Goal: Task Accomplishment & Management: Use online tool/utility

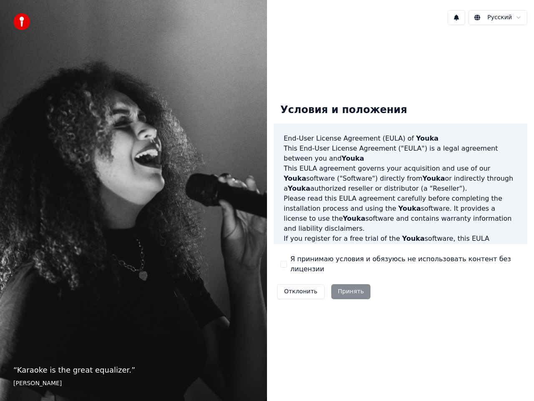
click at [343, 267] on label "Я принимаю условия и обязуюсь не использовать контент без лицензии" at bounding box center [405, 264] width 230 height 20
click at [287, 267] on button "Я принимаю условия и обязуюсь не использовать контент без лицензии" at bounding box center [283, 264] width 7 height 7
click at [347, 284] on button "Принять" at bounding box center [351, 291] width 40 height 15
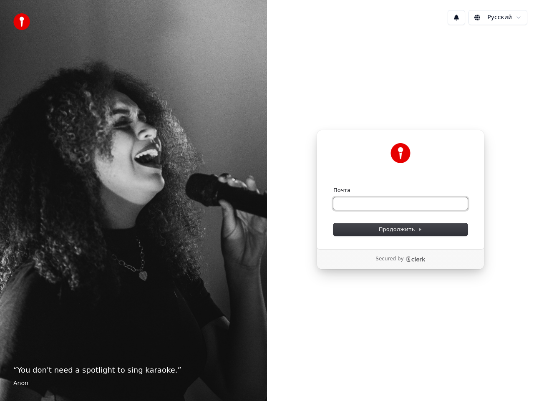
click at [402, 206] on input "Почта" at bounding box center [400, 203] width 134 height 13
click at [372, 202] on input "Почта" at bounding box center [400, 203] width 134 height 13
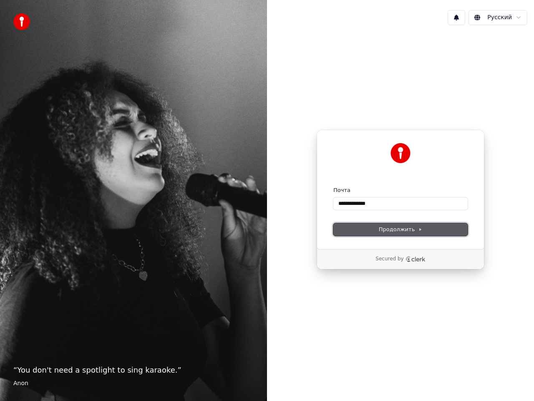
click at [412, 229] on span "Продолжить" at bounding box center [401, 230] width 44 height 8
type input "**********"
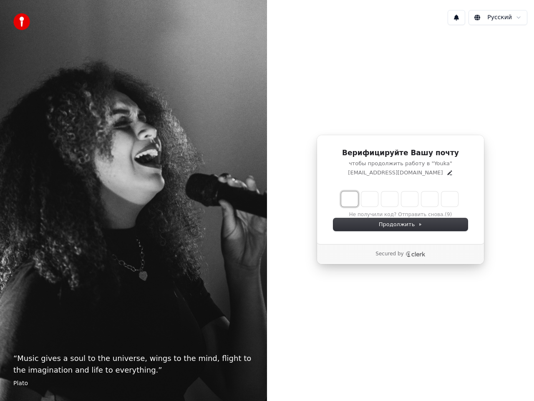
type input "*"
type input "**"
type input "*"
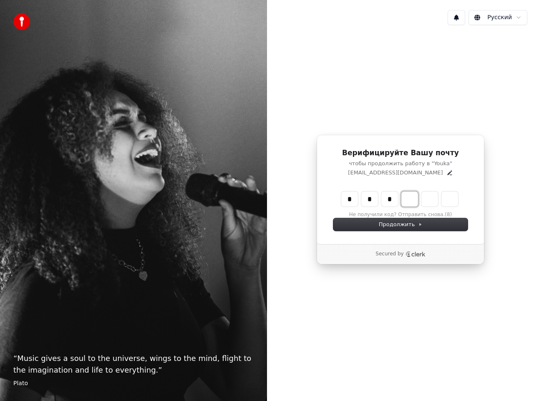
type input "***"
type input "*"
type input "****"
type input "*"
type input "******"
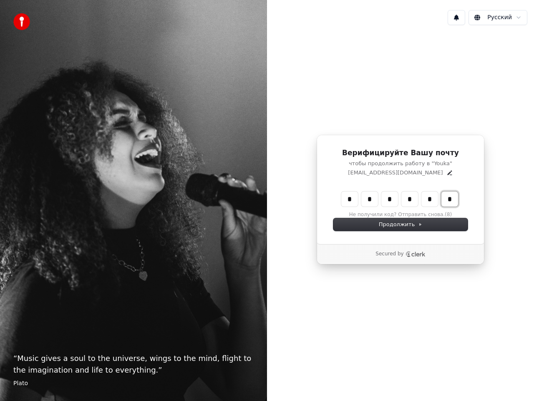
type input "*"
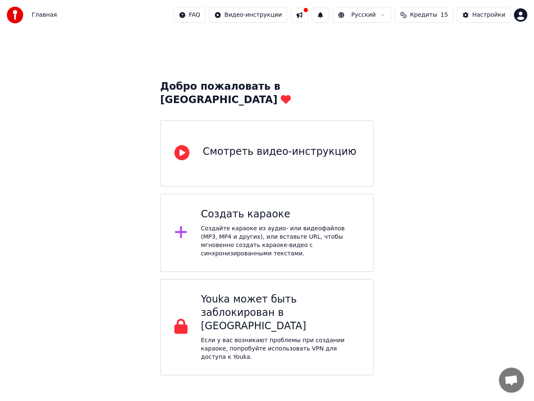
click at [268, 224] on div "Создайте караоке из аудио- или видеофайлов (MP3, MP4 и других), или вставьте UR…" at bounding box center [280, 240] width 159 height 33
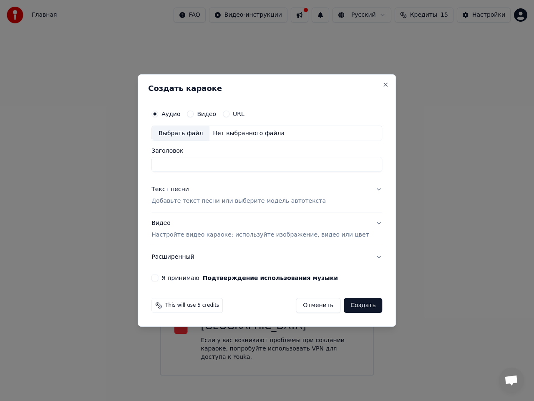
click at [211, 166] on input "Заголовок" at bounding box center [266, 164] width 231 height 15
type input "*"
type input "******"
click at [297, 201] on p "Добавьте текст песни или выберите модель автотекста" at bounding box center [238, 201] width 174 height 8
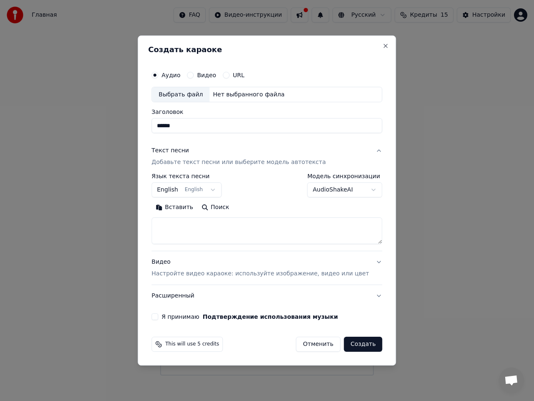
click at [220, 191] on button "English English" at bounding box center [186, 190] width 70 height 15
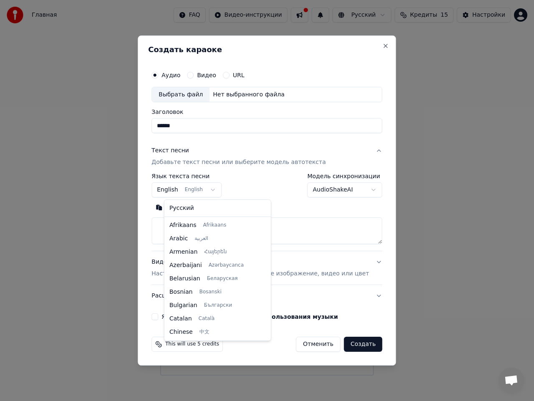
scroll to position [67, 0]
select select "**"
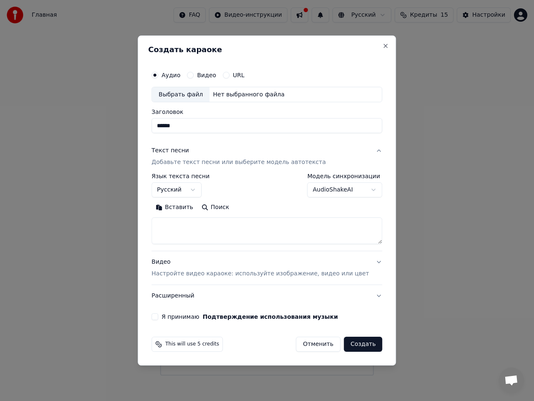
click at [362, 191] on body "Главная FAQ Видео-инструкции Русский Кредиты 15 Настройки Добро пожаловать в Yo…" at bounding box center [267, 187] width 534 height 375
click at [176, 208] on button "Вставить" at bounding box center [174, 207] width 46 height 13
type textarea "******"
click at [177, 208] on button "Поиск" at bounding box center [169, 207] width 36 height 13
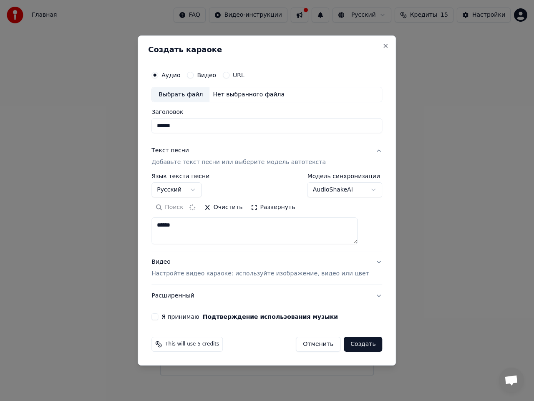
click at [218, 208] on button "Очистить" at bounding box center [223, 207] width 47 height 13
click at [219, 229] on textarea at bounding box center [254, 231] width 206 height 27
click at [192, 208] on button "Вставить" at bounding box center [174, 207] width 46 height 13
select select "**"
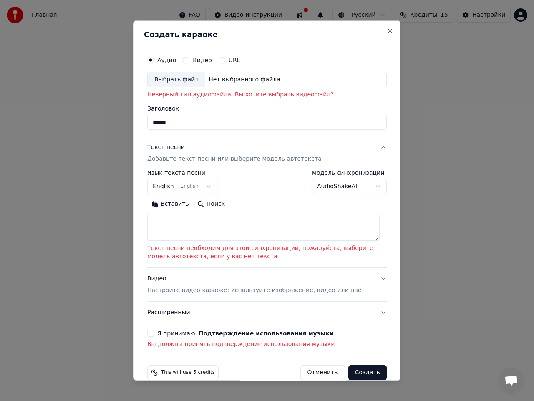
click at [173, 229] on textarea at bounding box center [263, 227] width 232 height 27
click at [168, 200] on button "Вставить" at bounding box center [170, 203] width 46 height 13
click at [167, 206] on button "Вставить" at bounding box center [170, 203] width 46 height 13
click at [186, 224] on textarea at bounding box center [263, 227] width 232 height 27
click at [175, 204] on button "Вставить" at bounding box center [170, 203] width 46 height 13
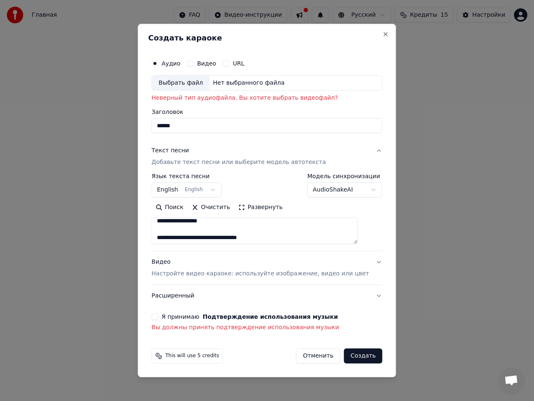
scroll to position [256, 0]
drag, startPoint x: 286, startPoint y: 239, endPoint x: 163, endPoint y: 231, distance: 122.9
click at [163, 231] on div "**********" at bounding box center [266, 194] width 237 height 284
type textarea "**********"
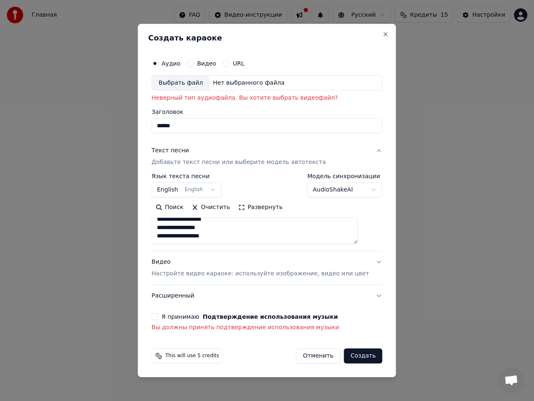
click at [219, 189] on button "English English" at bounding box center [186, 190] width 70 height 15
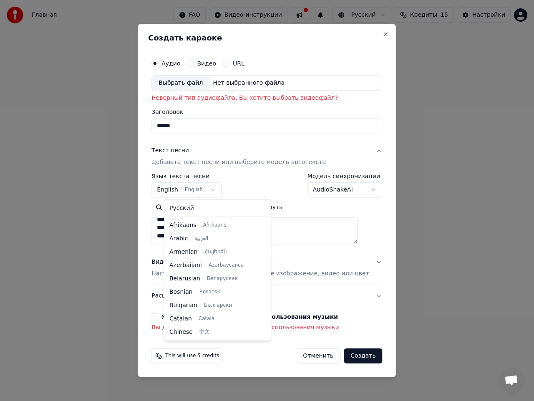
scroll to position [67, 0]
select select "**"
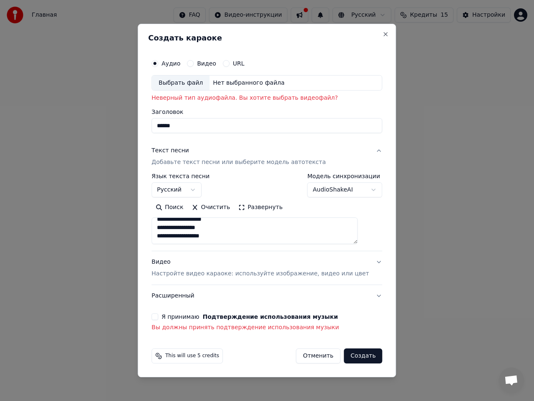
click at [194, 65] on button "Видео" at bounding box center [190, 63] width 7 height 7
click at [188, 129] on input "Заголовок" at bounding box center [266, 125] width 231 height 15
click at [380, 178] on div "**********" at bounding box center [267, 201] width 258 height 354
click at [273, 163] on p "Добавьте текст песни или выберите модель автотекста" at bounding box center [238, 162] width 174 height 8
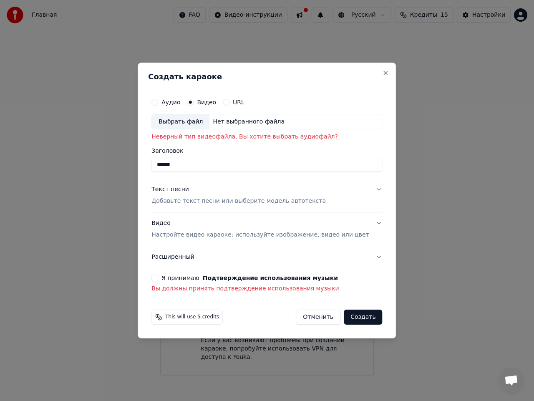
click at [253, 199] on p "Добавьте текст песни или выберите модель автотекста" at bounding box center [238, 201] width 174 height 8
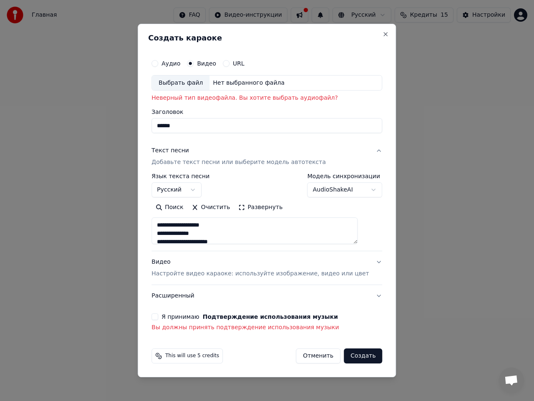
click at [368, 153] on button "Текст песни Добавьте текст песни или выберите модель автотекста" at bounding box center [266, 156] width 231 height 33
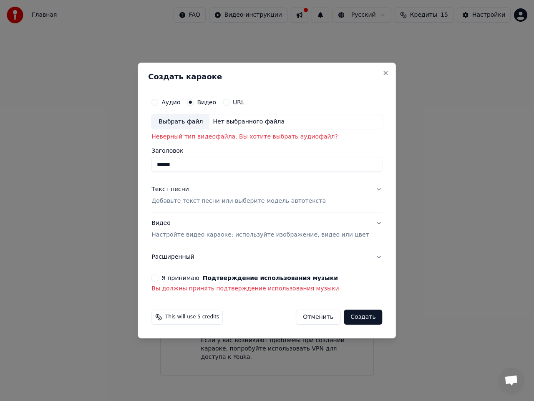
click at [180, 168] on input "******" at bounding box center [266, 164] width 231 height 15
click at [182, 165] on input "******" at bounding box center [266, 164] width 231 height 15
type input "*******"
click at [366, 222] on button "Видео Настройте видео караоке: используйте изображение, видео или цвет" at bounding box center [266, 229] width 231 height 33
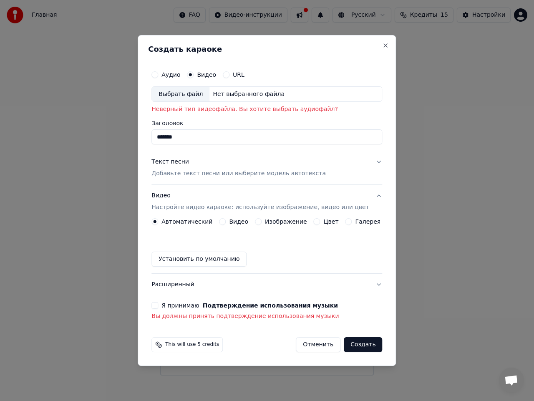
click at [234, 219] on label "Видео" at bounding box center [238, 222] width 19 height 6
click at [226, 218] on button "Видео" at bounding box center [222, 221] width 7 height 7
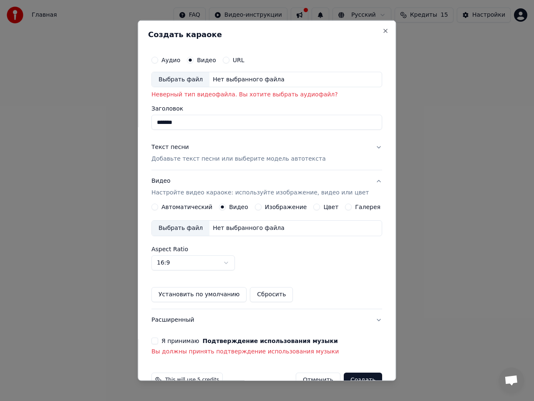
click at [193, 80] on div "Выбрать файл" at bounding box center [181, 79] width 58 height 15
click at [158, 60] on button "Аудио" at bounding box center [154, 59] width 7 height 7
click at [194, 57] on button "Видео" at bounding box center [190, 59] width 7 height 7
click at [158, 63] on button "Аудио" at bounding box center [154, 59] width 7 height 7
click at [194, 63] on button "Видео" at bounding box center [190, 59] width 7 height 7
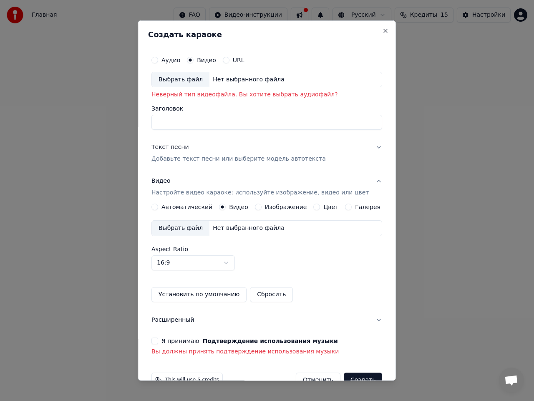
click at [158, 60] on button "Аудио" at bounding box center [154, 59] width 7 height 7
click at [194, 61] on button "Видео" at bounding box center [190, 59] width 7 height 7
click at [228, 58] on button "URL" at bounding box center [226, 59] width 7 height 7
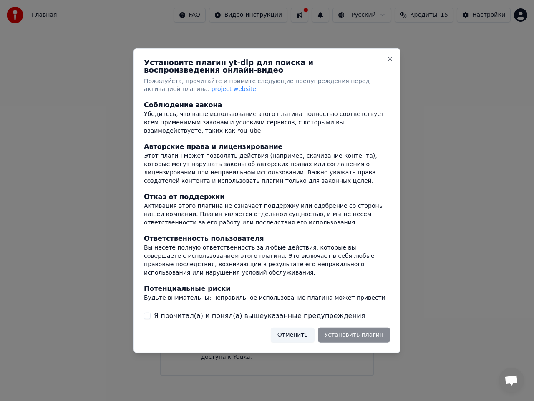
click at [388, 54] on div "Установите плагин yt-dlp для поиска и воспроизведения онлайн-видео Пожалуйста, …" at bounding box center [266, 200] width 267 height 304
click at [389, 60] on button "Close" at bounding box center [390, 58] width 7 height 7
click at [389, 59] on button "Close" at bounding box center [390, 58] width 7 height 7
click at [389, 60] on button "Close" at bounding box center [390, 58] width 7 height 7
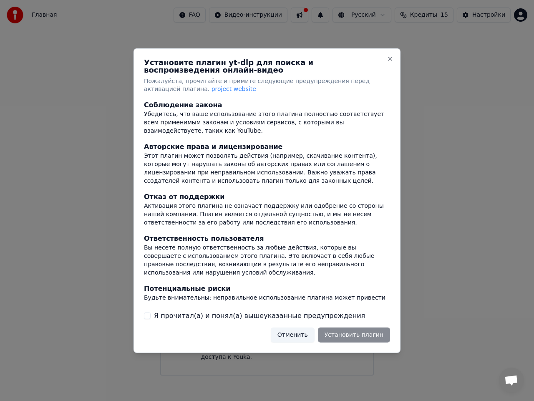
click at [307, 338] on button "Отменить" at bounding box center [293, 334] width 44 height 15
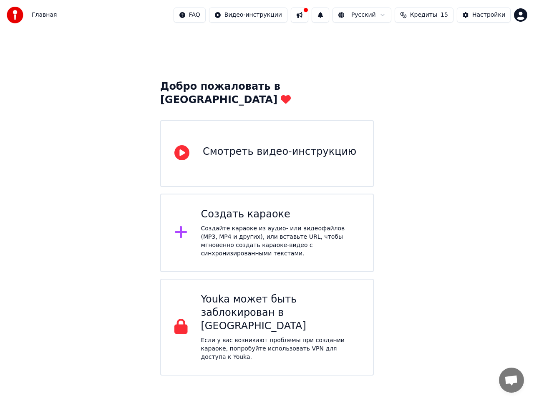
click at [307, 224] on div "Создайте караоке из аудио- или видеофайлов (MP3, MP4 и других), или вставьте UR…" at bounding box center [280, 240] width 159 height 33
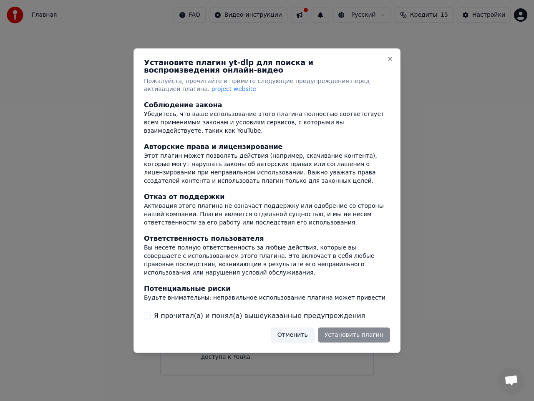
click at [300, 339] on button "Отменить" at bounding box center [293, 334] width 44 height 15
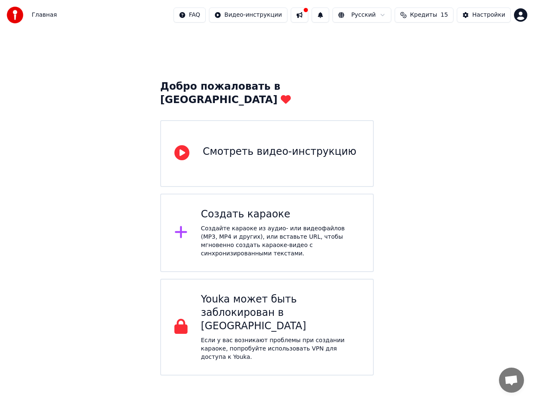
click at [249, 227] on div "Создайте караоке из аудио- или видеофайлов (MP3, MP4 и других), или вставьте UR…" at bounding box center [280, 240] width 159 height 33
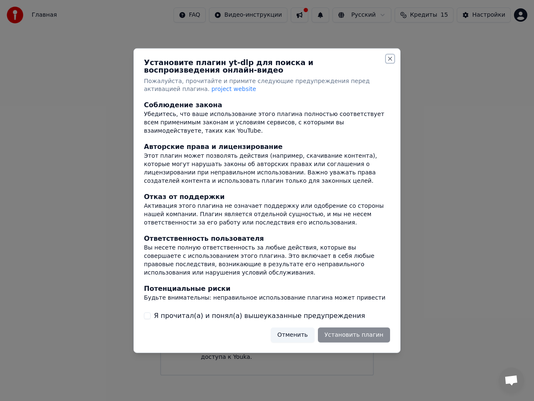
click at [390, 59] on button "Close" at bounding box center [390, 58] width 7 height 7
click at [350, 336] on div "Отменить Установить плагин" at bounding box center [330, 334] width 119 height 15
click at [253, 312] on label "Я прочитал(а) и понял(а) вышеуказанные предупреждения" at bounding box center [259, 316] width 211 height 10
click at [260, 318] on label "Я прочитал(а) и понял(а) вышеуказанные предупреждения" at bounding box center [259, 316] width 211 height 10
click at [151, 318] on button "Я прочитал(а) и понял(а) вышеуказанные предупреждения" at bounding box center [147, 315] width 7 height 7
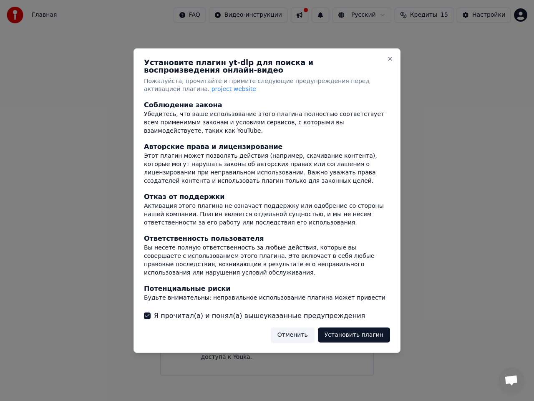
click at [341, 337] on button "Установить плагин" at bounding box center [354, 334] width 72 height 15
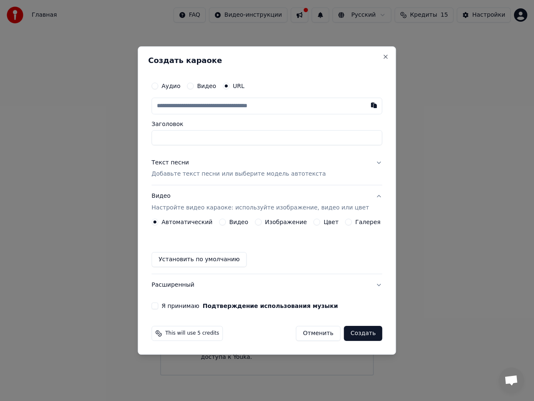
click at [194, 88] on button "Видео" at bounding box center [190, 86] width 7 height 7
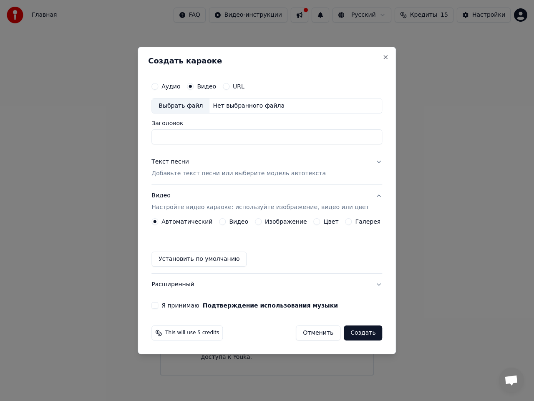
click at [169, 85] on div "Аудио" at bounding box center [165, 86] width 29 height 7
click at [158, 87] on button "Аудио" at bounding box center [154, 86] width 7 height 7
click at [180, 106] on div "Выбрать файл" at bounding box center [181, 105] width 58 height 15
type input "**********"
click at [269, 177] on p "Добавьте текст песни или выберите модель автотекста" at bounding box center [238, 174] width 174 height 8
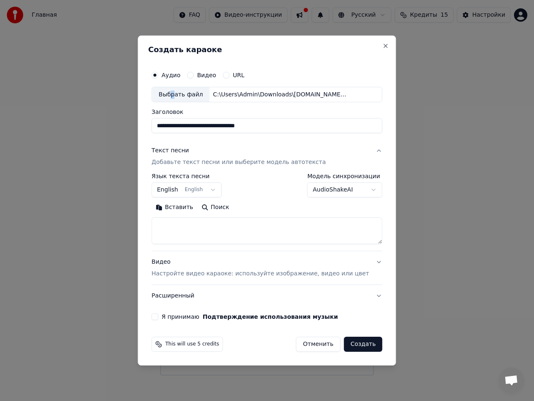
click at [220, 191] on button "English English" at bounding box center [186, 190] width 70 height 15
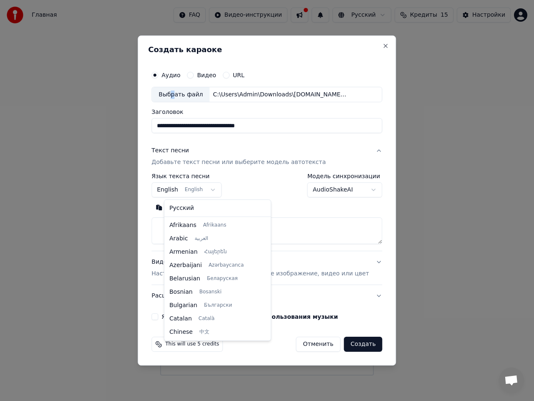
scroll to position [67, 0]
select select "**"
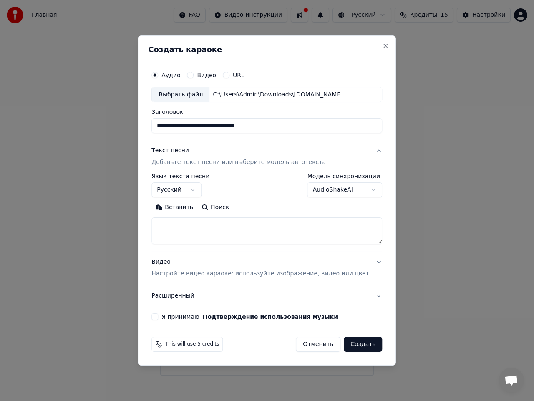
click at [182, 229] on textarea at bounding box center [266, 231] width 231 height 27
click at [186, 209] on button "Вставить" at bounding box center [174, 207] width 46 height 13
click at [366, 263] on button "Видео Настройте видео караоке: используйте изображение, видео или цвет" at bounding box center [266, 267] width 231 height 33
type textarea "**********"
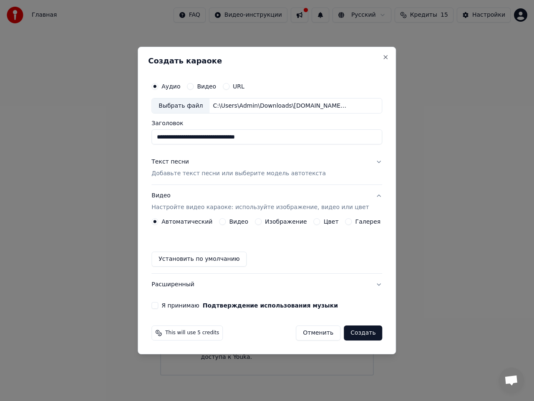
click at [230, 223] on div "Видео" at bounding box center [233, 221] width 29 height 7
click at [226, 221] on button "Видео" at bounding box center [222, 221] width 7 height 7
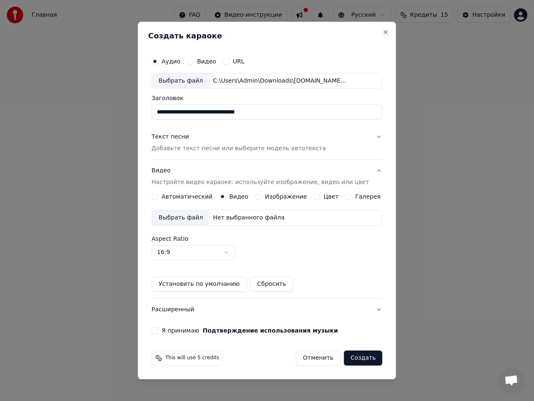
click at [236, 254] on body "**********" at bounding box center [267, 187] width 534 height 375
click at [311, 258] on body "**********" at bounding box center [267, 187] width 534 height 375
click at [236, 253] on body "**********" at bounding box center [267, 187] width 534 height 375
click at [311, 282] on body "**********" at bounding box center [267, 187] width 534 height 375
click at [158, 330] on button "Я принимаю Подтверждение использования музыки" at bounding box center [154, 330] width 7 height 7
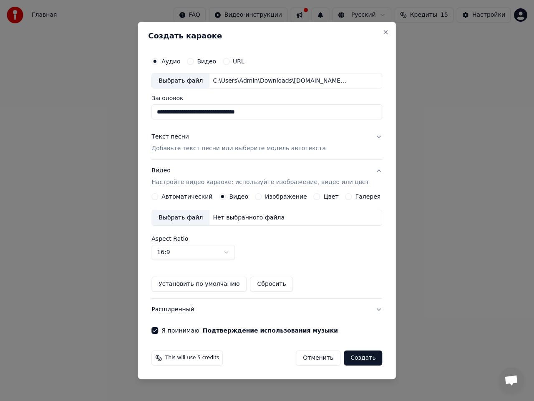
click at [174, 218] on div "Выбрать файл" at bounding box center [181, 217] width 58 height 15
click at [350, 357] on button "Создать" at bounding box center [363, 357] width 38 height 15
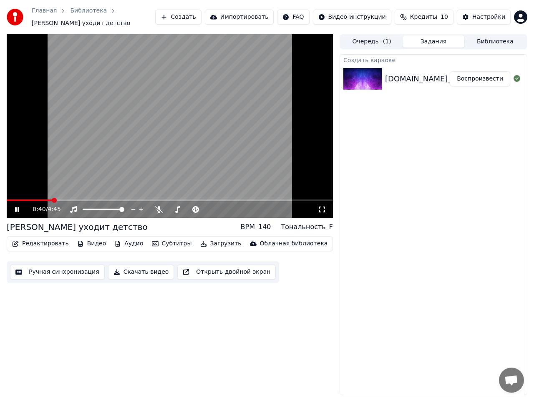
click at [323, 207] on icon at bounding box center [322, 209] width 8 height 7
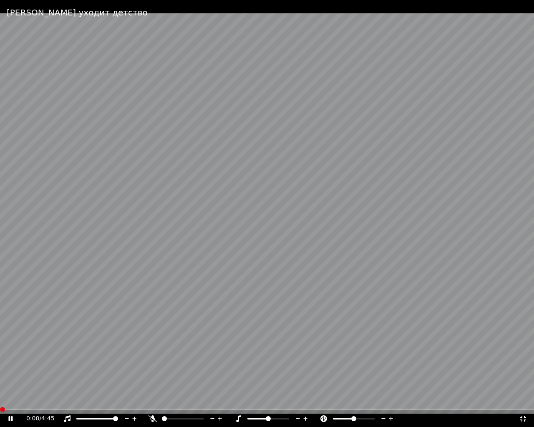
click at [0, 400] on span at bounding box center [2, 409] width 5 height 5
click at [223, 210] on video at bounding box center [267, 213] width 534 height 427
click at [239, 283] on video at bounding box center [267, 213] width 534 height 427
click at [526, 400] on icon at bounding box center [523, 418] width 8 height 7
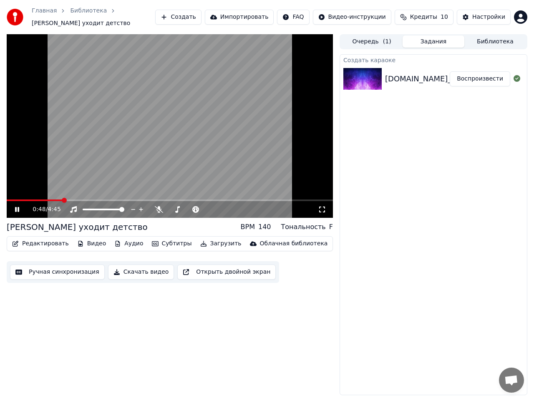
drag, startPoint x: 322, startPoint y: 204, endPoint x: 321, endPoint y: 214, distance: 9.6
click at [321, 206] on icon at bounding box center [322, 209] width 8 height 7
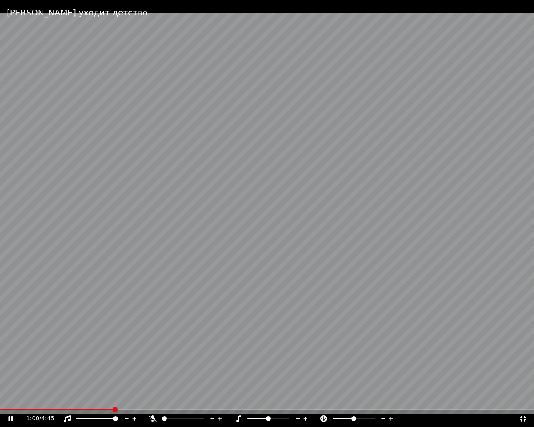
click at [523, 400] on div "1:00 / 4:45" at bounding box center [266, 419] width 527 height 8
click at [521, 400] on icon at bounding box center [523, 419] width 6 height 6
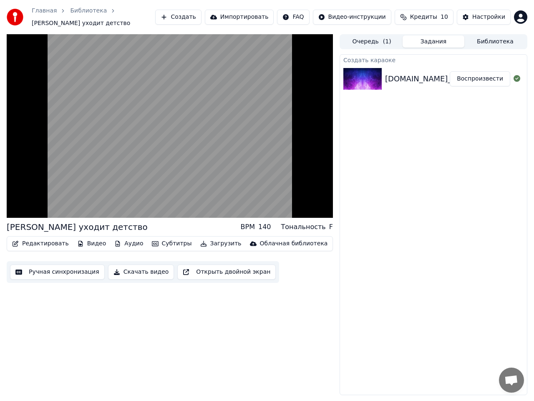
click at [109, 270] on button "Скачать видео" at bounding box center [141, 271] width 66 height 15
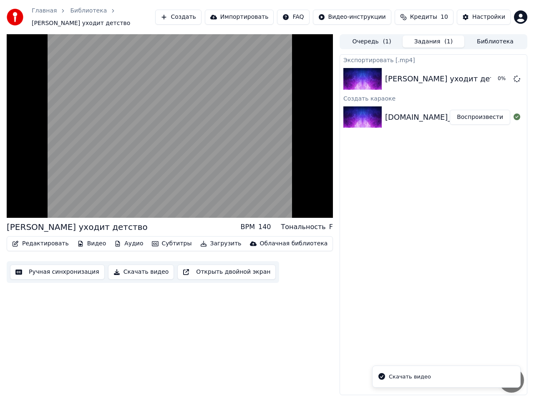
click at [383, 375] on icon "Notifications alt+T" at bounding box center [381, 376] width 8 height 8
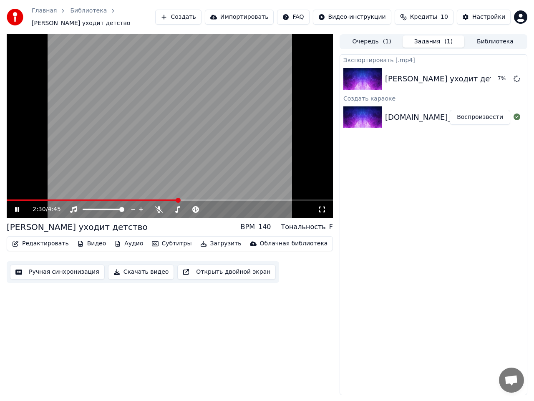
click at [321, 206] on icon at bounding box center [322, 209] width 8 height 7
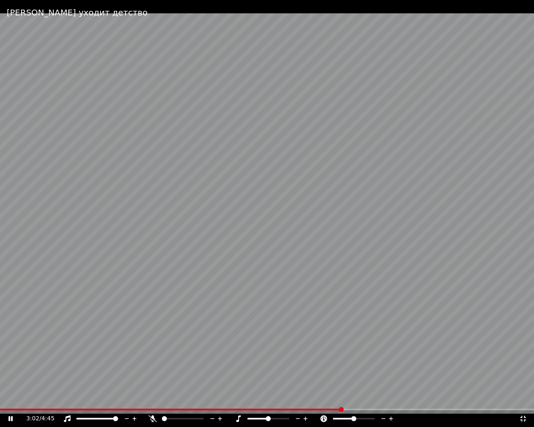
click at [523, 400] on icon at bounding box center [523, 418] width 8 height 7
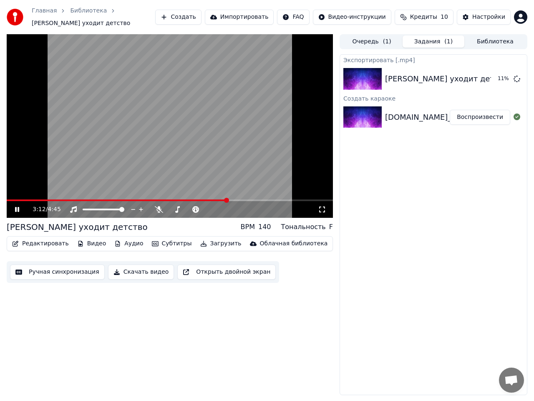
click at [323, 206] on icon at bounding box center [322, 209] width 8 height 7
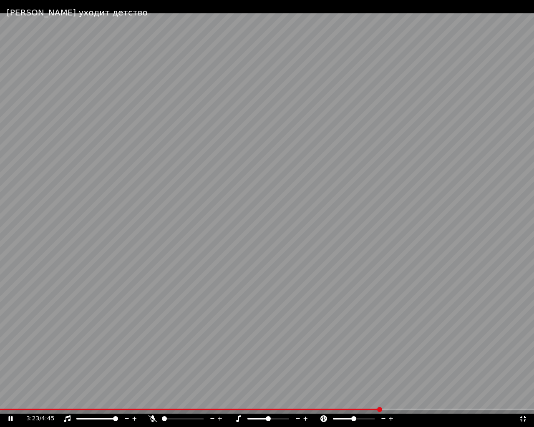
click at [522, 400] on icon at bounding box center [523, 419] width 6 height 6
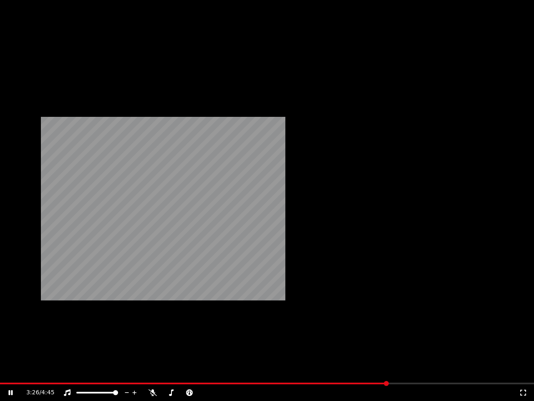
click at [55, 66] on button "Редактировать" at bounding box center [40, 60] width 63 height 12
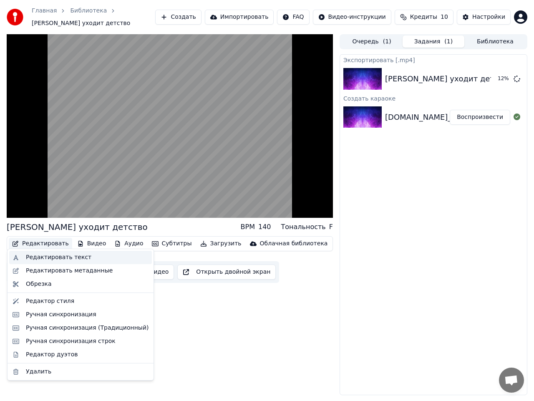
click at [54, 257] on div "Редактировать текст" at bounding box center [58, 257] width 65 height 8
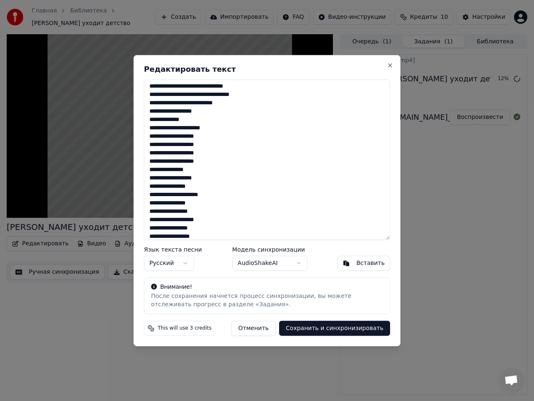
scroll to position [89, 0]
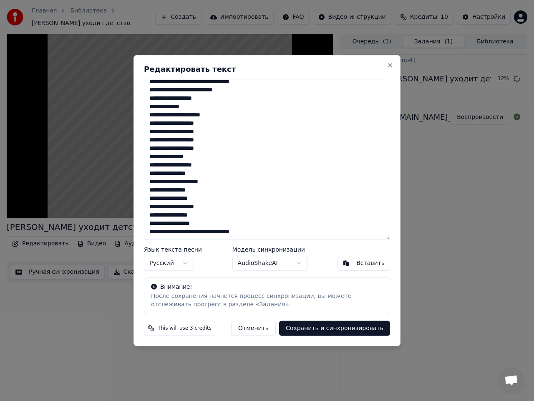
click at [266, 233] on textarea "**********" at bounding box center [267, 159] width 246 height 160
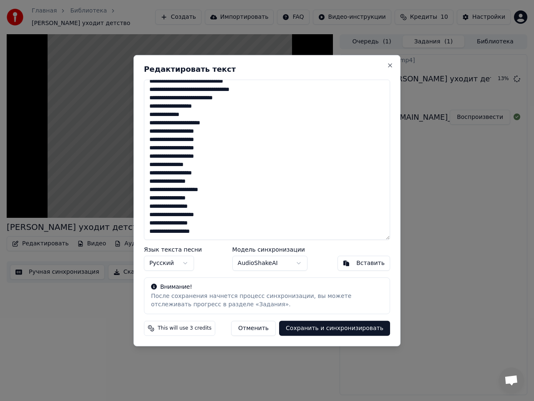
scroll to position [81, 0]
type textarea "**********"
click at [315, 329] on button "Сохранить и синхронизировать" at bounding box center [334, 328] width 111 height 15
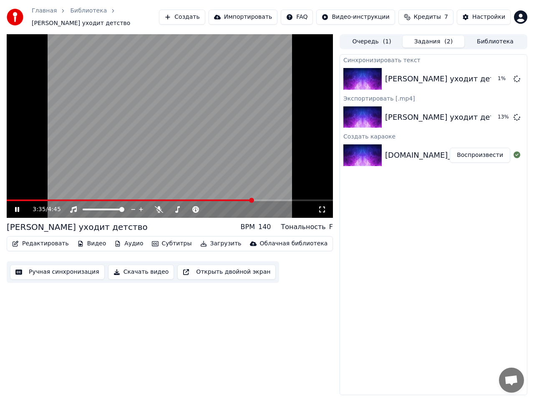
click at [252, 199] on span at bounding box center [130, 200] width 246 height 2
click at [212, 199] on span at bounding box center [131, 200] width 249 height 2
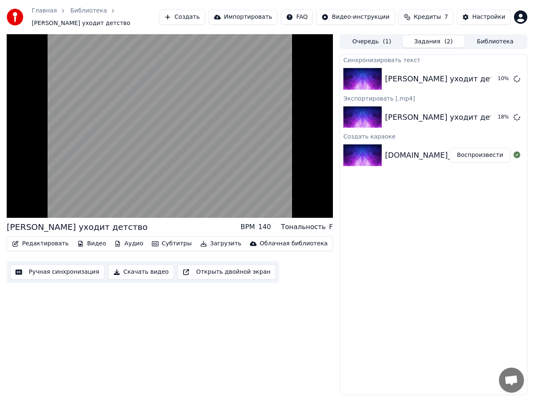
click at [202, 241] on button "Загрузить" at bounding box center [221, 244] width 48 height 12
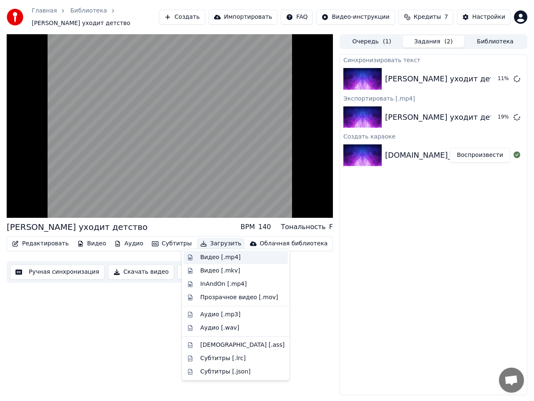
click at [189, 258] on div "Видео [.mp4]" at bounding box center [236, 257] width 104 height 13
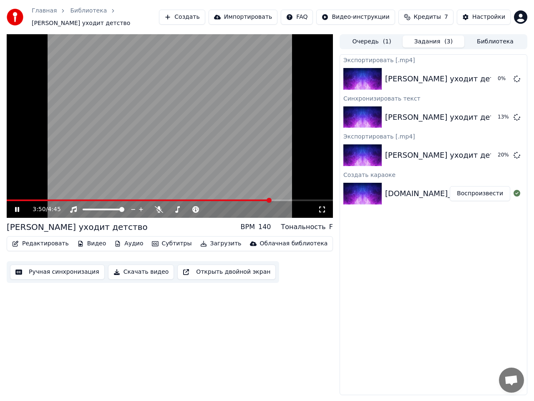
click at [18, 206] on icon at bounding box center [22, 209] width 19 height 7
click at [15, 241] on icon "button" at bounding box center [15, 244] width 7 height 6
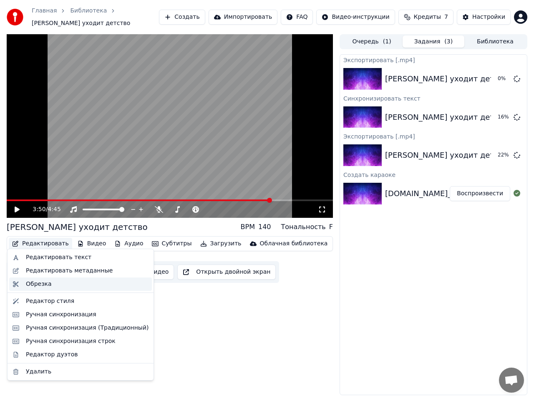
click at [33, 283] on div "Обрезка" at bounding box center [39, 284] width 26 height 8
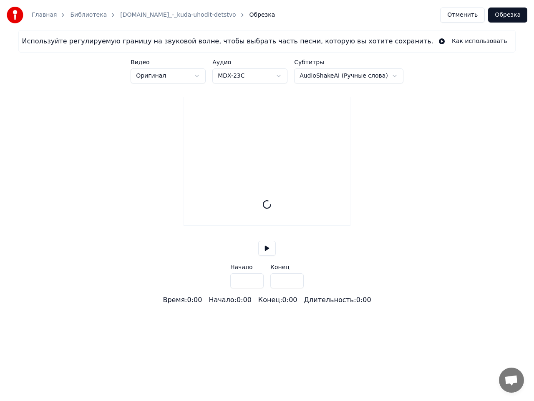
click at [286, 75] on html "Главная Библиотека [DOMAIN_NAME]_-_kuda-uhodit-detstvo Обрезка Отменить [PERSON…" at bounding box center [267, 152] width 534 height 305
click at [268, 256] on button at bounding box center [267, 248] width 18 height 15
click at [266, 256] on button at bounding box center [267, 248] width 18 height 15
click at [459, 16] on button "Отменить" at bounding box center [462, 15] width 45 height 15
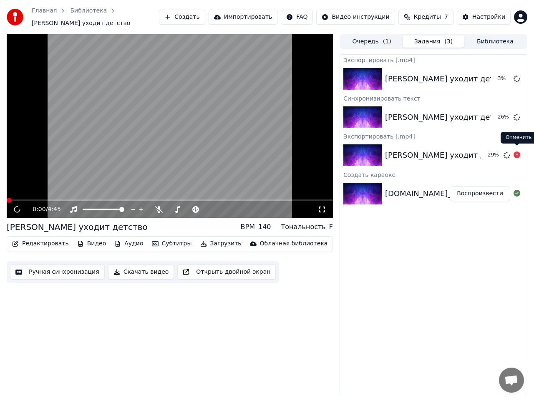
click at [517, 152] on icon at bounding box center [516, 154] width 7 height 7
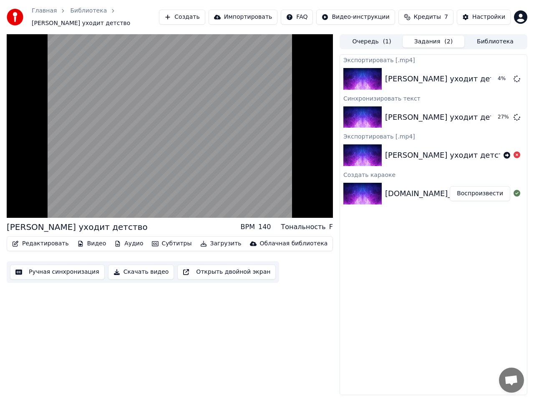
click at [478, 193] on button "Воспроизвести" at bounding box center [480, 193] width 60 height 15
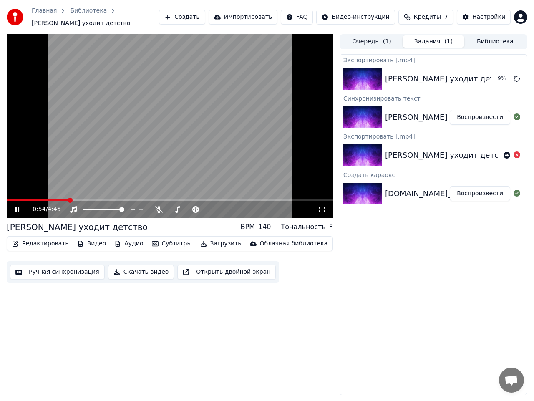
click at [474, 115] on button "Воспроизвести" at bounding box center [480, 117] width 60 height 15
click at [229, 199] on span at bounding box center [170, 200] width 326 height 2
click at [322, 206] on icon at bounding box center [322, 209] width 8 height 7
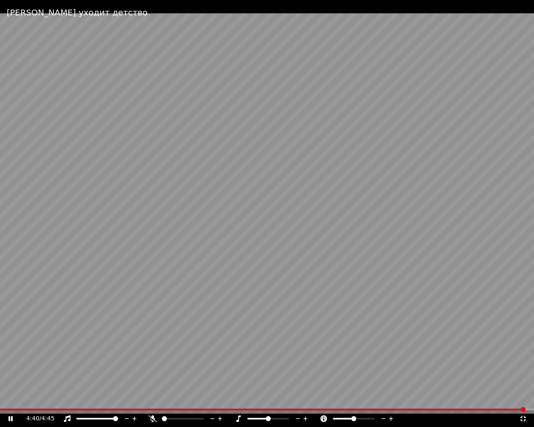
click at [523, 400] on icon at bounding box center [523, 418] width 8 height 7
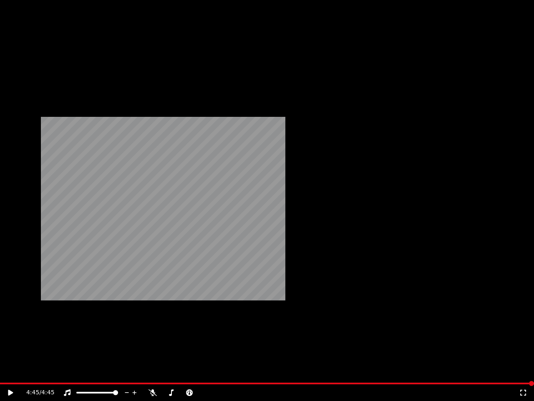
click at [51, 66] on button "Редактировать" at bounding box center [40, 60] width 63 height 12
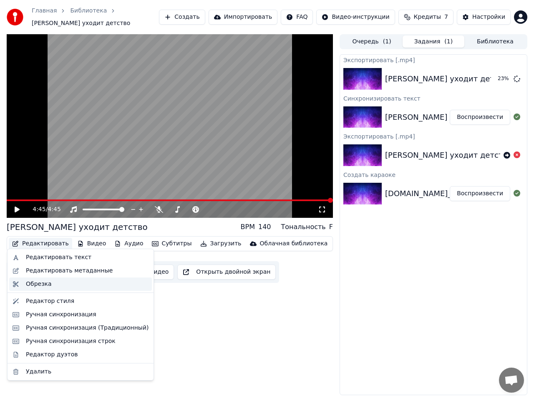
click at [47, 285] on div "Обрезка" at bounding box center [39, 284] width 26 height 8
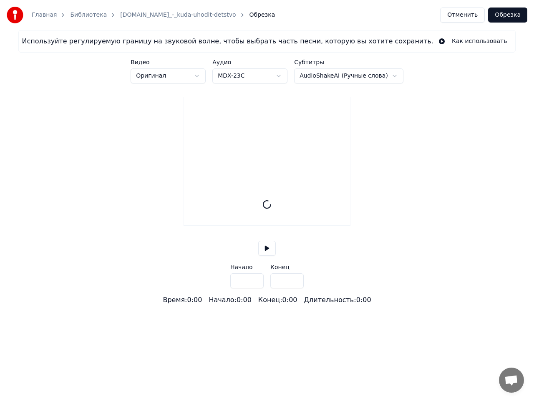
type input "*****"
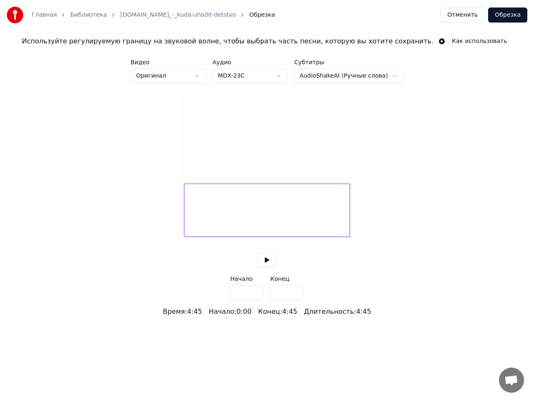
click at [267, 267] on button at bounding box center [267, 259] width 18 height 15
click at [266, 267] on button at bounding box center [267, 259] width 18 height 15
click at [465, 18] on button "Отменить" at bounding box center [462, 15] width 45 height 15
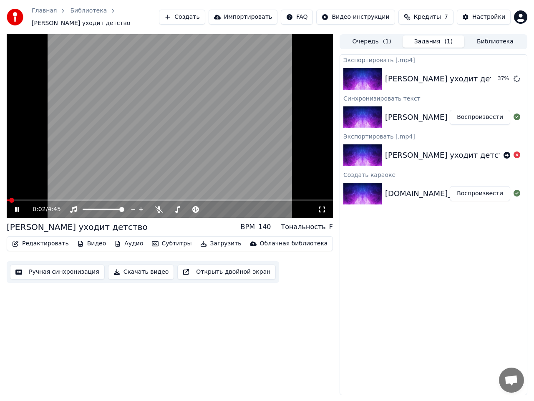
click at [324, 206] on icon at bounding box center [322, 209] width 6 height 6
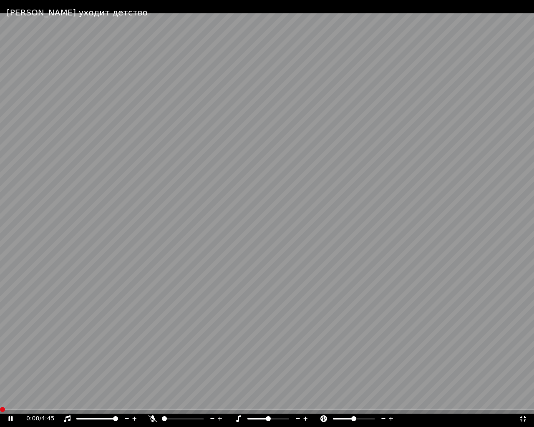
click at [0, 400] on span at bounding box center [2, 409] width 5 height 5
click at [217, 346] on video at bounding box center [267, 213] width 534 height 427
click at [249, 283] on video at bounding box center [267, 213] width 534 height 427
click at [266, 297] on video at bounding box center [267, 213] width 534 height 427
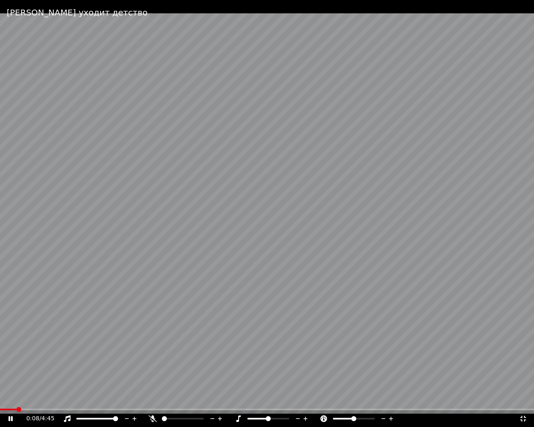
click at [265, 296] on video at bounding box center [267, 213] width 534 height 427
click at [523, 400] on icon at bounding box center [523, 418] width 8 height 7
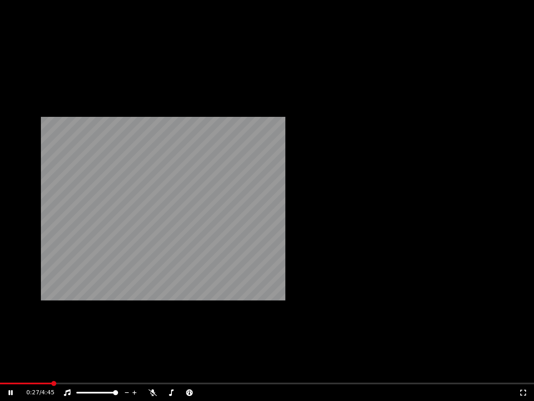
click at [53, 66] on button "Редактировать" at bounding box center [40, 60] width 63 height 12
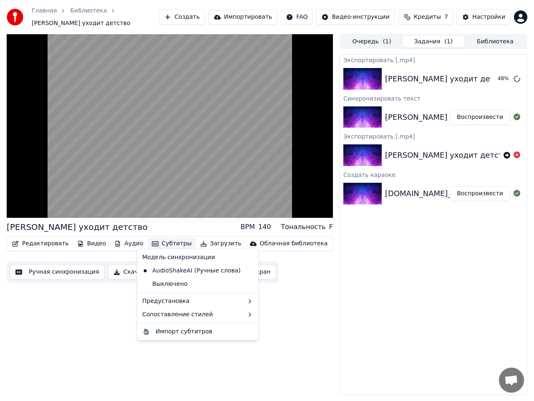
click at [117, 360] on div "[PERSON_NAME] уходит детство BPM 140 Тональность F Редактировать Видео Аудио Су…" at bounding box center [170, 214] width 326 height 361
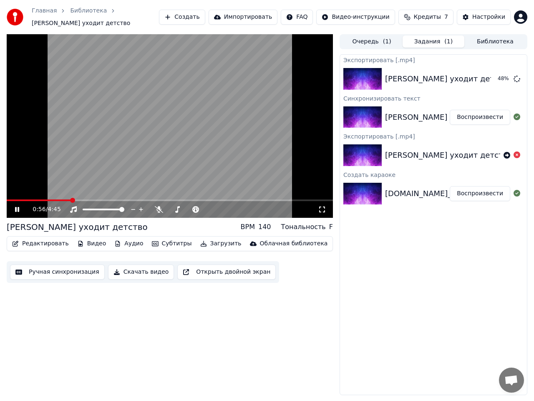
click at [208, 199] on span at bounding box center [170, 200] width 326 height 2
click at [218, 201] on div "2:58 / 4:45" at bounding box center [170, 209] width 326 height 17
click at [233, 201] on div "2:58 / 4:45" at bounding box center [170, 209] width 326 height 17
click at [233, 199] on span at bounding box center [170, 200] width 326 height 2
click at [244, 199] on span at bounding box center [170, 200] width 326 height 2
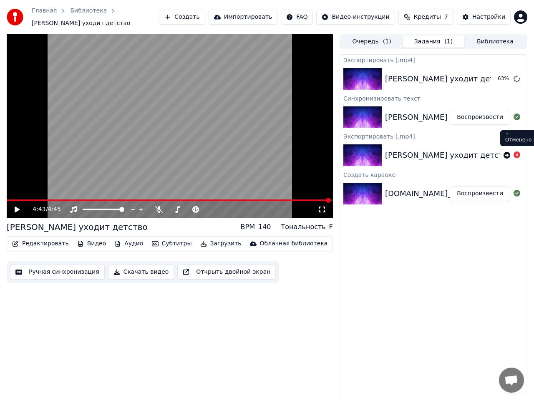
click at [518, 151] on icon at bounding box center [516, 154] width 7 height 7
click at [517, 151] on icon at bounding box center [516, 154] width 7 height 7
click at [151, 242] on button "Субтитры" at bounding box center [171, 244] width 47 height 12
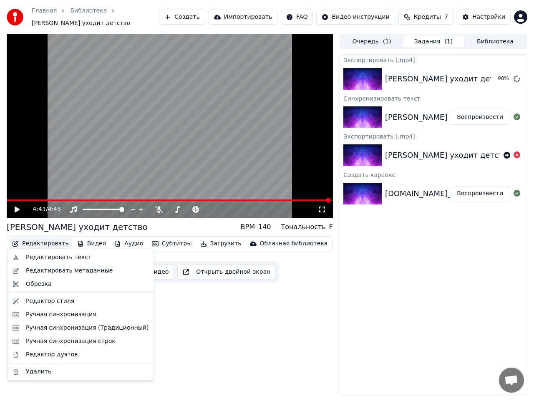
click at [38, 242] on button "Редактировать" at bounding box center [40, 244] width 63 height 12
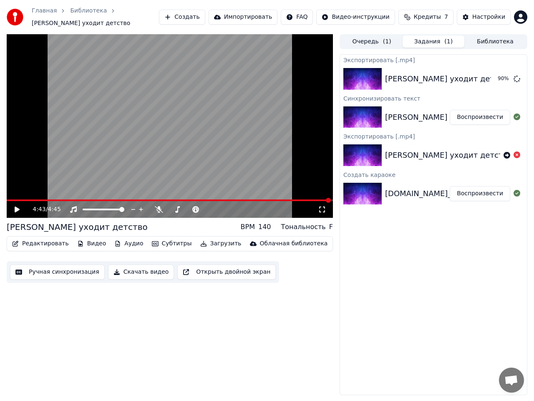
click at [38, 242] on button "Редактировать" at bounding box center [40, 244] width 63 height 12
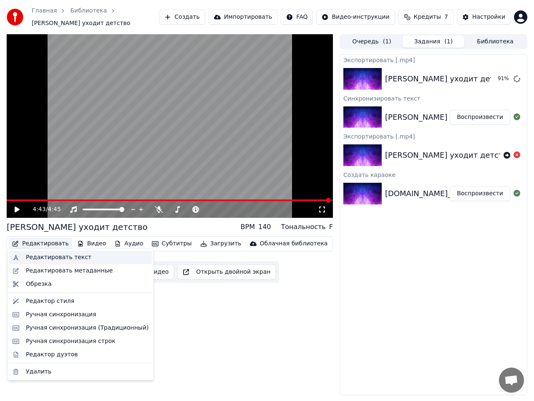
click at [62, 258] on div "Редактировать текст" at bounding box center [58, 257] width 65 height 8
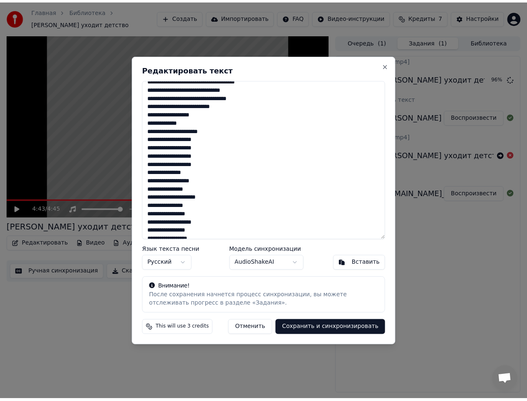
scroll to position [80, 0]
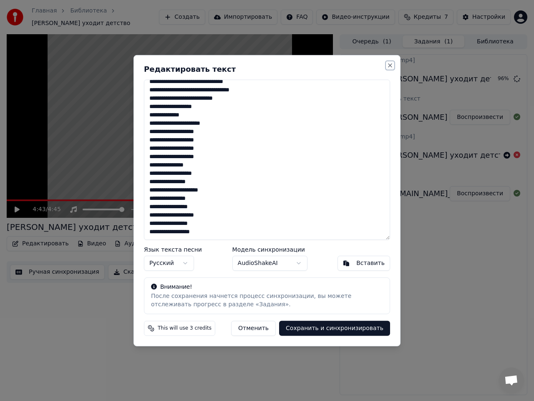
click at [388, 66] on button "Close" at bounding box center [390, 65] width 7 height 7
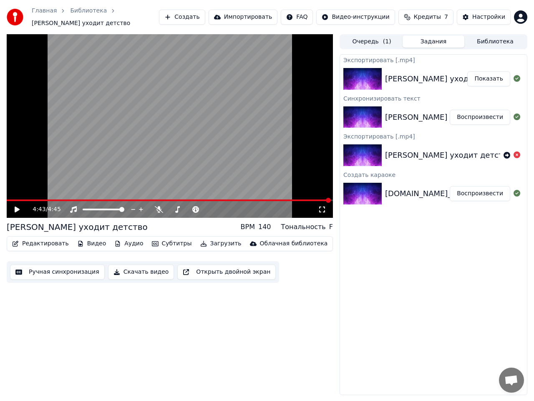
click at [483, 74] on button "Показать" at bounding box center [488, 78] width 43 height 15
click at [128, 269] on button "Скачать видео" at bounding box center [141, 271] width 66 height 15
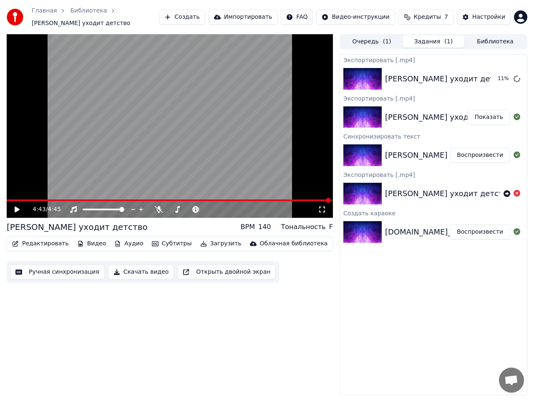
click at [15, 206] on icon at bounding box center [17, 209] width 5 height 6
click at [8, 201] on div "4:43 / 4:45" at bounding box center [170, 209] width 326 height 17
click at [7, 199] on span at bounding box center [169, 200] width 324 height 2
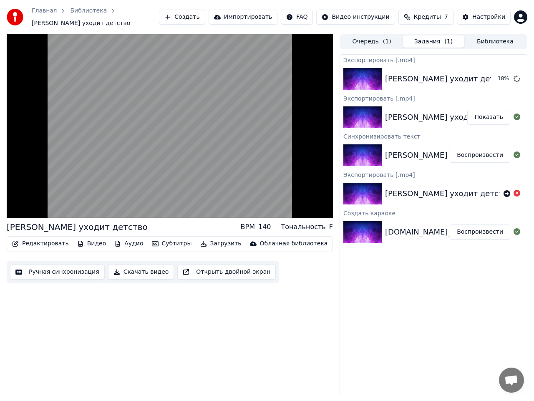
click at [119, 267] on button "Скачать видео" at bounding box center [141, 271] width 66 height 15
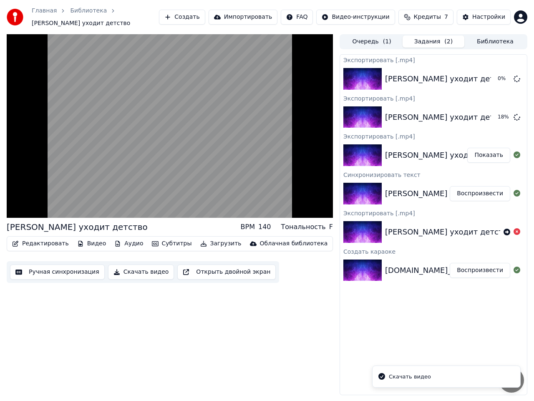
click at [380, 375] on icon "Notifications alt+T" at bounding box center [381, 376] width 7 height 7
click at [516, 75] on icon at bounding box center [516, 78] width 7 height 7
click at [489, 153] on button "Показать" at bounding box center [488, 155] width 43 height 15
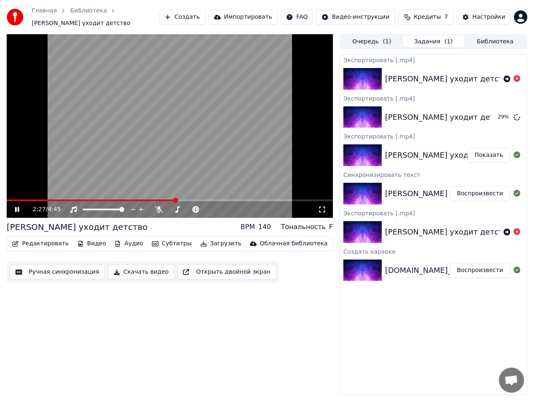
click at [212, 240] on button "Загрузить" at bounding box center [221, 244] width 48 height 12
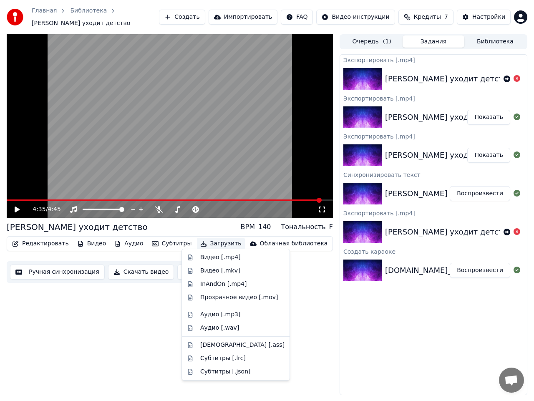
click at [492, 113] on button "Показать" at bounding box center [488, 117] width 43 height 15
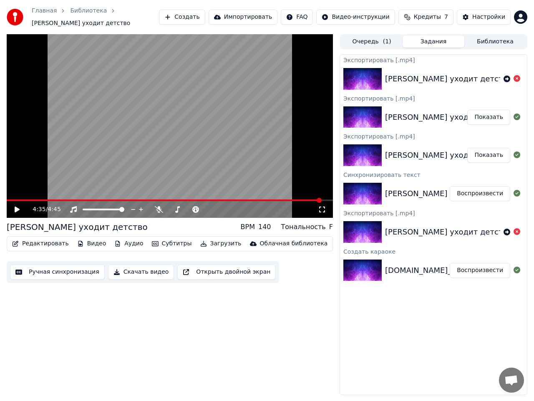
click at [44, 240] on button "Редактировать" at bounding box center [40, 244] width 63 height 12
drag, startPoint x: 337, startPoint y: 333, endPoint x: 344, endPoint y: 335, distance: 7.4
click at [344, 335] on div "4:35 / 4:45 Куда уходит детство BPM 140 Тональность F Редактировать Видео Аудио…" at bounding box center [267, 214] width 534 height 361
click at [42, 238] on button "Редактировать" at bounding box center [40, 244] width 63 height 12
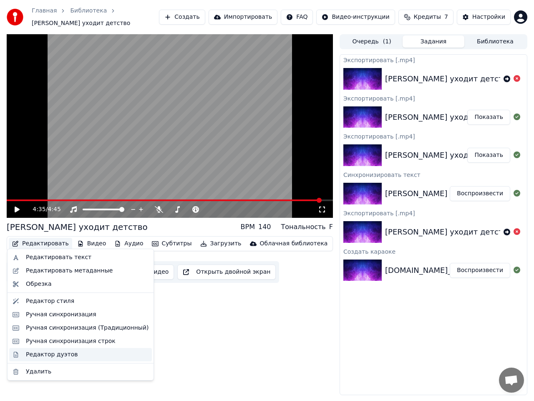
click at [65, 353] on div "Редактор дуэтов" at bounding box center [52, 354] width 52 height 8
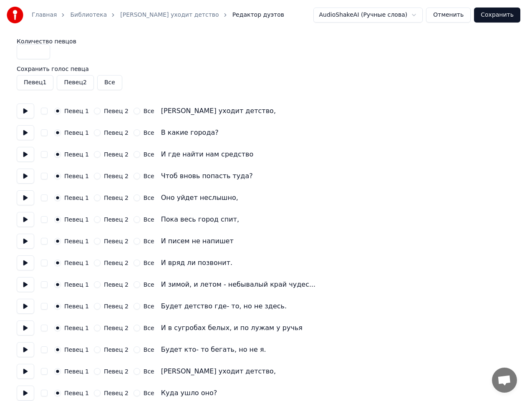
click at [44, 113] on button "button" at bounding box center [44, 111] width 7 height 7
click at [43, 136] on button "button" at bounding box center [44, 132] width 7 height 7
click at [45, 156] on button "button" at bounding box center [44, 154] width 7 height 7
click at [46, 176] on button "button" at bounding box center [44, 176] width 7 height 7
click at [43, 200] on button "button" at bounding box center [44, 197] width 7 height 7
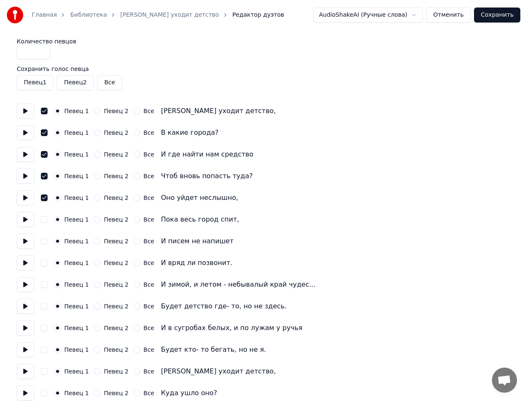
click at [46, 219] on button "button" at bounding box center [44, 219] width 7 height 7
click at [46, 239] on button "button" at bounding box center [44, 241] width 7 height 7
click at [48, 263] on div "Певец 1 Певец 2 Все И вряд ли позвонит." at bounding box center [263, 262] width 493 height 15
click at [46, 264] on button "button" at bounding box center [44, 262] width 7 height 7
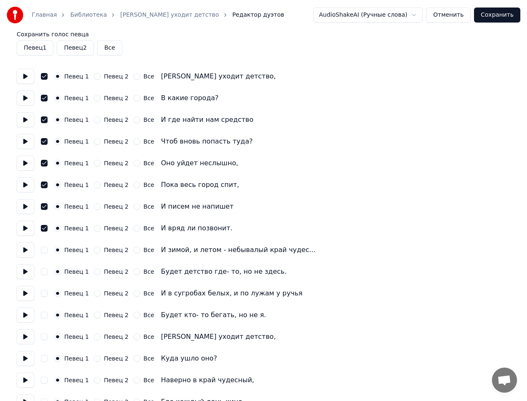
scroll to position [312, 0]
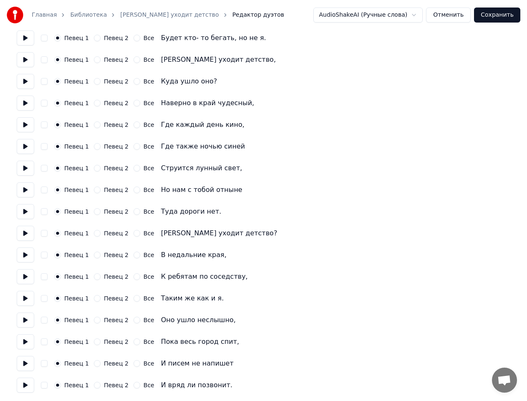
click at [43, 385] on button "button" at bounding box center [44, 385] width 7 height 7
click at [44, 366] on button "button" at bounding box center [44, 363] width 7 height 7
click at [43, 341] on button "button" at bounding box center [44, 341] width 7 height 7
click at [43, 322] on button "button" at bounding box center [44, 320] width 7 height 7
click at [43, 302] on div "Певец 1 Певец 2 Все Таким же как и я." at bounding box center [263, 298] width 493 height 15
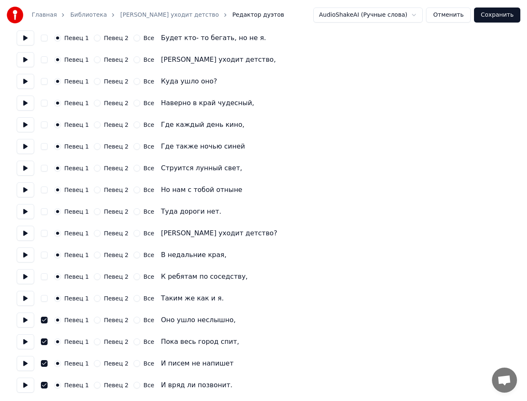
click at [42, 279] on button "button" at bounding box center [44, 276] width 7 height 7
click at [45, 293] on div "Певец 1 Певец 2 Все Таким же как и я." at bounding box center [263, 298] width 493 height 15
click at [45, 297] on button "button" at bounding box center [44, 298] width 7 height 7
click at [45, 257] on button "button" at bounding box center [44, 254] width 7 height 7
click at [45, 234] on button "button" at bounding box center [44, 233] width 7 height 7
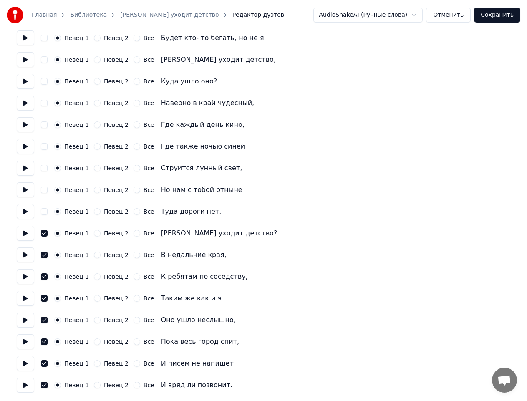
click at [45, 212] on button "button" at bounding box center [44, 211] width 7 height 7
click at [45, 189] on button "button" at bounding box center [44, 189] width 7 height 7
click at [45, 170] on button "button" at bounding box center [44, 168] width 7 height 7
click at [42, 147] on button "button" at bounding box center [44, 146] width 7 height 7
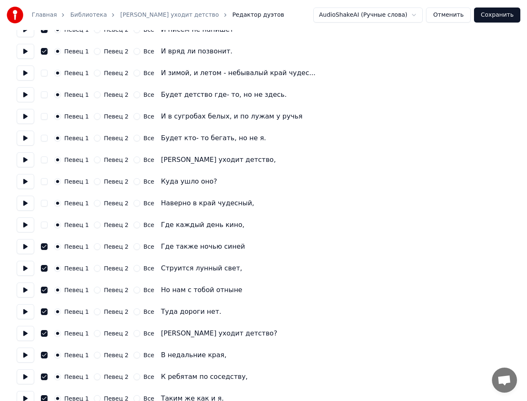
scroll to position [186, 0]
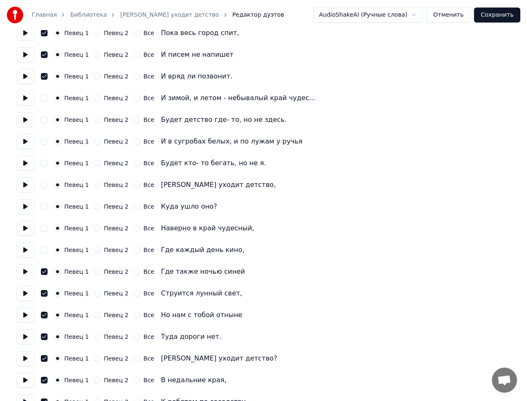
click at [44, 249] on button "button" at bounding box center [44, 249] width 7 height 7
click at [44, 228] on button "button" at bounding box center [44, 228] width 7 height 7
click at [45, 208] on button "button" at bounding box center [44, 206] width 7 height 7
click at [46, 186] on button "button" at bounding box center [44, 184] width 7 height 7
click at [43, 163] on button "button" at bounding box center [44, 163] width 7 height 7
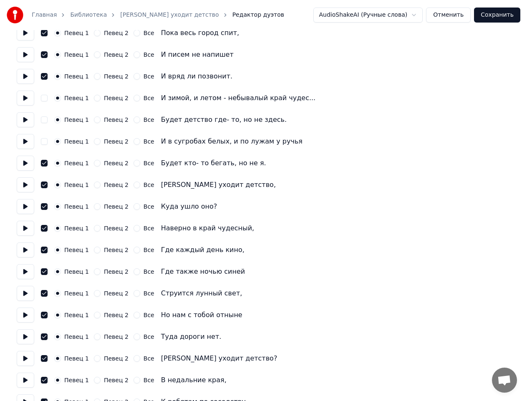
click at [45, 143] on button "button" at bounding box center [44, 141] width 7 height 7
click at [44, 118] on button "button" at bounding box center [44, 119] width 7 height 7
click at [43, 100] on button "button" at bounding box center [44, 98] width 7 height 7
click at [491, 18] on button "Сохранить" at bounding box center [497, 15] width 46 height 15
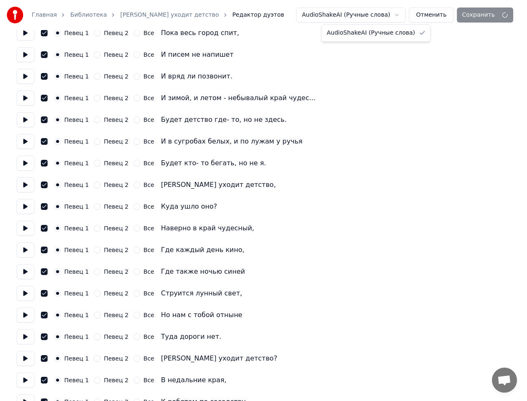
click at [410, 15] on html "Главная Библиотека Куда уходит детство Редактор дуэтов AudioShakeAI (Ручные сло…" at bounding box center [263, 170] width 527 height 712
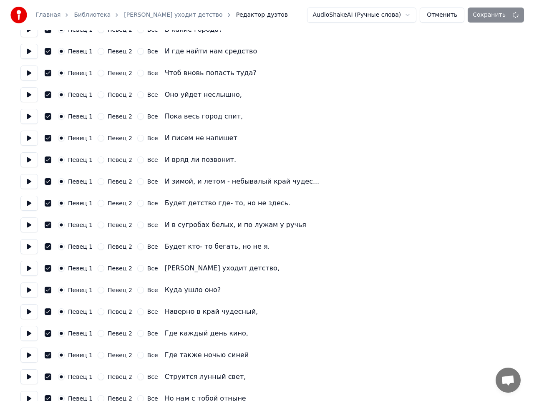
scroll to position [0, 0]
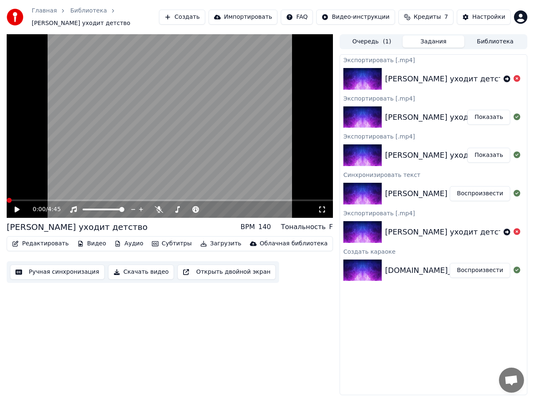
click at [322, 206] on icon at bounding box center [322, 209] width 8 height 7
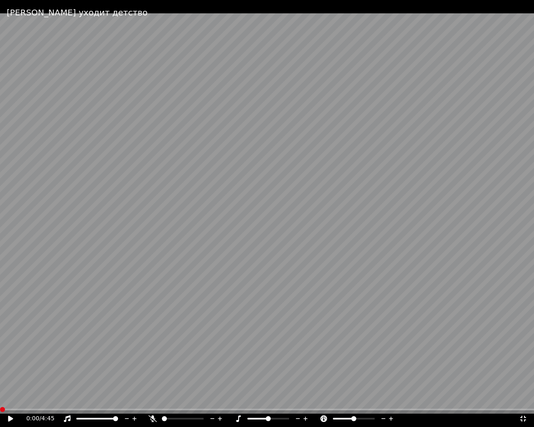
click at [391, 400] on icon at bounding box center [391, 419] width 4 height 4
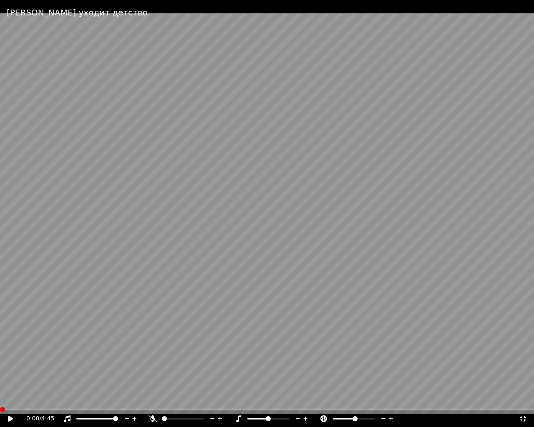
click at [391, 400] on icon at bounding box center [391, 419] width 4 height 4
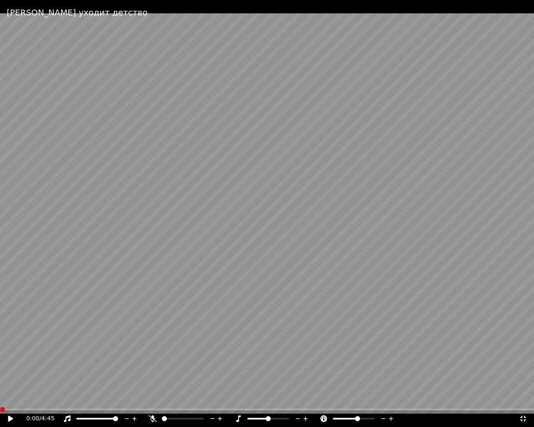
click at [391, 400] on icon at bounding box center [391, 419] width 4 height 4
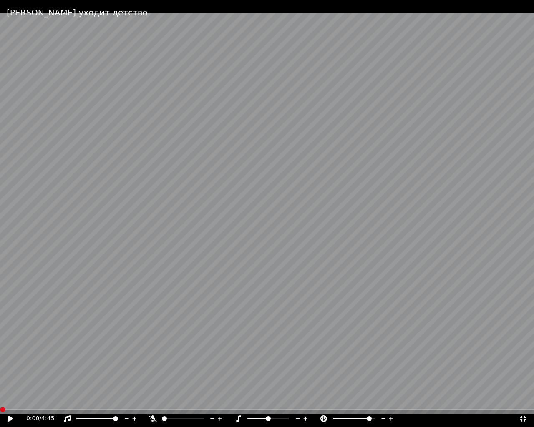
click at [372, 400] on span at bounding box center [369, 418] width 5 height 5
click at [355, 400] on span at bounding box center [354, 418] width 5 height 5
click at [522, 400] on icon at bounding box center [523, 419] width 6 height 6
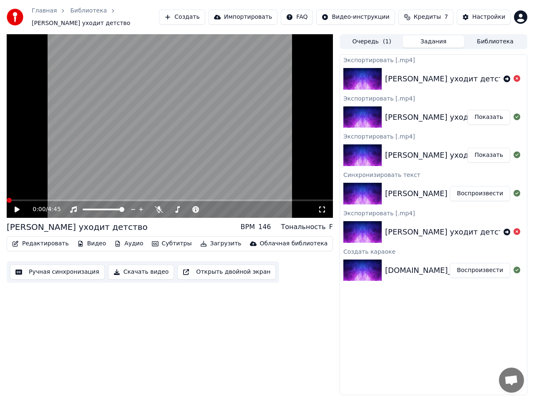
click at [65, 270] on button "Ручная синхронизация" at bounding box center [57, 271] width 95 height 15
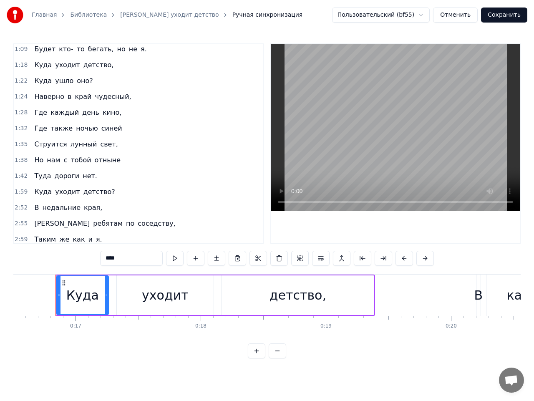
scroll to position [189, 0]
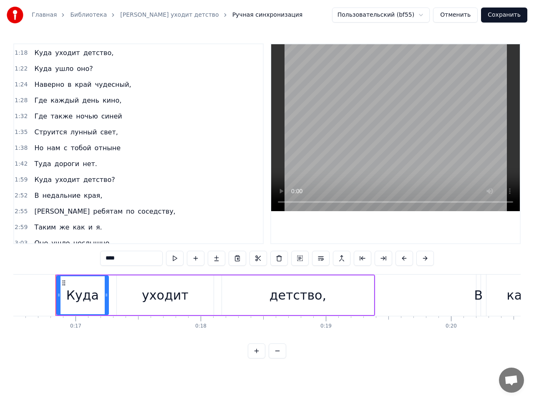
click at [23, 163] on span "1:42" at bounding box center [21, 164] width 13 height 8
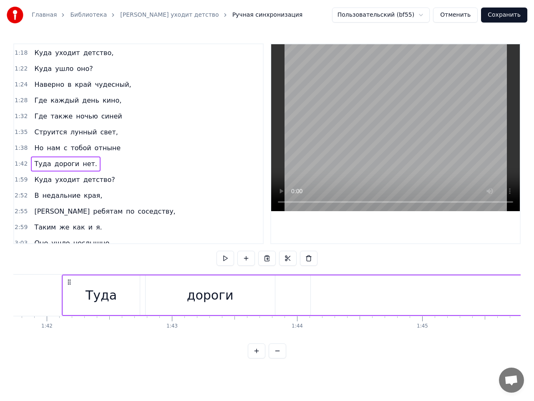
scroll to position [0, 12735]
click at [430, 14] on html "Главная Библиотека Куда уходит детство Ручная синхронизация Пользовательский (b…" at bounding box center [267, 186] width 534 height 372
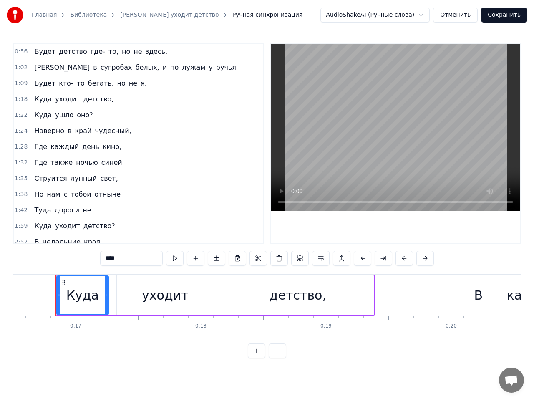
scroll to position [159, 0]
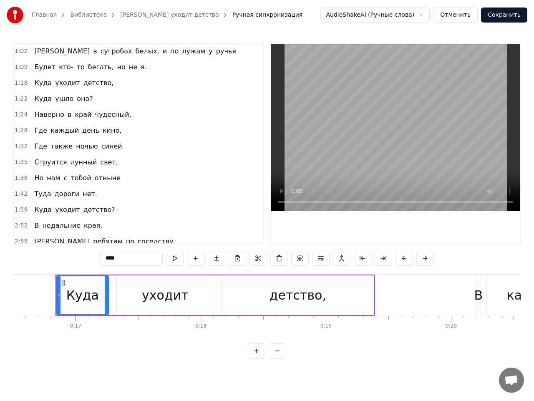
click at [31, 212] on div "[PERSON_NAME] уходит детство?" at bounding box center [74, 209] width 87 height 15
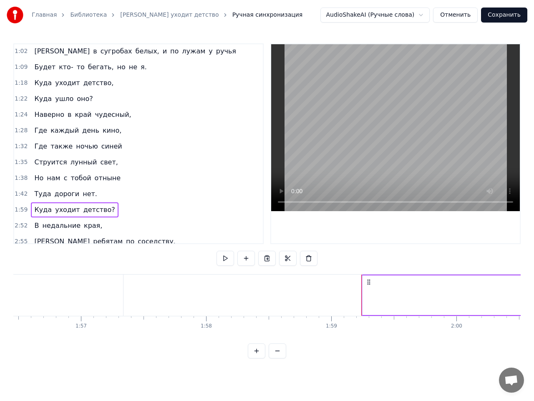
scroll to position [0, 14877]
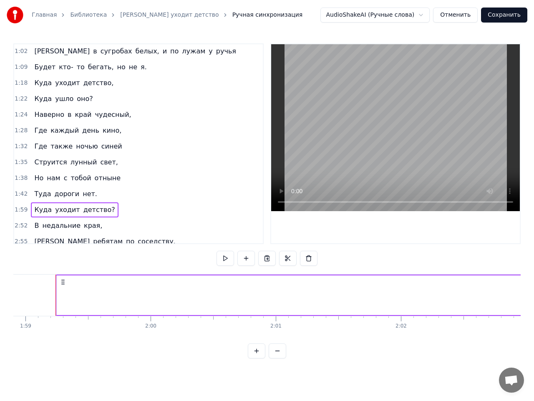
click at [33, 195] on span "Туда" at bounding box center [42, 194] width 18 height 10
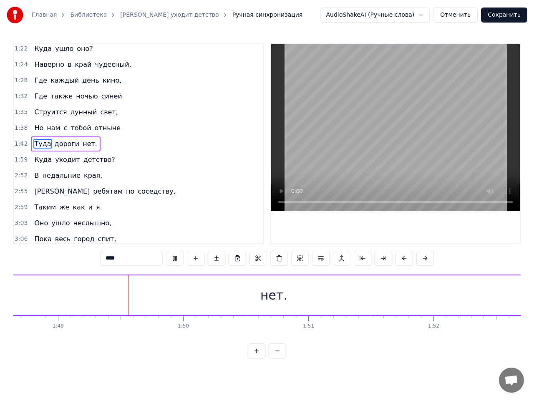
scroll to position [0, 13611]
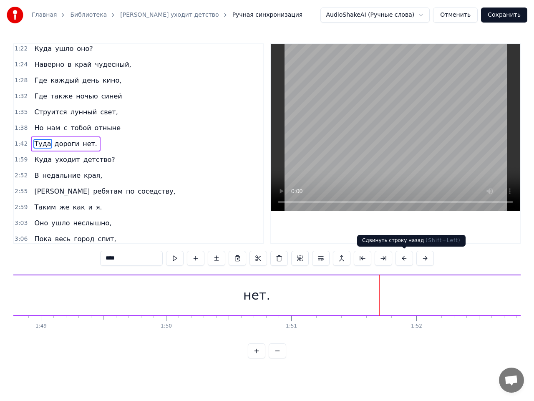
click at [406, 260] on button at bounding box center [404, 258] width 18 height 15
click at [392, 260] on button at bounding box center [394, 258] width 18 height 15
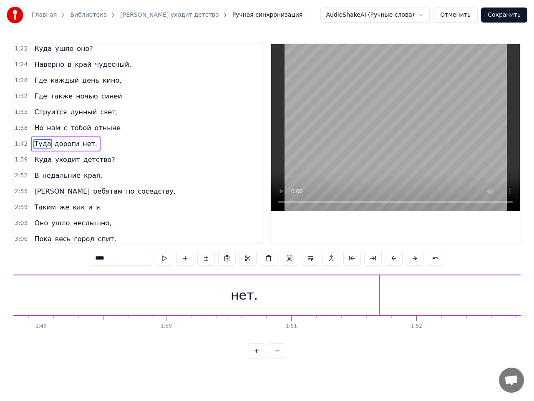
click at [392, 260] on button at bounding box center [394, 258] width 18 height 15
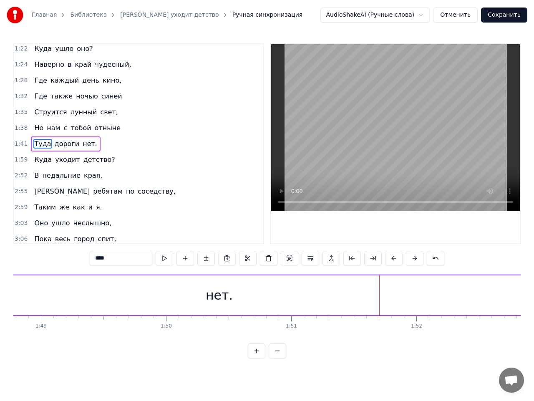
click at [392, 260] on button at bounding box center [394, 258] width 18 height 15
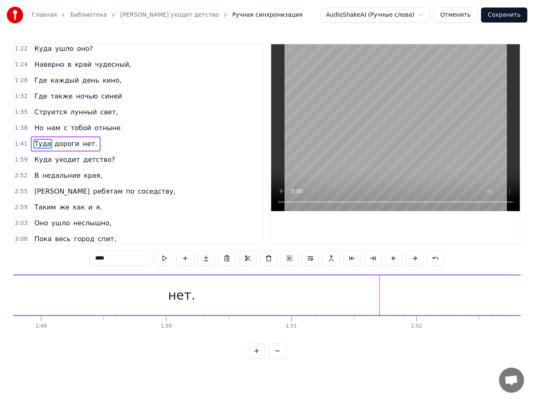
click at [392, 260] on button at bounding box center [394, 258] width 18 height 15
click at [257, 358] on button at bounding box center [257, 350] width 18 height 15
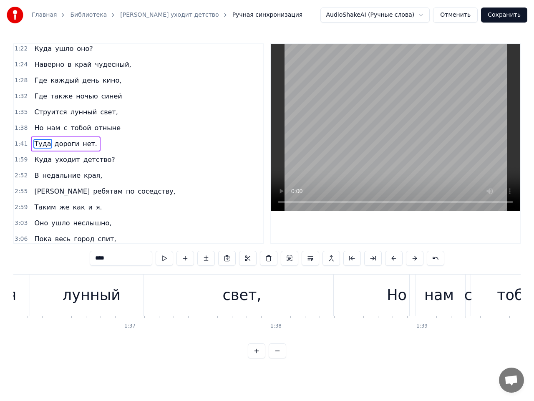
scroll to position [0, 16470]
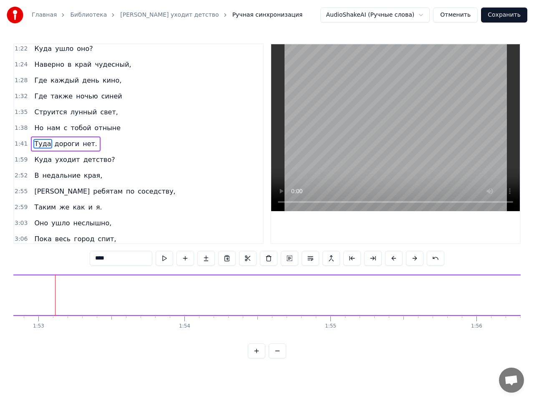
click at [277, 358] on button at bounding box center [278, 350] width 18 height 15
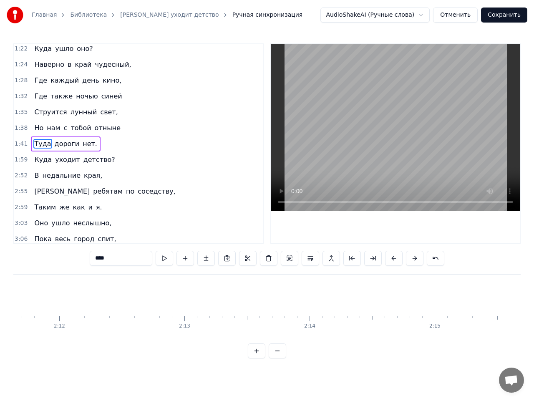
click at [277, 358] on button at bounding box center [278, 350] width 18 height 15
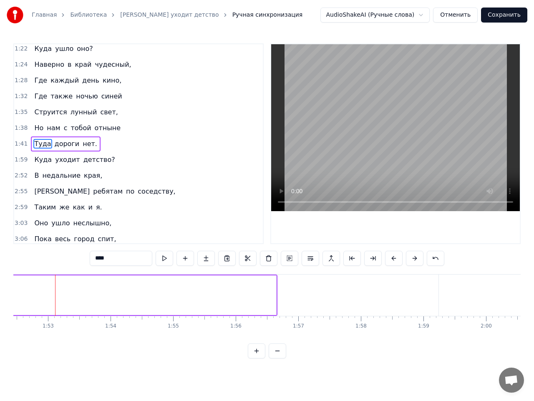
click at [277, 358] on button at bounding box center [278, 350] width 18 height 15
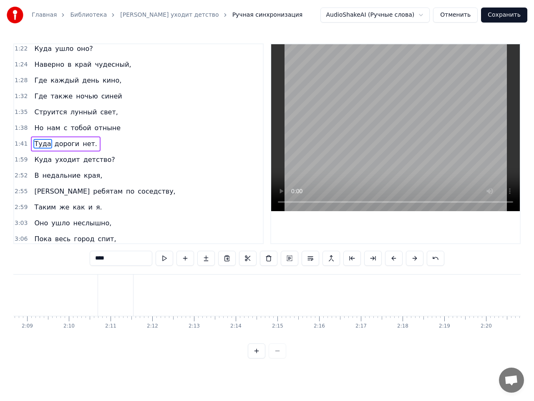
scroll to position [0, 4676]
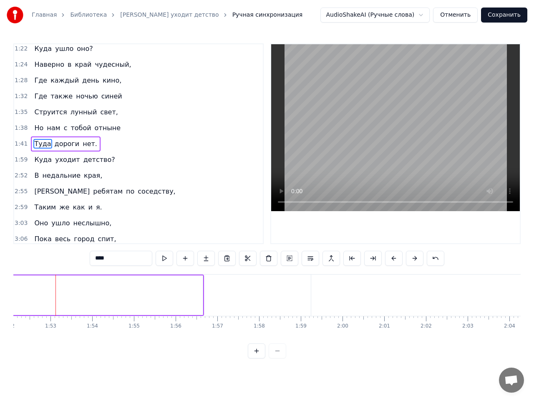
click at [277, 358] on div at bounding box center [267, 350] width 38 height 15
click at [274, 358] on div at bounding box center [267, 350] width 38 height 15
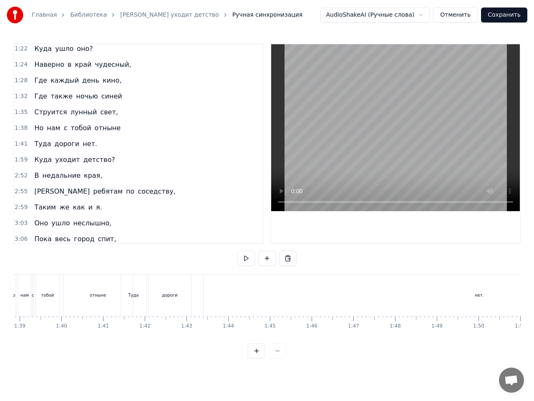
scroll to position [0, 4133]
click at [33, 159] on span "Куда" at bounding box center [42, 160] width 19 height 10
click at [31, 161] on div "[PERSON_NAME] уходит детство?" at bounding box center [74, 159] width 87 height 15
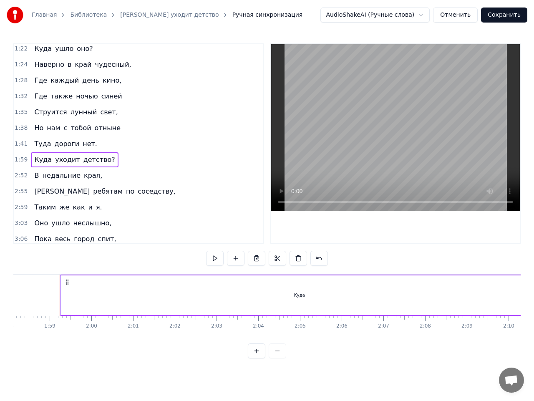
scroll to position [0, 4931]
click at [62, 282] on circle at bounding box center [62, 282] width 0 height 0
click at [31, 144] on div "Туда дороги нет." at bounding box center [65, 143] width 69 height 15
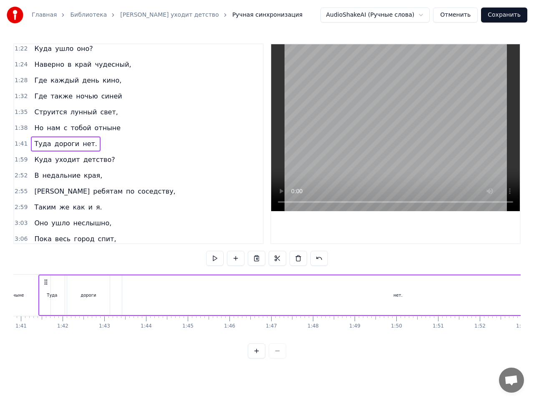
scroll to position [0, 4188]
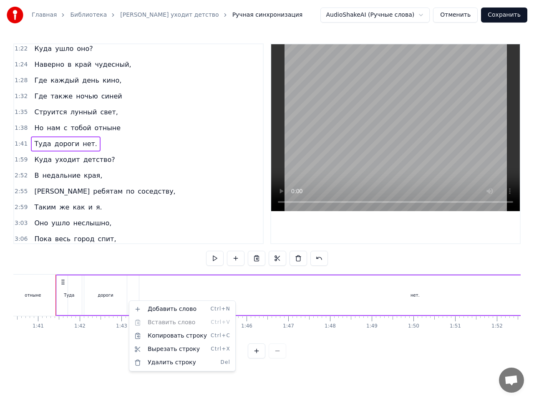
click at [257, 259] on html "Главная Библиотека Куда уходит детство Ручная синхронизация AudioShakeAI (Ручны…" at bounding box center [267, 186] width 534 height 372
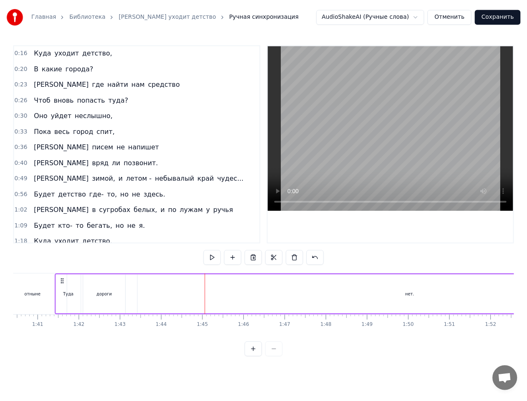
scroll to position [0, 0]
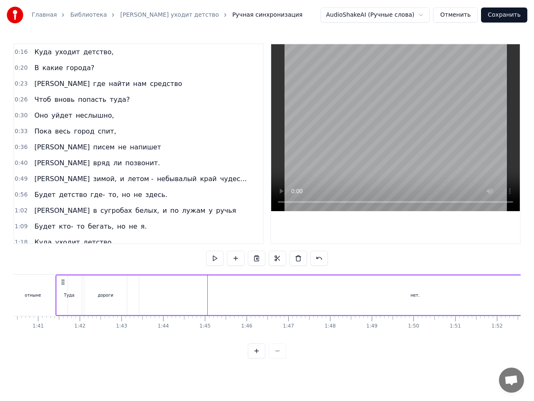
click at [90, 13] on link "Библиотека" at bounding box center [88, 15] width 37 height 8
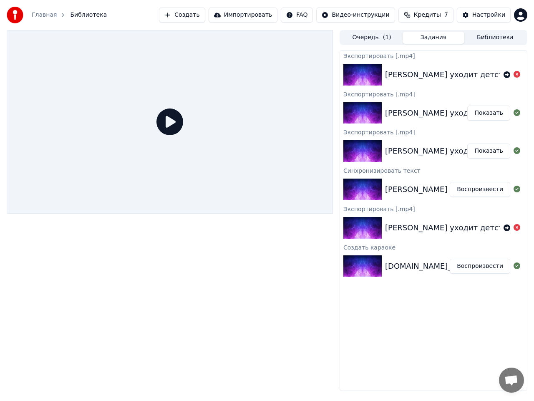
click at [46, 15] on link "Главная" at bounding box center [44, 15] width 25 height 8
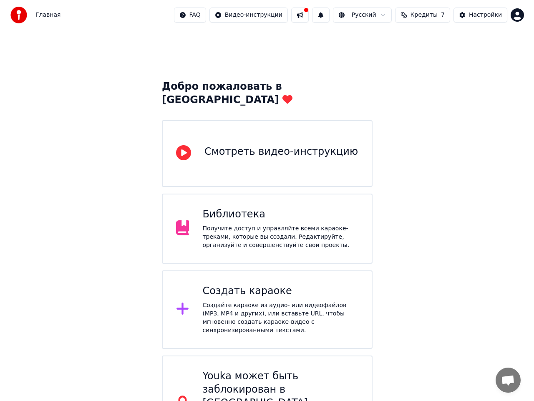
scroll to position [8, 0]
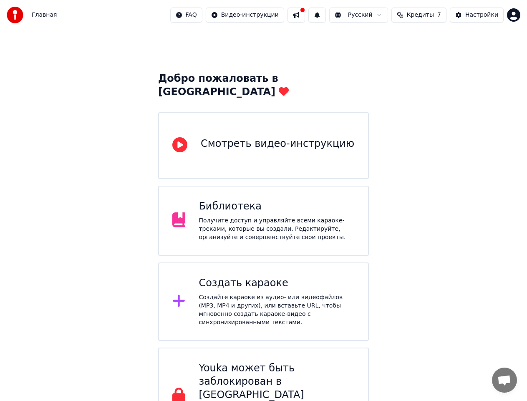
click at [259, 277] on div "Создать караоке" at bounding box center [277, 283] width 156 height 13
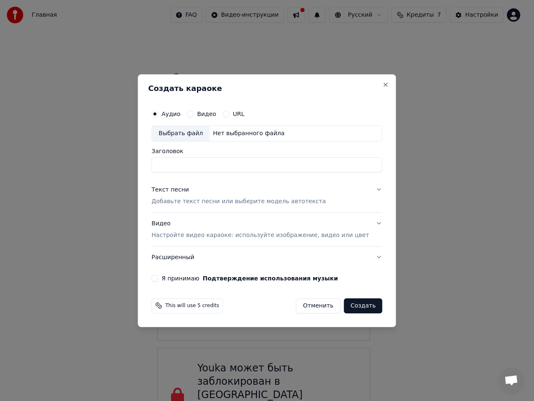
click at [217, 200] on p "Добавьте текст песни или выберите модель автотекста" at bounding box center [238, 201] width 174 height 8
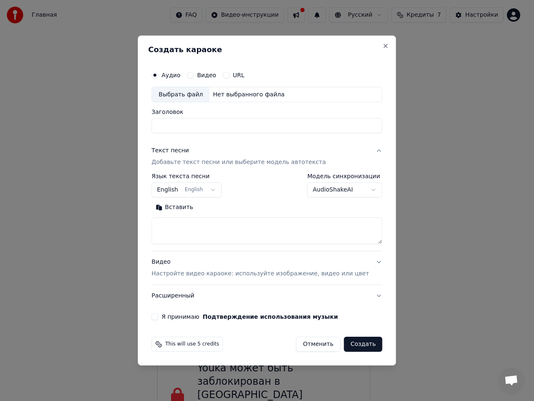
click at [217, 190] on button "English English" at bounding box center [186, 190] width 70 height 15
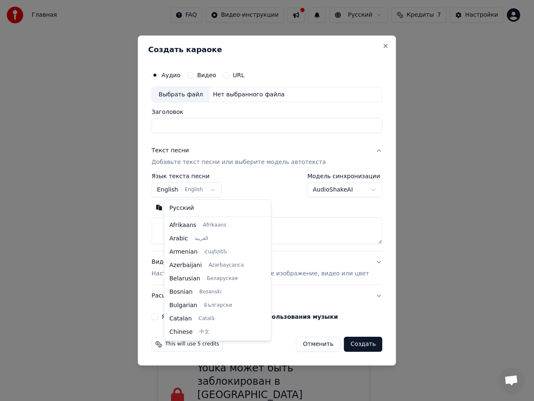
scroll to position [67, 0]
select select "**"
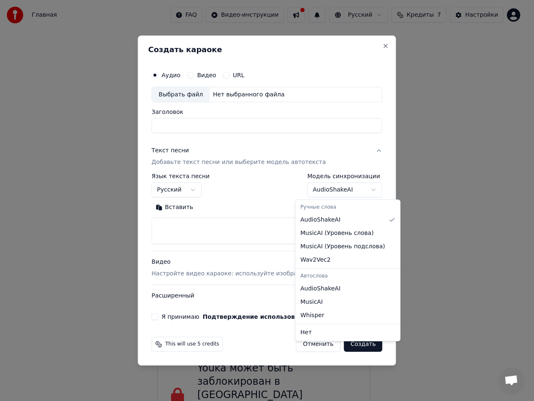
click at [356, 193] on body "Главная FAQ Видео-инструкции Русский Кредиты 7 Настройки Добро пожаловать в You…" at bounding box center [263, 218] width 527 height 452
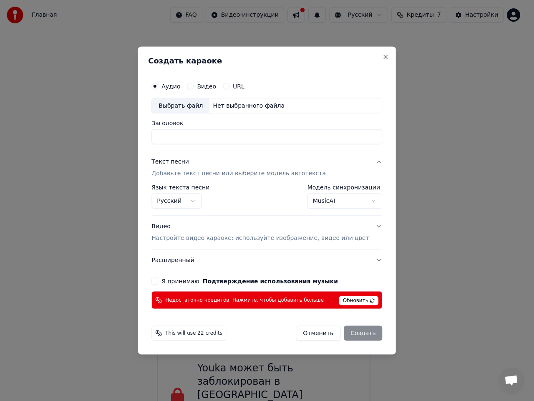
click at [363, 203] on body "Главная FAQ Видео-инструкции Русский Кредиты 7 Настройки Добро пожаловать в You…" at bounding box center [263, 218] width 527 height 452
click at [356, 201] on body "Главная FAQ Видео-инструкции Русский Кредиты 7 Настройки Добро пожаловать в You…" at bounding box center [263, 218] width 527 height 452
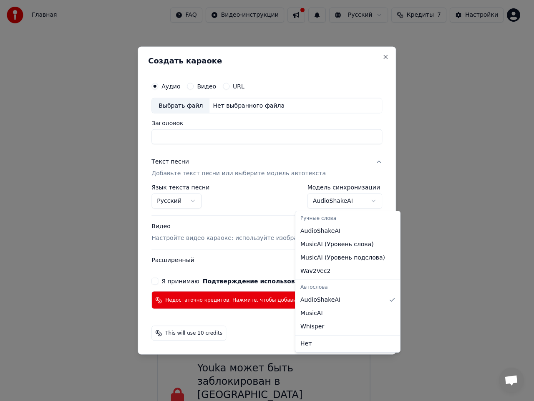
select select "********"
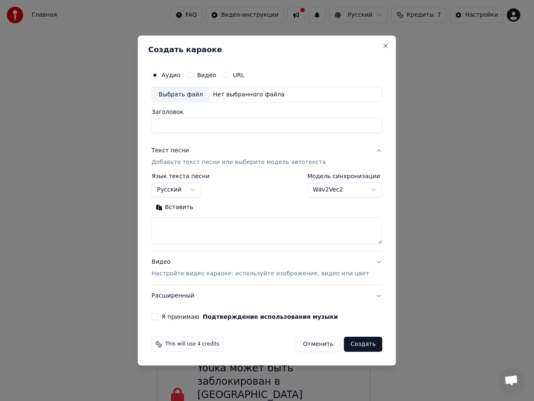
click at [177, 206] on button "Вставить" at bounding box center [174, 207] width 46 height 13
click at [282, 275] on p "Настройте видео караоке: используйте изображение, видео или цвет" at bounding box center [259, 273] width 217 height 8
type textarea "**********"
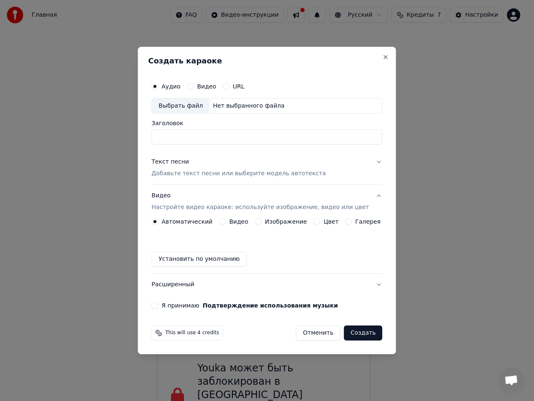
click at [226, 221] on button "Видео" at bounding box center [222, 221] width 7 height 7
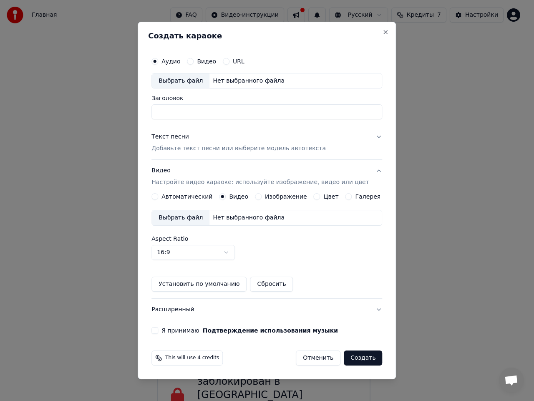
click at [192, 216] on div "Выбрать файл" at bounding box center [181, 217] width 58 height 15
click at [188, 78] on div "Выбрать файл" at bounding box center [181, 80] width 58 height 15
type input "**********"
click at [370, 137] on button "Текст песни Добавьте текст песни или выберите модель автотекста" at bounding box center [266, 142] width 231 height 33
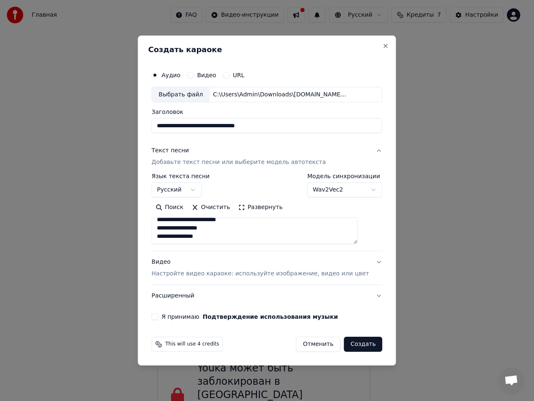
click at [158, 317] on button "Я принимаю Подтверждение использования музыки" at bounding box center [154, 316] width 7 height 7
click at [363, 294] on button "Расширенный" at bounding box center [266, 296] width 231 height 22
type textarea "**********"
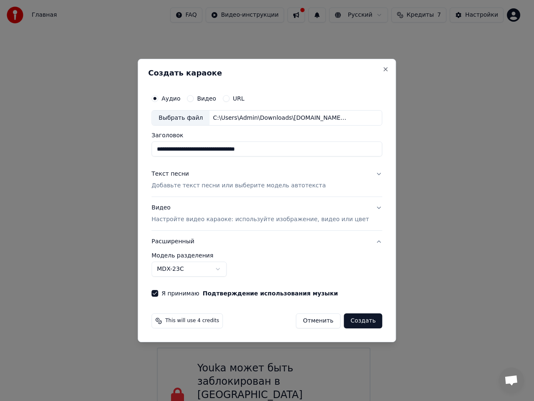
click at [234, 272] on body "Главная FAQ Видео-инструкции Русский Кредиты 7 Настройки Добро пожаловать в You…" at bounding box center [263, 218] width 527 height 452
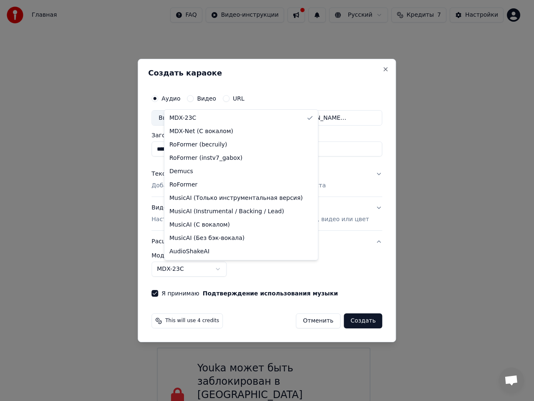
select select "**********"
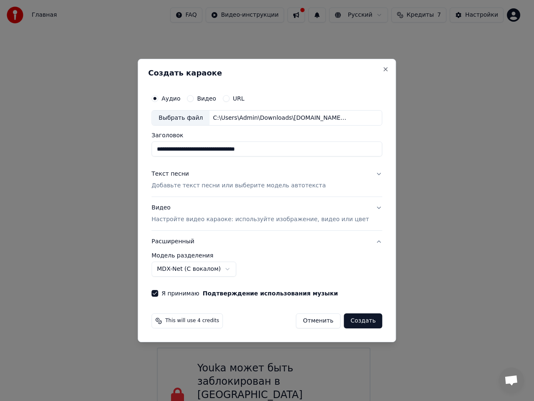
click at [346, 322] on button "Создать" at bounding box center [363, 320] width 38 height 15
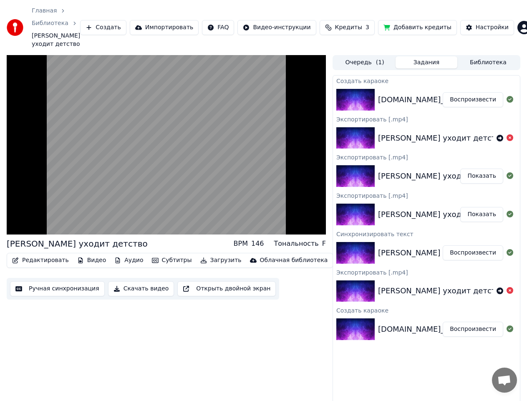
click at [461, 93] on button "Воспроизвести" at bounding box center [473, 99] width 60 height 15
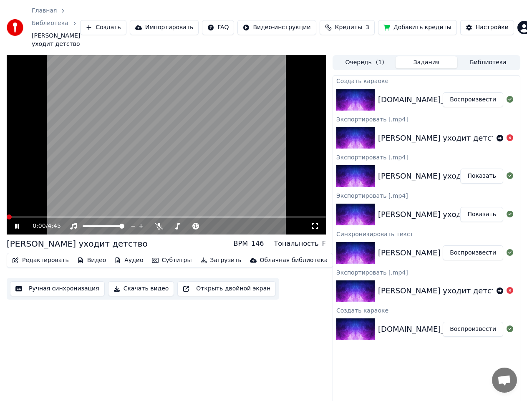
click at [315, 223] on icon at bounding box center [315, 226] width 8 height 7
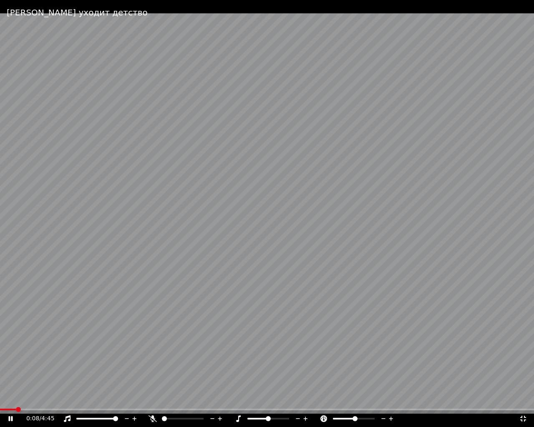
click at [523, 400] on icon at bounding box center [523, 418] width 8 height 7
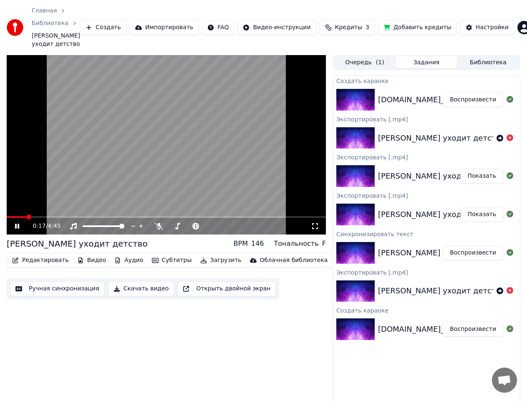
click at [112, 207] on video at bounding box center [166, 144] width 319 height 179
click at [112, 216] on span at bounding box center [166, 217] width 319 height 2
click at [119, 216] on span at bounding box center [166, 217] width 319 height 2
click at [19, 223] on icon at bounding box center [22, 226] width 19 height 7
click at [301, 24] on html "Главная Библиотека Куда уходит детство Создать Импортировать FAQ Видео-инструкц…" at bounding box center [263, 200] width 527 height 401
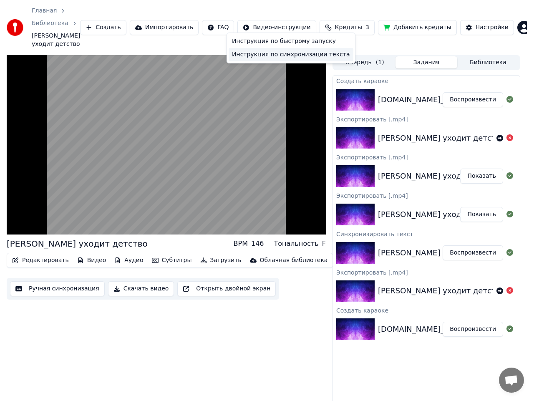
click at [293, 53] on div "Инструкция по синхронизации текста" at bounding box center [291, 54] width 125 height 13
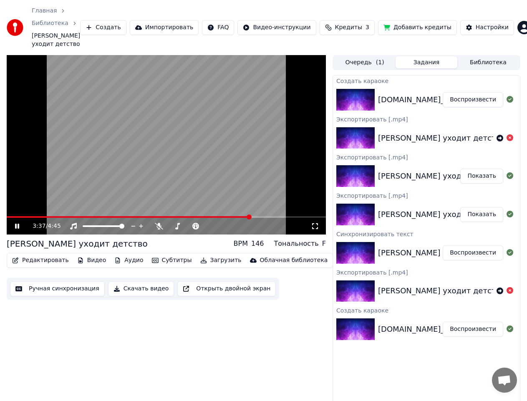
click at [18, 223] on icon at bounding box center [22, 226] width 19 height 7
click at [299, 23] on html "Главная Библиотека Куда уходит детство Создать Импортировать FAQ Видео-инструкц…" at bounding box center [263, 200] width 527 height 401
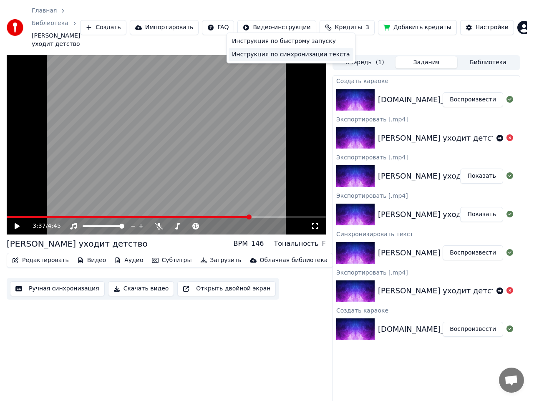
click at [300, 55] on div "Инструкция по синхронизации текста" at bounding box center [291, 54] width 125 height 13
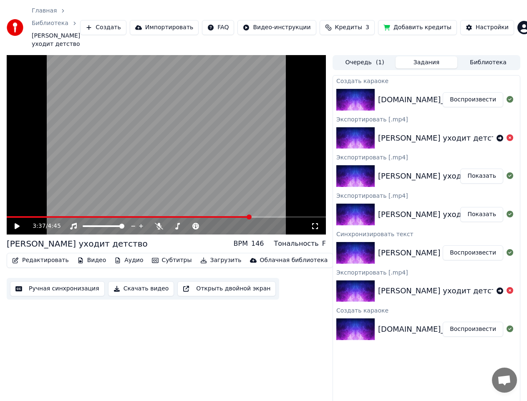
click at [50, 10] on link "Главная" at bounding box center [44, 11] width 25 height 8
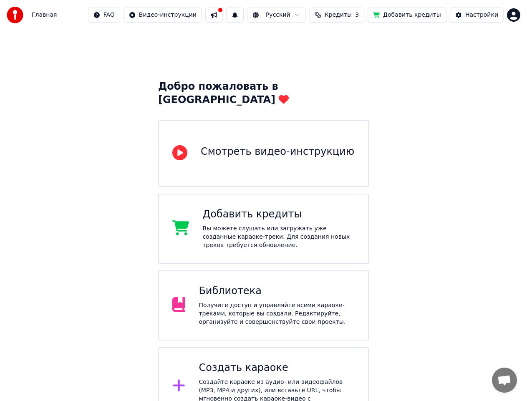
click at [250, 378] on div "Создайте караоке из аудио- или видеофайлов (MP3, MP4 и других), или вставьте UR…" at bounding box center [277, 394] width 156 height 33
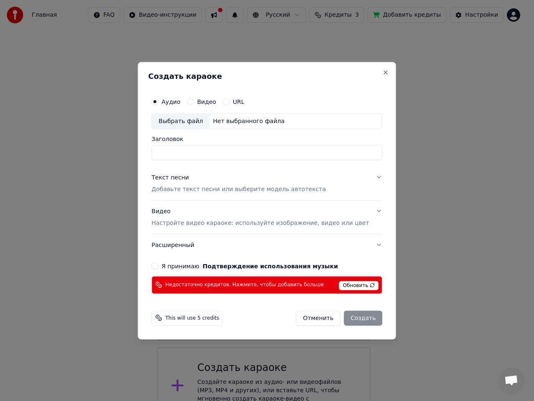
click at [213, 100] on label "Видео" at bounding box center [206, 101] width 19 height 6
click at [194, 100] on button "Видео" at bounding box center [190, 101] width 7 height 7
click at [191, 123] on div "Выбрать файл" at bounding box center [181, 120] width 58 height 15
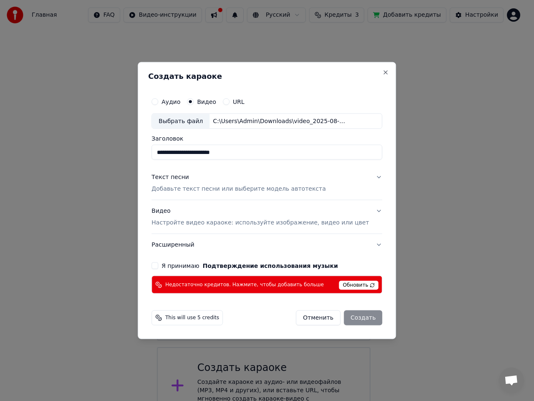
drag, startPoint x: 245, startPoint y: 153, endPoint x: 168, endPoint y: 149, distance: 76.9
click at [168, 149] on input "**********" at bounding box center [266, 152] width 231 height 15
type input "*******"
click at [293, 189] on p "Добавьте текст песни или выберите модель автотекста" at bounding box center [238, 189] width 174 height 8
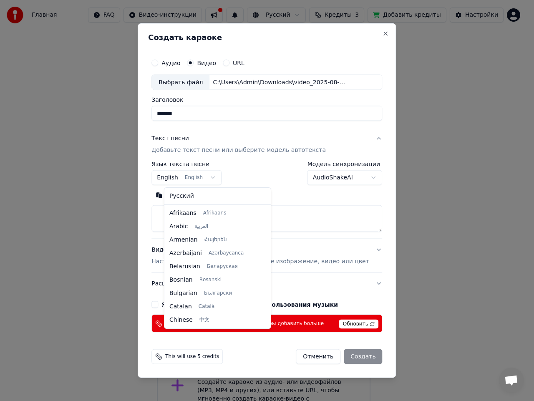
click at [222, 177] on body "Главная FAQ Видео-инструкции Русский Кредиты 3 Добавить кредиты Настройки Добро…" at bounding box center [263, 264] width 527 height 529
select select "**"
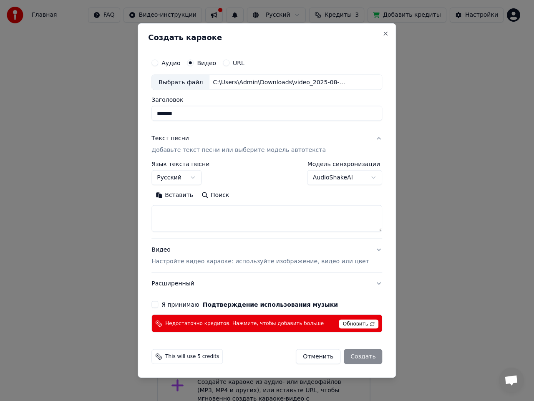
click at [177, 193] on button "Вставить" at bounding box center [174, 195] width 46 height 13
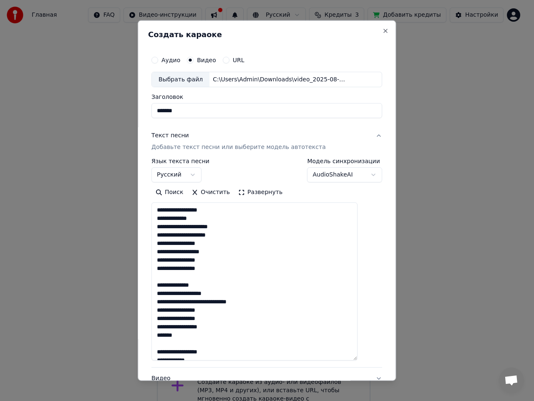
drag, startPoint x: 369, startPoint y: 230, endPoint x: 375, endPoint y: 358, distance: 128.6
click at [375, 358] on div "**********" at bounding box center [267, 200] width 258 height 361
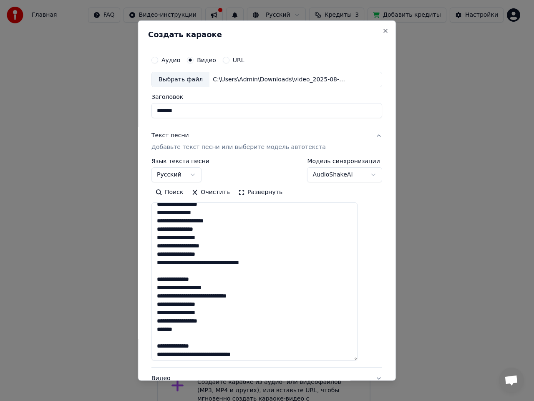
scroll to position [333, 0]
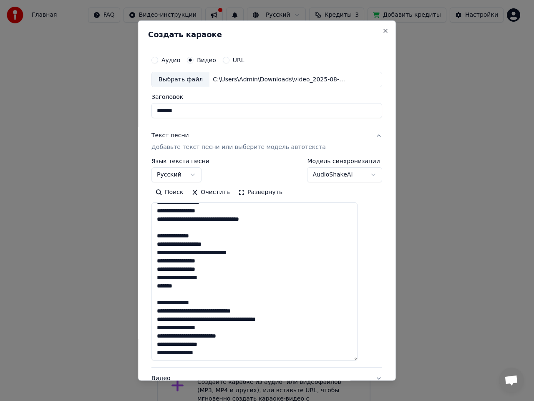
click at [362, 133] on button "Текст песни Добавьте текст песни или выберите модель автотекста" at bounding box center [266, 141] width 231 height 33
type textarea "**********"
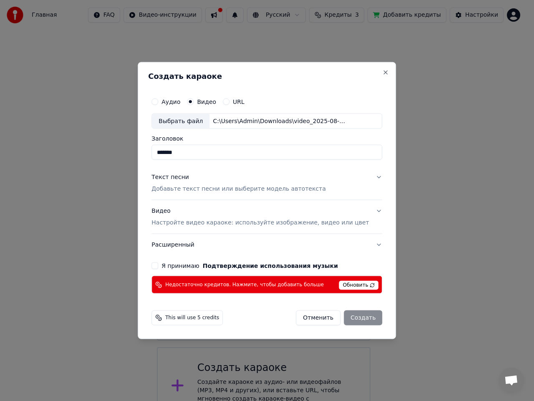
click at [367, 212] on button "Видео Настройте видео караоке: используйте изображение, видео или цвет" at bounding box center [266, 216] width 231 height 33
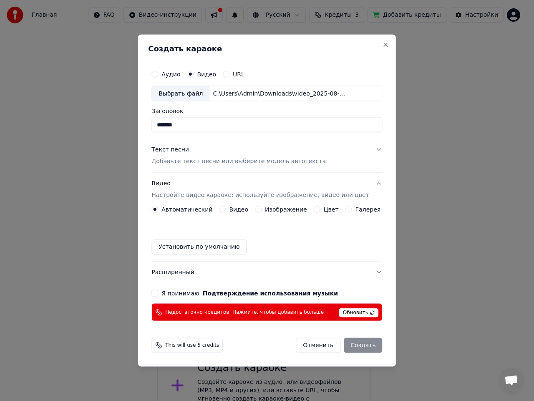
click at [241, 210] on label "Видео" at bounding box center [238, 209] width 19 height 6
click at [226, 210] on button "Видео" at bounding box center [222, 209] width 7 height 7
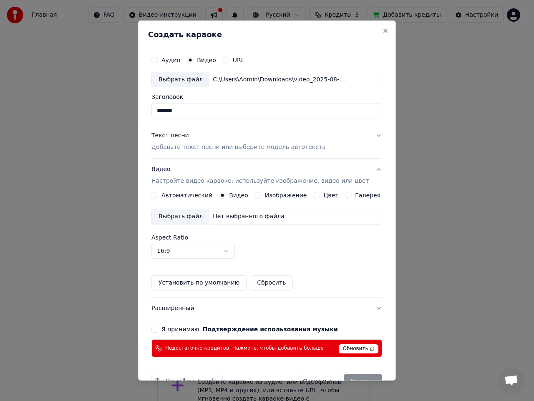
click at [193, 211] on div "Выбрать файл" at bounding box center [181, 216] width 58 height 15
click at [198, 79] on div "Выбрать файл" at bounding box center [181, 79] width 58 height 15
click at [191, 79] on div "Выбрать файл" at bounding box center [181, 79] width 58 height 15
click at [189, 82] on div "Выбрать файл" at bounding box center [181, 79] width 58 height 15
drag, startPoint x: 276, startPoint y: 112, endPoint x: 139, endPoint y: 108, distance: 136.8
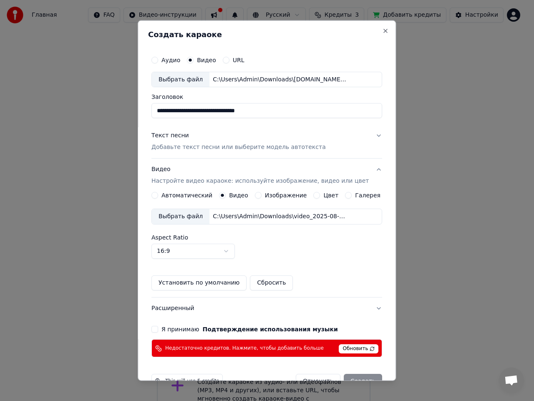
click at [139, 108] on body "Главная FAQ Видео-инструкции Русский Кредиты 3 Добавить кредиты Настройки Добро…" at bounding box center [263, 264] width 527 height 529
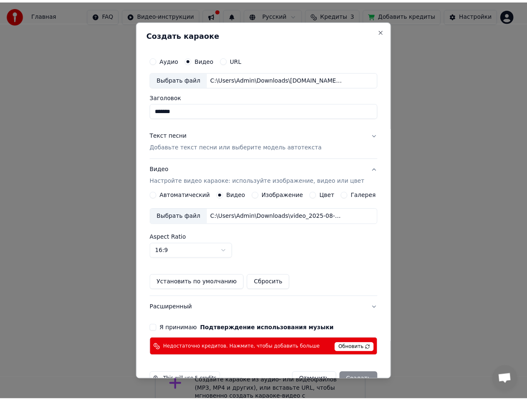
scroll to position [21, 0]
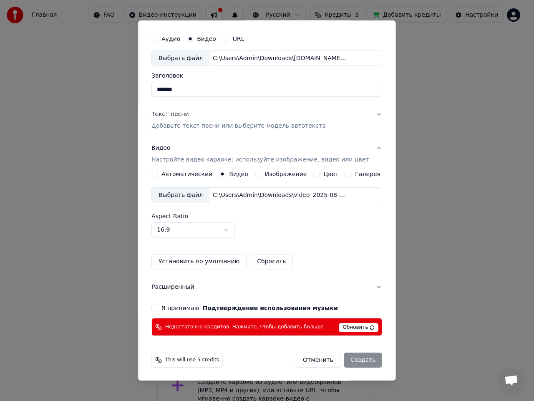
type input "*******"
click at [158, 308] on button "Я принимаю Подтверждение использования музыки" at bounding box center [154, 307] width 7 height 7
click at [349, 329] on span "Обновить" at bounding box center [359, 327] width 40 height 9
click at [345, 329] on span "Обновить" at bounding box center [359, 327] width 40 height 9
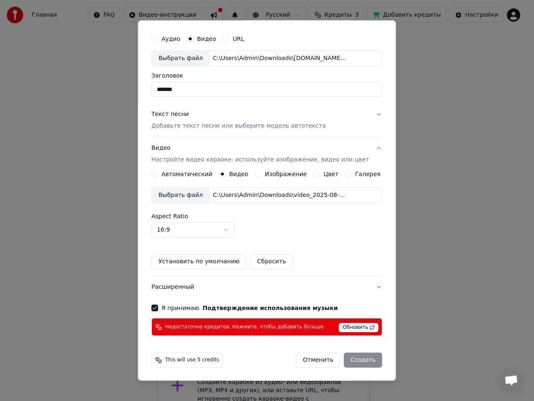
click at [196, 360] on span "This will use 5 credits" at bounding box center [192, 360] width 54 height 7
click at [344, 360] on div "Отменить Создать" at bounding box center [339, 359] width 86 height 15
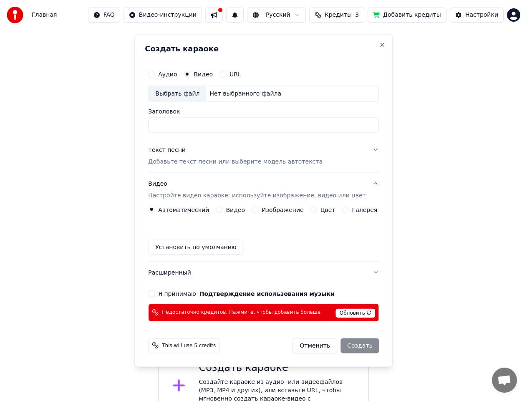
scroll to position [0, 0]
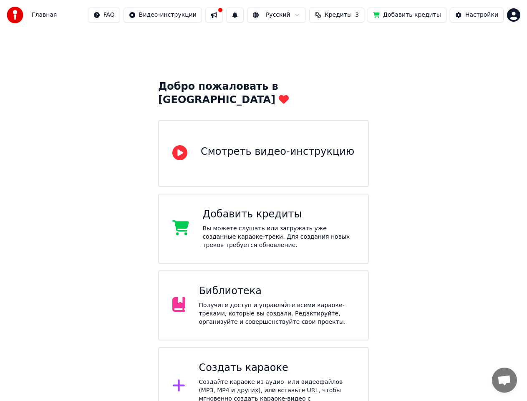
click at [334, 15] on button "Кредиты 3" at bounding box center [336, 15] width 55 height 15
click at [441, 173] on div "Добро пожаловать в Youka Смотреть видео-инструкцию Добавить кредиты Вы можете с…" at bounding box center [263, 279] width 527 height 499
click at [44, 16] on span "Главная" at bounding box center [44, 15] width 25 height 8
click at [232, 145] on div "Смотреть видео-инструкцию" at bounding box center [277, 151] width 153 height 13
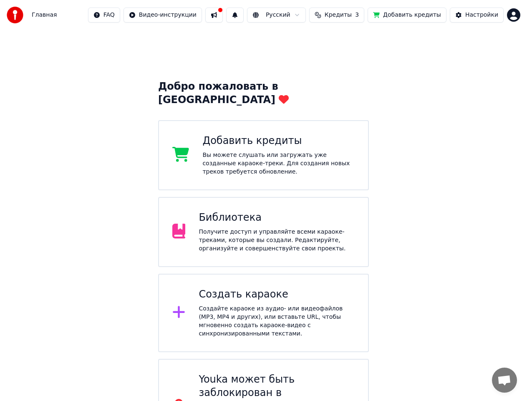
click at [223, 12] on button at bounding box center [214, 15] width 18 height 15
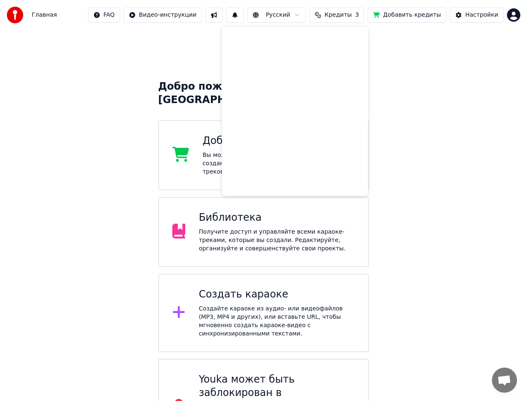
click at [493, 147] on div "Добро пожаловать в Youka Добавить кредиты Вы можете слушать или загружать уже с…" at bounding box center [263, 242] width 527 height 425
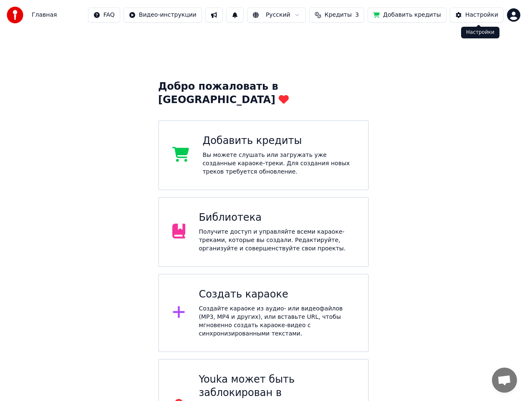
click at [469, 14] on div "Настройки" at bounding box center [481, 15] width 33 height 8
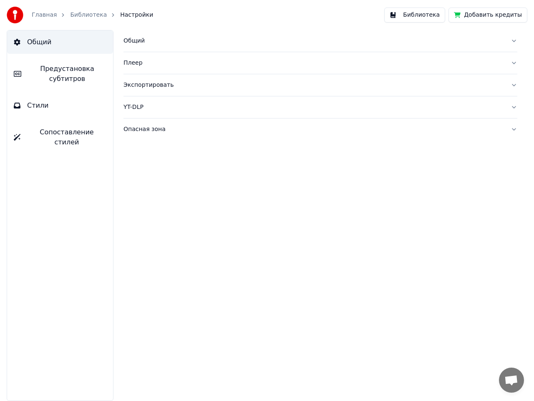
click at [73, 78] on span "Предустановка субтитров" at bounding box center [67, 74] width 78 height 20
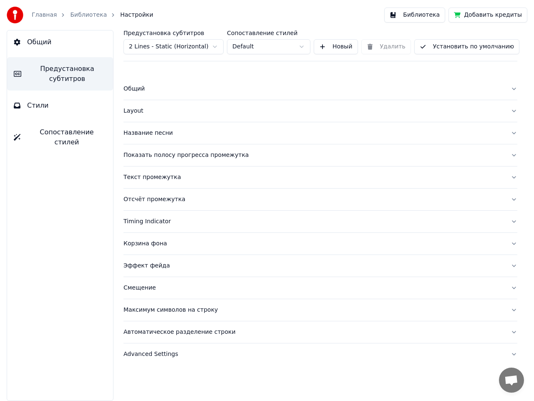
click at [142, 92] on div "Общий" at bounding box center [313, 89] width 380 height 8
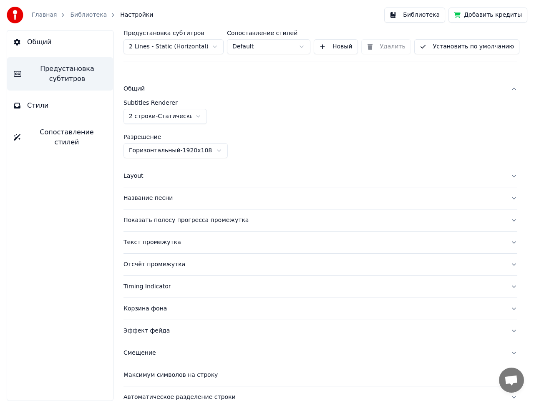
click at [200, 116] on html "Главная Библиотека Настройки Библиотека Добавить кредиты Общий Предустановка су…" at bounding box center [267, 200] width 534 height 401
click at [504, 177] on button "Layout" at bounding box center [320, 176] width 394 height 22
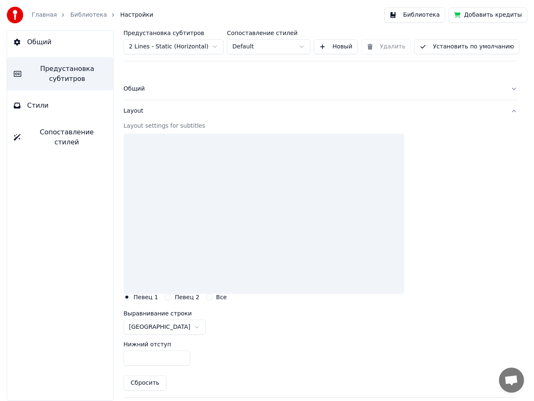
click at [504, 179] on div at bounding box center [320, 213] width 394 height 160
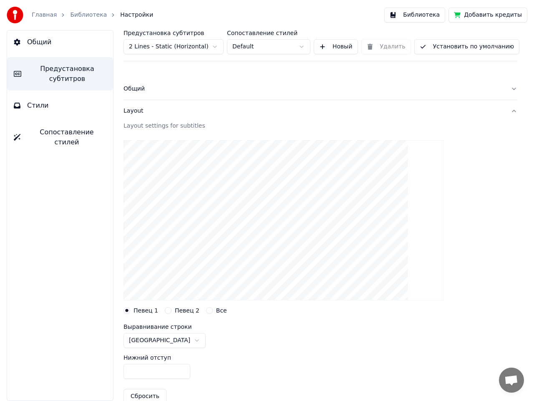
click at [510, 110] on div "Предустановка субтитров 2 Lines - Static (Horizontal) Сопоставление стилей Defa…" at bounding box center [320, 215] width 427 height 371
click at [166, 311] on button "Певец 2" at bounding box center [168, 310] width 7 height 7
click at [129, 309] on button "Певец 1" at bounding box center [126, 310] width 7 height 7
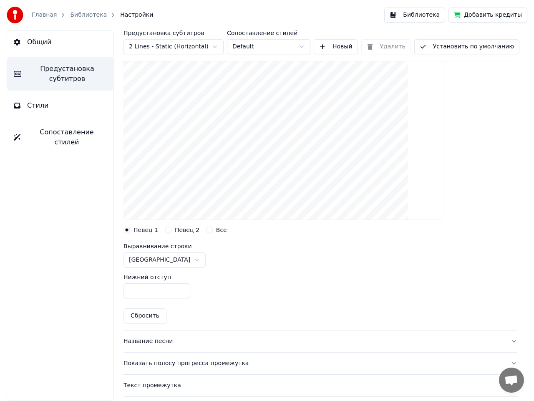
scroll to position [83, 0]
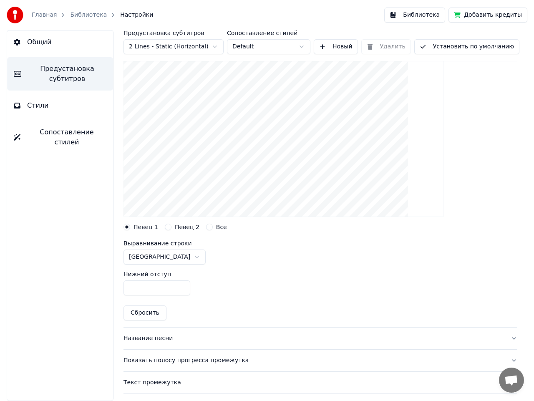
click at [176, 257] on html "Главная Библиотека Настройки Библиотека Добавить кредиты Общий Предустановка су…" at bounding box center [267, 200] width 534 height 401
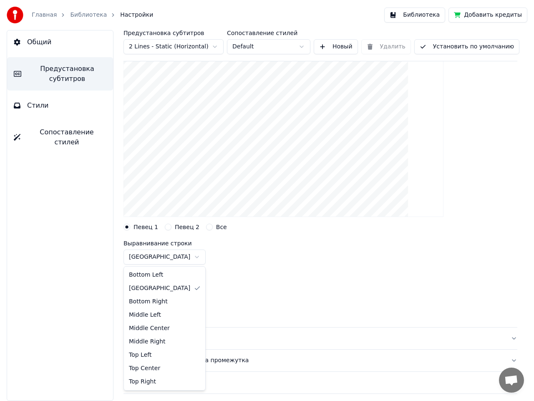
click at [176, 257] on html "Главная Библиотека Настройки Библиотека Добавить кредиты Общий Предустановка су…" at bounding box center [267, 200] width 534 height 401
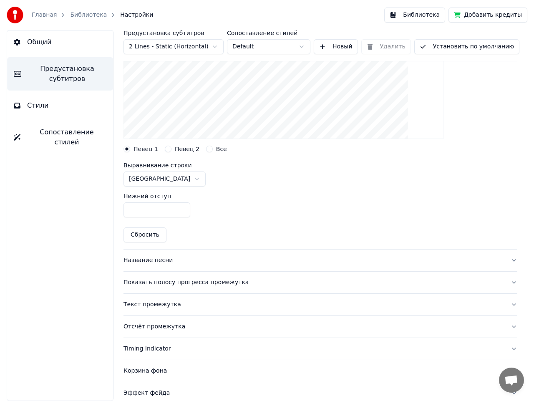
scroll to position [167, 0]
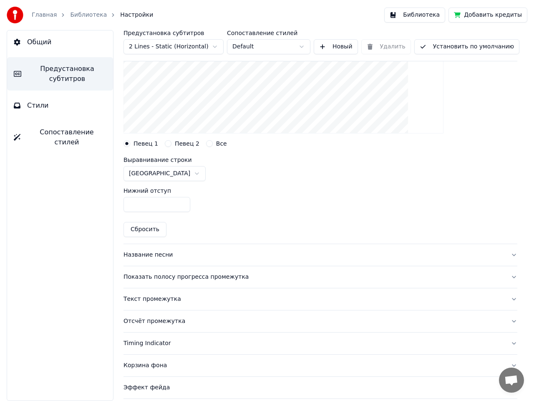
click at [510, 256] on button "Название песни" at bounding box center [320, 255] width 394 height 22
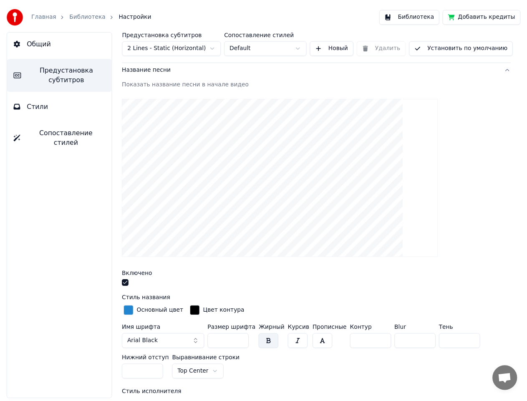
scroll to position [0, 0]
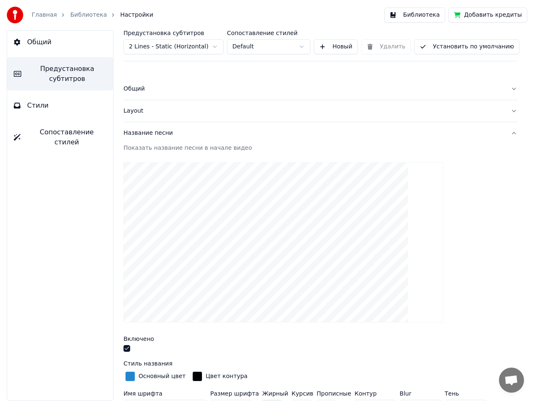
click at [424, 14] on button "Библиотека" at bounding box center [414, 15] width 61 height 15
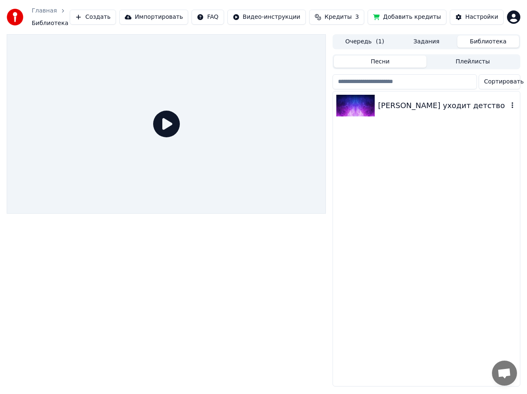
click at [406, 109] on div "[PERSON_NAME] уходит детство" at bounding box center [443, 106] width 130 height 12
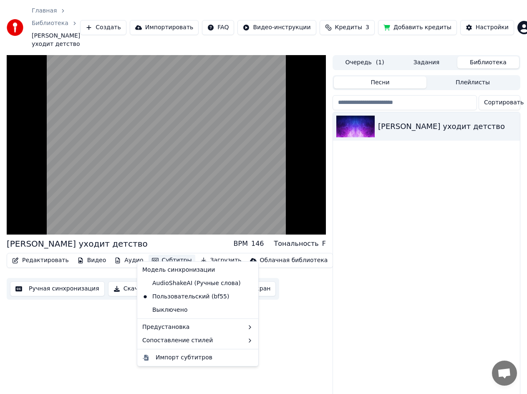
click at [151, 254] on button "Субтитры" at bounding box center [171, 260] width 47 height 12
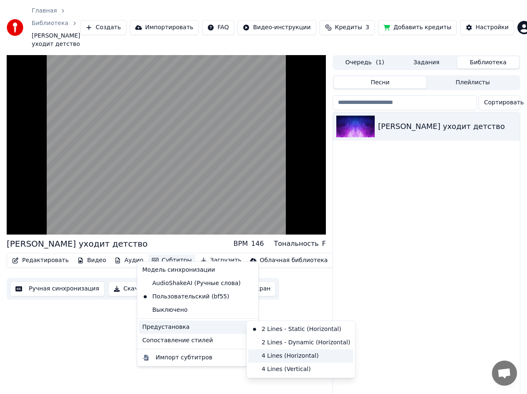
click at [264, 355] on div "4 Lines (Horizontal)" at bounding box center [300, 355] width 105 height 13
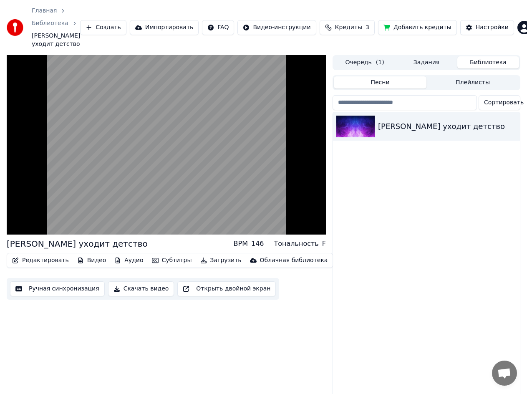
click at [159, 254] on button "Субтитры" at bounding box center [171, 260] width 47 height 12
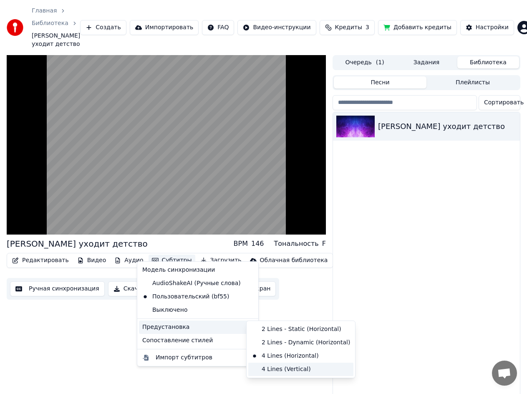
click at [272, 368] on div "4 Lines (Vertical)" at bounding box center [300, 368] width 105 height 13
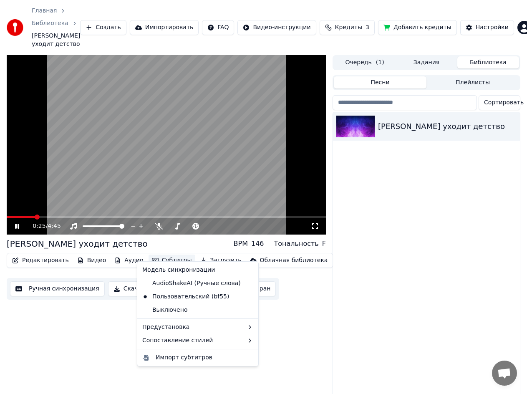
click at [158, 254] on button "Субтитры" at bounding box center [171, 260] width 47 height 12
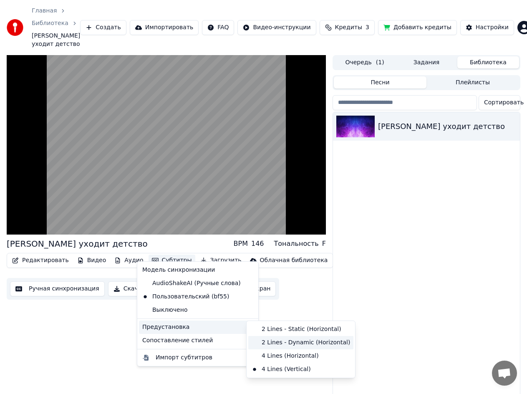
click at [260, 343] on div "2 Lines - Dynamic (Horizontal)" at bounding box center [300, 342] width 105 height 13
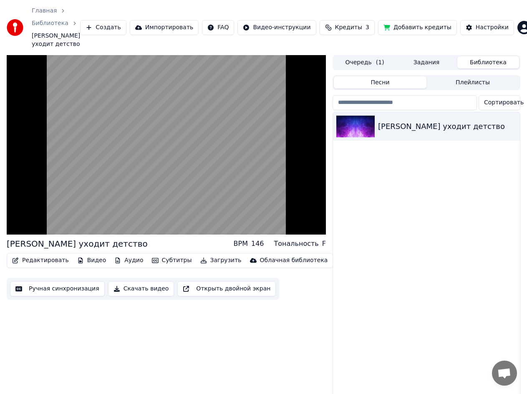
click at [160, 254] on button "Субтитры" at bounding box center [171, 260] width 47 height 12
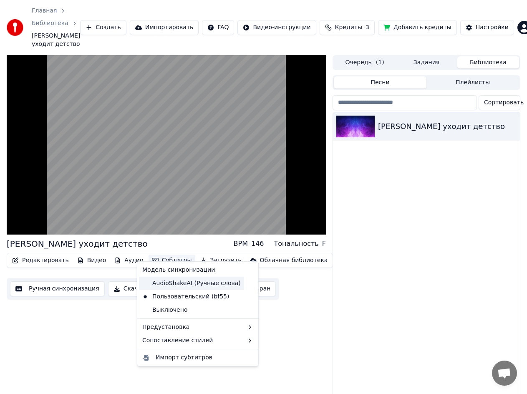
click at [199, 285] on div "AudioShakeAI (Ручные слова)" at bounding box center [191, 283] width 105 height 13
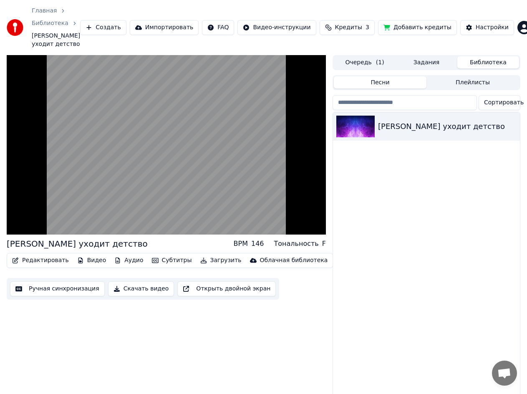
click at [155, 254] on button "Субтитры" at bounding box center [171, 260] width 47 height 12
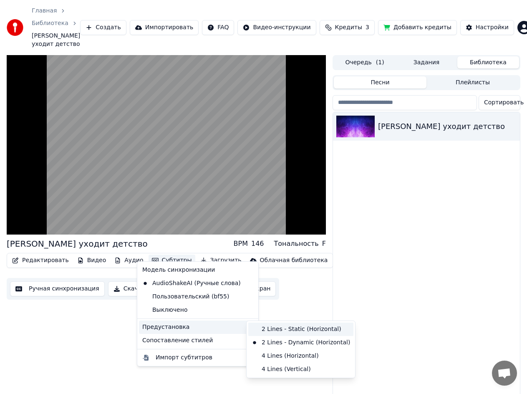
click at [255, 331] on div "2 Lines - Static (Horizontal)" at bounding box center [300, 328] width 105 height 13
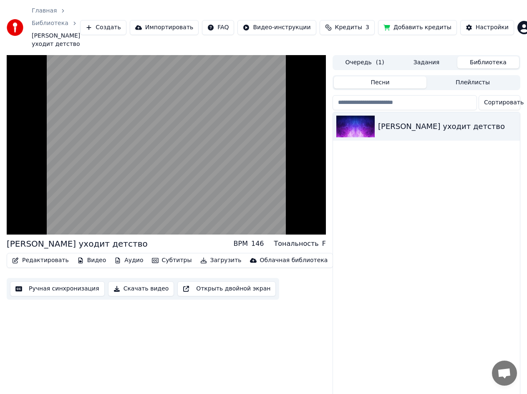
click at [156, 254] on button "Субтитры" at bounding box center [171, 260] width 47 height 12
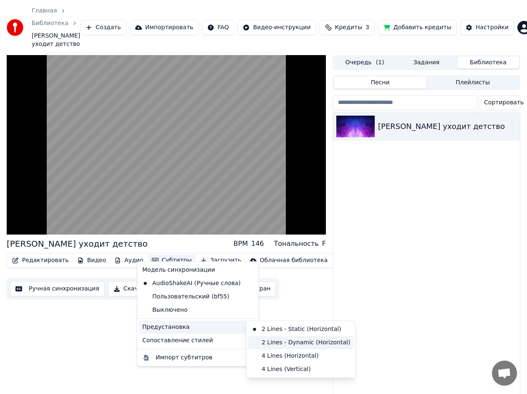
click at [267, 345] on div "2 Lines - Dynamic (Horizontal)" at bounding box center [300, 342] width 105 height 13
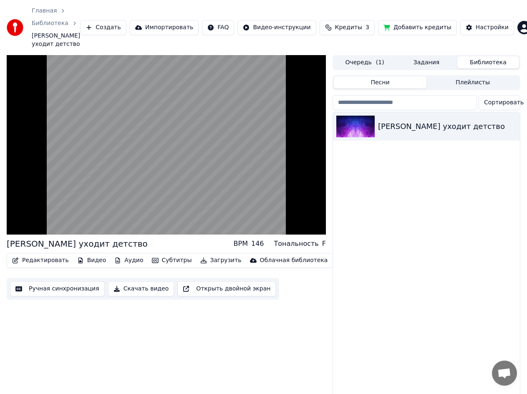
click at [160, 254] on button "Субтитры" at bounding box center [171, 260] width 47 height 12
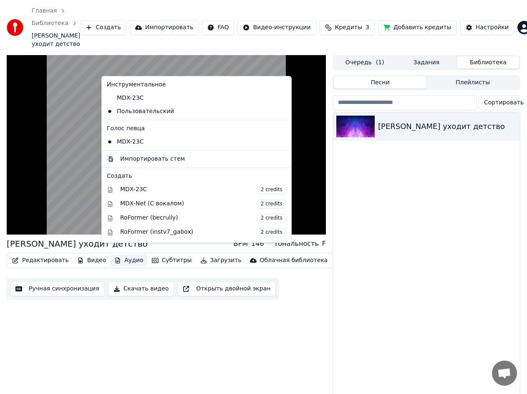
click at [189, 351] on div "Куда уходит детство BPM 146 Тональность F Редактировать Видео Аудио Субтитры За…" at bounding box center [166, 231] width 319 height 352
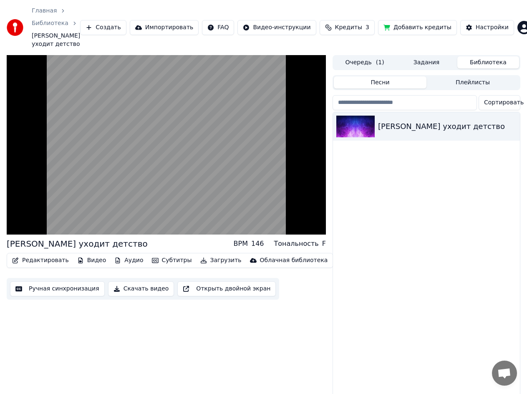
click at [150, 254] on button "Субтитры" at bounding box center [171, 260] width 47 height 12
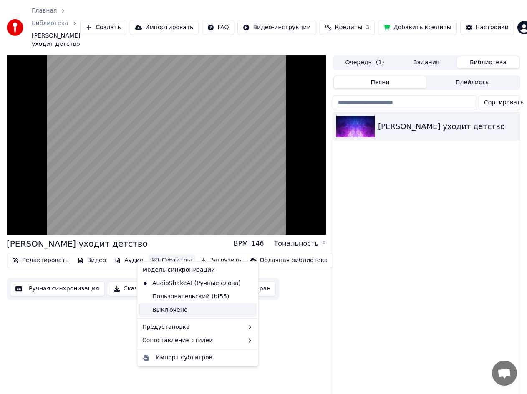
click at [150, 313] on div "Выключено" at bounding box center [198, 309] width 118 height 13
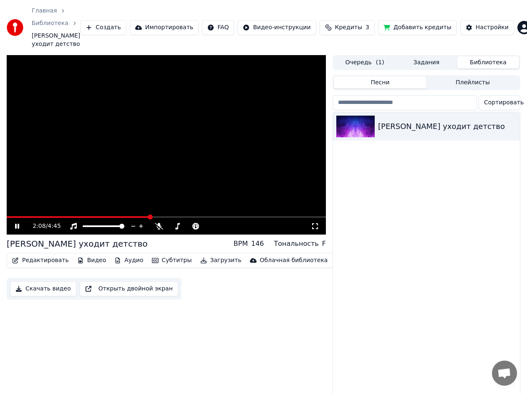
click at [151, 254] on button "Субтитры" at bounding box center [171, 260] width 47 height 12
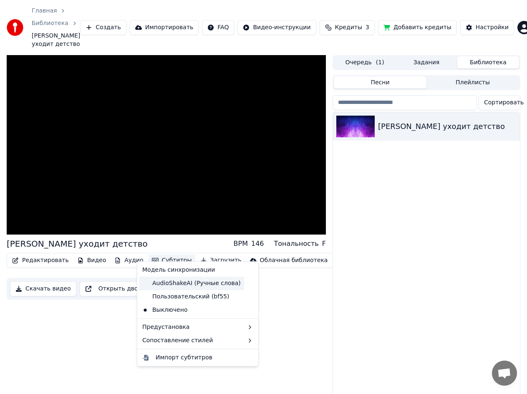
click at [160, 285] on div "AudioShakeAI (Ручные слова)" at bounding box center [191, 283] width 105 height 13
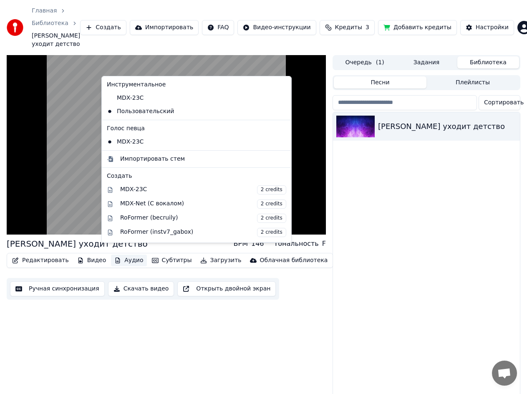
click at [125, 255] on button "Аудио" at bounding box center [128, 260] width 35 height 12
click at [280, 142] on icon at bounding box center [284, 141] width 9 height 7
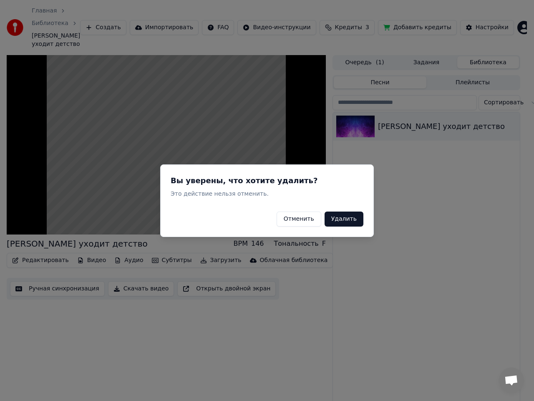
click at [342, 219] on button "Удалить" at bounding box center [343, 218] width 39 height 15
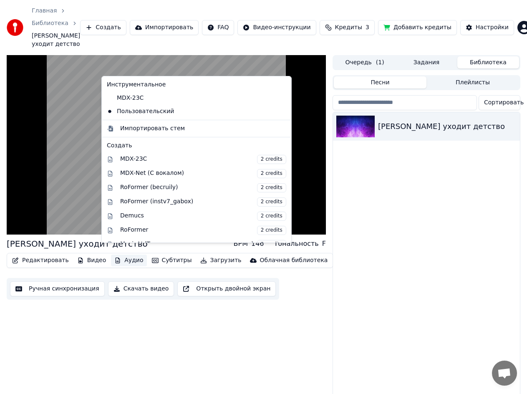
click at [124, 254] on button "Аудио" at bounding box center [128, 260] width 35 height 12
click at [173, 176] on div "MDX-Net (С вокалом) 2 credits" at bounding box center [203, 173] width 166 height 9
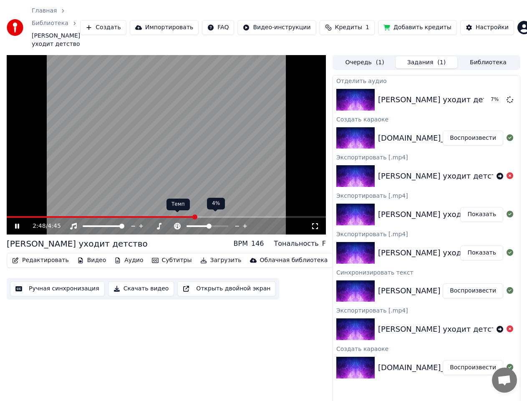
click at [178, 223] on icon at bounding box center [177, 226] width 7 height 7
click at [158, 223] on icon at bounding box center [159, 226] width 8 height 7
click at [167, 206] on video at bounding box center [166, 144] width 319 height 179
click at [168, 216] on span at bounding box center [107, 217] width 201 height 2
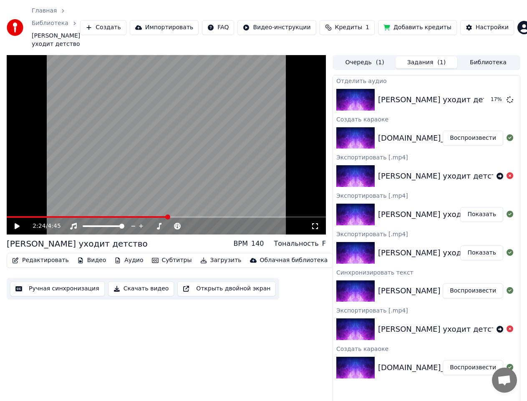
click at [159, 207] on video at bounding box center [166, 144] width 319 height 179
click at [159, 216] on span at bounding box center [88, 217] width 162 height 2
click at [151, 206] on video at bounding box center [166, 144] width 319 height 179
click at [152, 216] on span at bounding box center [86, 217] width 158 height 2
click at [138, 207] on video at bounding box center [166, 144] width 319 height 179
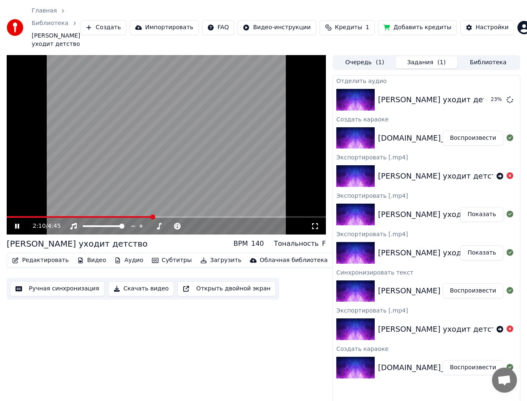
click at [138, 216] on span at bounding box center [80, 217] width 146 height 2
click at [133, 216] on span at bounding box center [73, 217] width 132 height 2
click at [127, 216] on span at bounding box center [72, 217] width 130 height 2
click at [120, 216] on span at bounding box center [72, 217] width 131 height 2
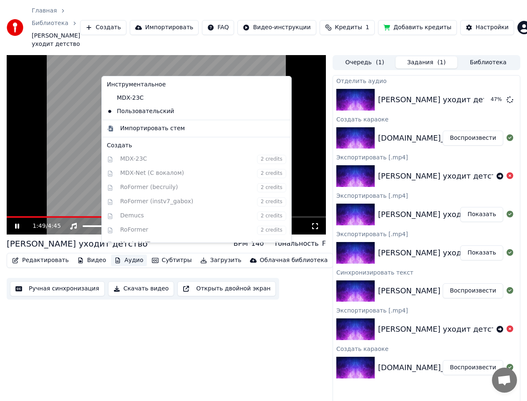
click at [119, 254] on button "Аудио" at bounding box center [128, 260] width 35 height 12
click at [153, 332] on div "[PERSON_NAME] уходит детство BPM 140 Тональность F Редактировать Видео Аудио Су…" at bounding box center [166, 235] width 319 height 361
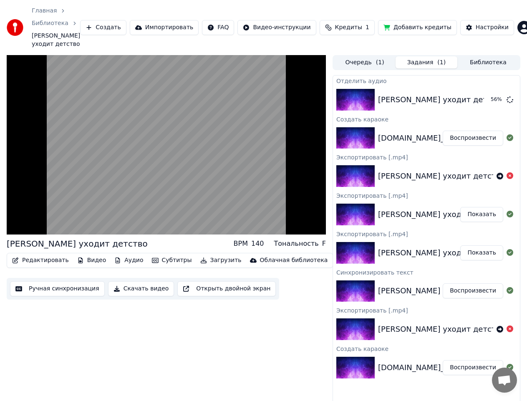
click at [60, 255] on button "Редактировать" at bounding box center [40, 260] width 63 height 12
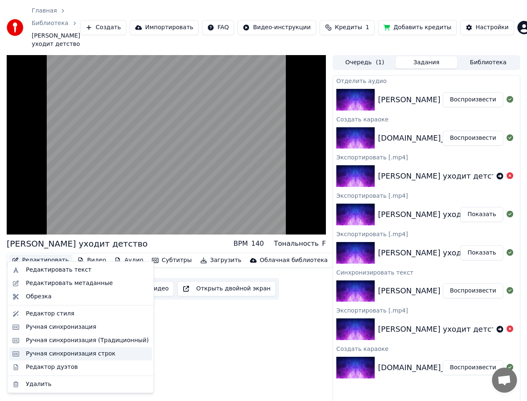
click at [95, 356] on div "Ручная синхронизация строк" at bounding box center [71, 354] width 90 height 8
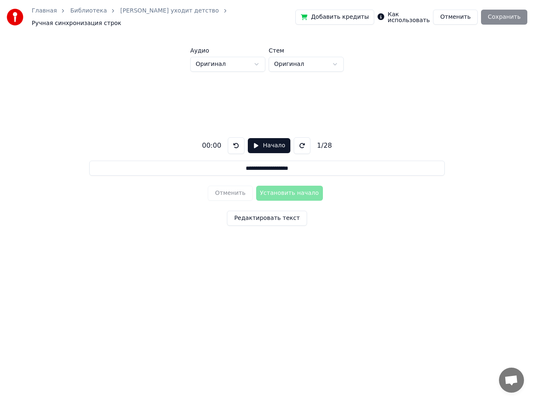
click at [285, 213] on button "Редактировать текст" at bounding box center [267, 218] width 80 height 15
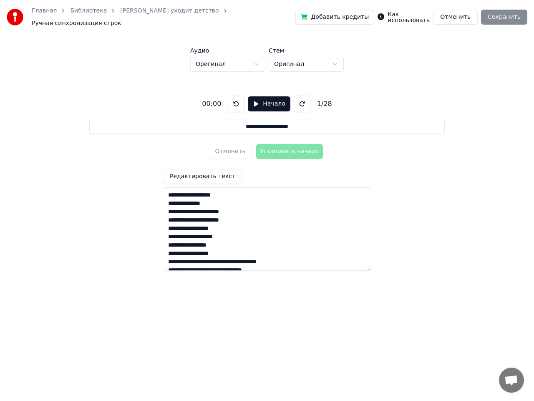
scroll to position [158, 0]
drag, startPoint x: 167, startPoint y: 191, endPoint x: 299, endPoint y: 341, distance: 199.7
click at [298, 302] on html "**********" at bounding box center [267, 151] width 534 height 302
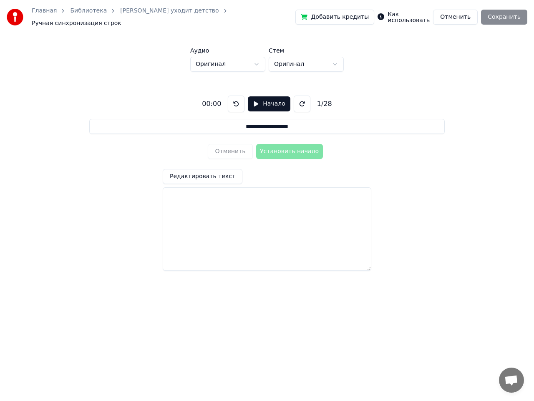
scroll to position [0, 0]
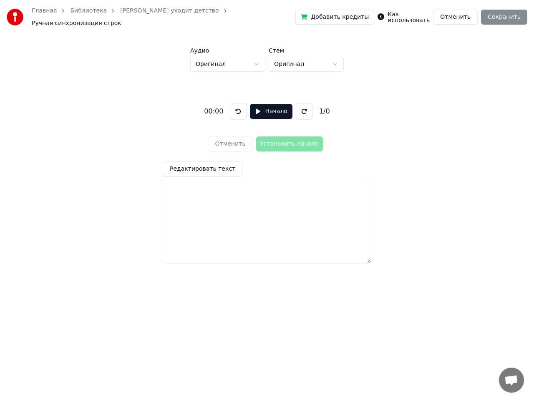
click at [182, 164] on button "Редактировать текст" at bounding box center [203, 168] width 80 height 15
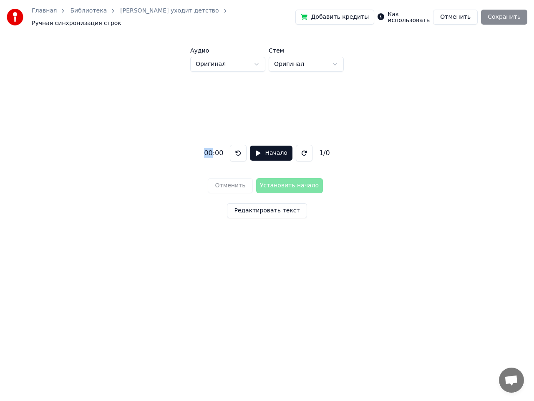
click at [182, 164] on div "00:00 Начало 1 / 0 Отменить Установить начало Редактировать текст" at bounding box center [266, 180] width 507 height 216
click at [243, 212] on button "Редактировать текст" at bounding box center [267, 210] width 80 height 15
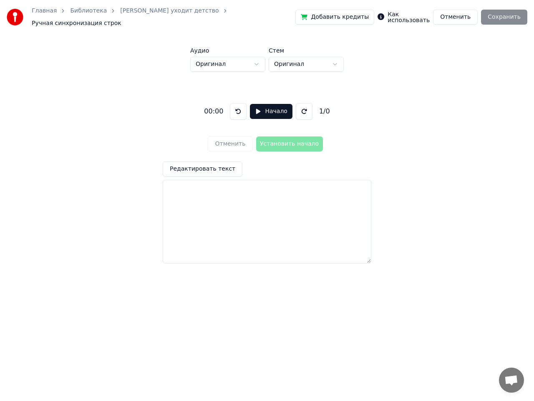
click at [174, 194] on textarea at bounding box center [267, 221] width 209 height 83
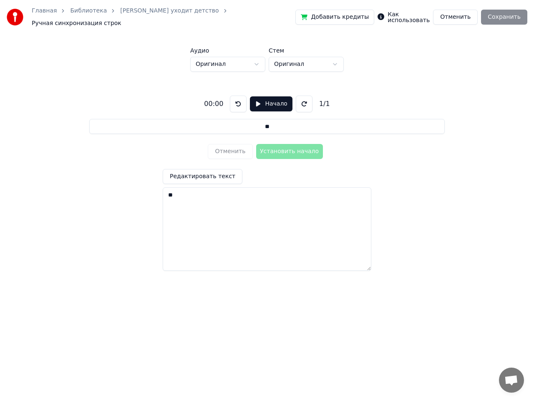
type textarea "***"
type input "***"
type textarea "****"
type input "****"
type textarea "******"
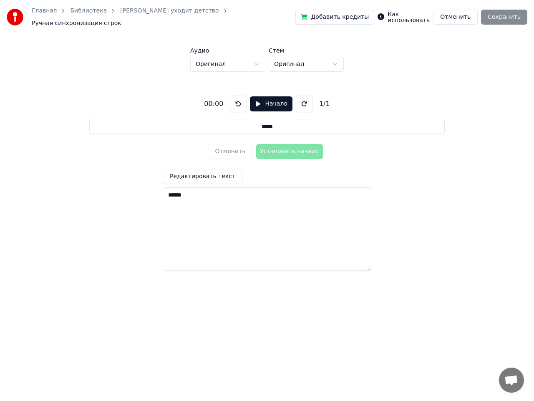
type input "******"
type textarea "*****"
type input "*****"
type textarea "****"
type input "****"
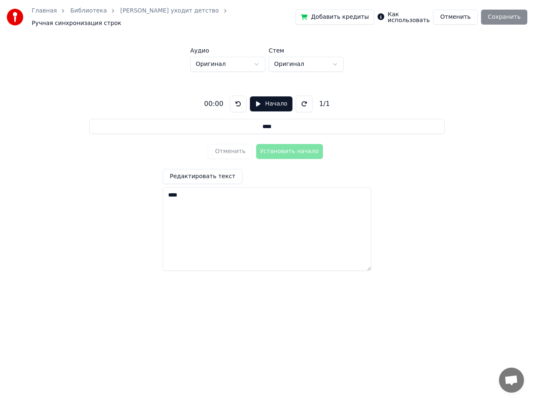
type textarea "***"
type input "***"
type textarea "**"
type input "**"
type textarea "*"
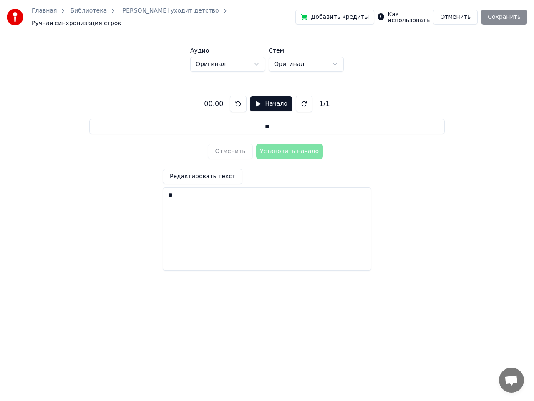
type input "*"
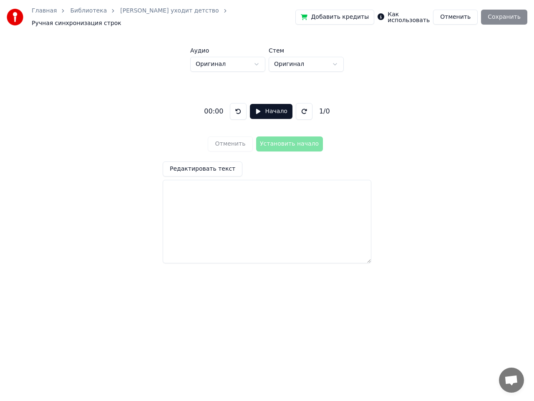
click at [266, 138] on div "Отменить Установить начало" at bounding box center [267, 144] width 118 height 22
click at [273, 142] on div "Отменить Установить начало" at bounding box center [267, 144] width 118 height 22
click at [228, 143] on div "Отменить Установить начало" at bounding box center [267, 144] width 118 height 22
click at [262, 58] on html "Главная Библиотека Куда уходит детство Ручная синхронизация строк Добавить кред…" at bounding box center [267, 151] width 534 height 302
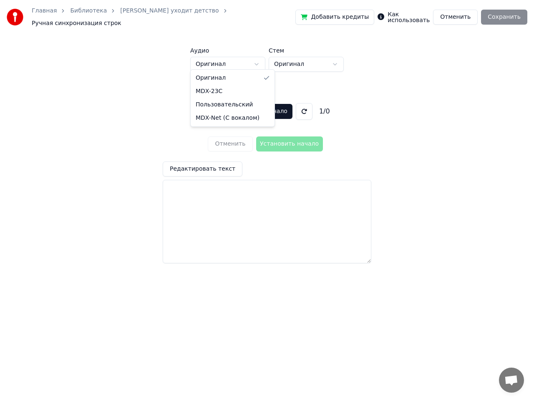
click at [367, 94] on html "Главная Библиотека Куда уходит детство Ручная синхронизация строк Добавить кред…" at bounding box center [267, 151] width 534 height 302
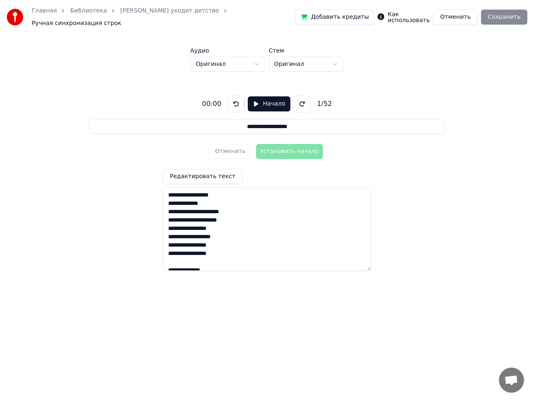
click at [319, 234] on textarea at bounding box center [267, 228] width 209 height 83
type textarea "**********"
click at [277, 147] on div "Отменить Установить начало" at bounding box center [267, 152] width 118 height 22
click at [399, 302] on html "**********" at bounding box center [267, 151] width 534 height 302
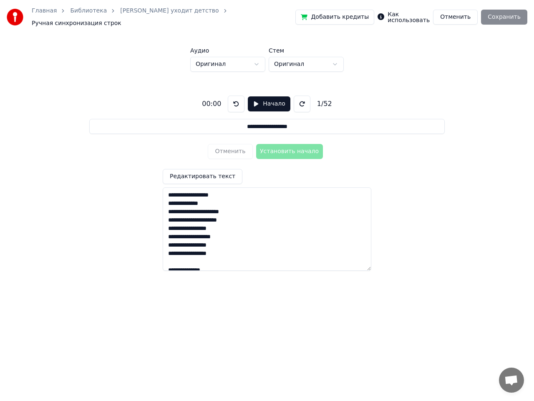
click at [256, 96] on button "Начало" at bounding box center [269, 103] width 42 height 15
click at [282, 148] on button "Установить начало" at bounding box center [289, 151] width 67 height 15
click at [295, 148] on button "Установить конец" at bounding box center [289, 151] width 67 height 15
click at [295, 148] on button "Установить начало" at bounding box center [289, 151] width 67 height 15
click at [296, 148] on button "Установить конец" at bounding box center [289, 151] width 67 height 15
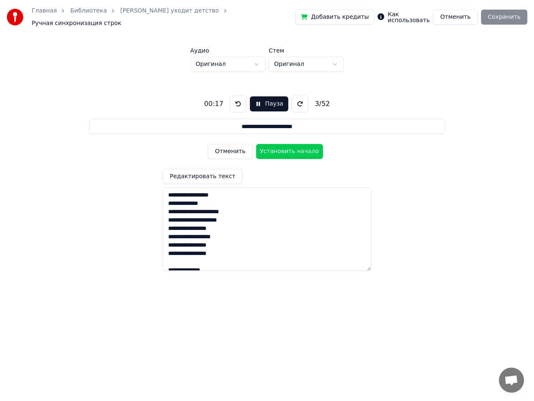
click at [296, 148] on button "Установить начало" at bounding box center [289, 151] width 67 height 15
click at [296, 148] on button "Установить конец" at bounding box center [289, 151] width 67 height 15
click at [296, 148] on button "Установить начало" at bounding box center [289, 151] width 67 height 15
click at [296, 148] on button "Установить конец" at bounding box center [289, 151] width 67 height 15
click at [296, 148] on button "Установить начало" at bounding box center [289, 151] width 67 height 15
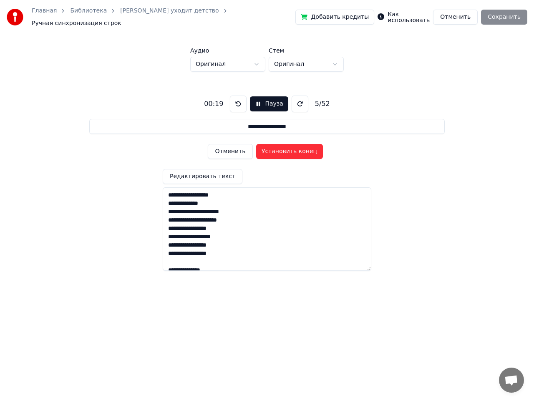
click at [296, 148] on button "Установить конец" at bounding box center [289, 151] width 67 height 15
click at [296, 148] on button "Установить начало" at bounding box center [289, 151] width 67 height 15
click at [296, 148] on button "Установить конец" at bounding box center [289, 151] width 67 height 15
click at [296, 148] on button "Установить начало" at bounding box center [289, 151] width 67 height 15
click at [296, 148] on button "Установить конец" at bounding box center [289, 151] width 67 height 15
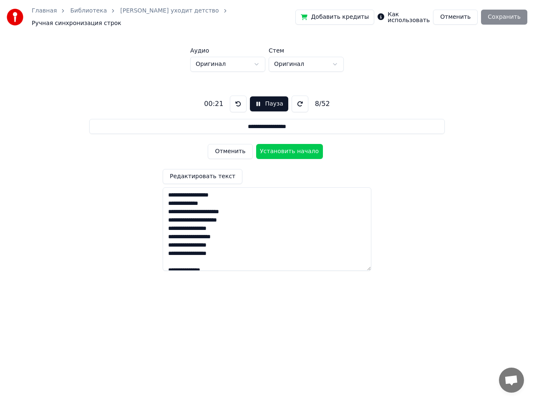
click at [296, 148] on button "Установить начало" at bounding box center [289, 151] width 67 height 15
click at [296, 148] on button "Установить конец" at bounding box center [289, 151] width 67 height 15
click at [296, 148] on button "Установить начало" at bounding box center [289, 151] width 67 height 15
click at [296, 148] on button "Установить конец" at bounding box center [289, 151] width 67 height 15
click at [296, 148] on button "Установить начало" at bounding box center [289, 151] width 67 height 15
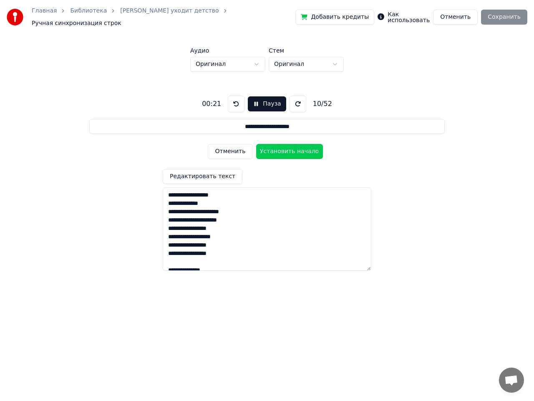
click at [296, 148] on button "Установить начало" at bounding box center [289, 151] width 67 height 15
click at [296, 148] on button "Установить конец" at bounding box center [289, 151] width 67 height 15
click at [296, 148] on button "Установить начало" at bounding box center [289, 151] width 67 height 15
click at [296, 148] on button "Установить конец" at bounding box center [289, 151] width 67 height 15
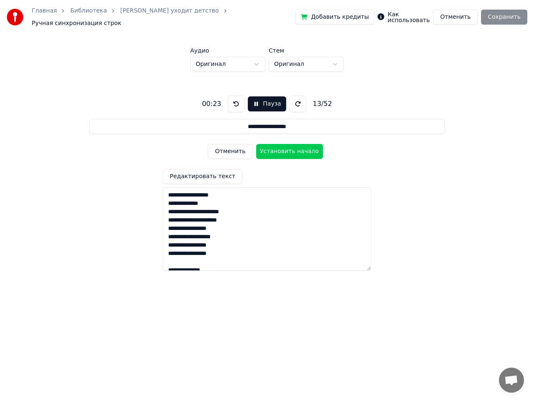
click at [296, 148] on button "Установить начало" at bounding box center [289, 151] width 67 height 15
click at [296, 148] on button "Установить конец" at bounding box center [289, 151] width 67 height 15
click at [296, 148] on button "Установить начало" at bounding box center [289, 151] width 67 height 15
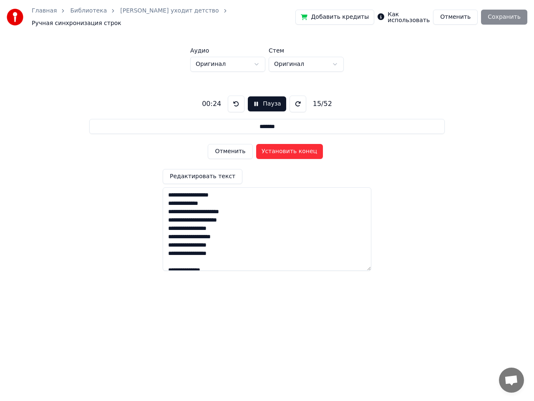
click at [296, 148] on button "Установить конец" at bounding box center [289, 151] width 67 height 15
click at [296, 148] on button "Установить начало" at bounding box center [289, 151] width 67 height 15
click at [296, 148] on button "Установить конец" at bounding box center [289, 151] width 67 height 15
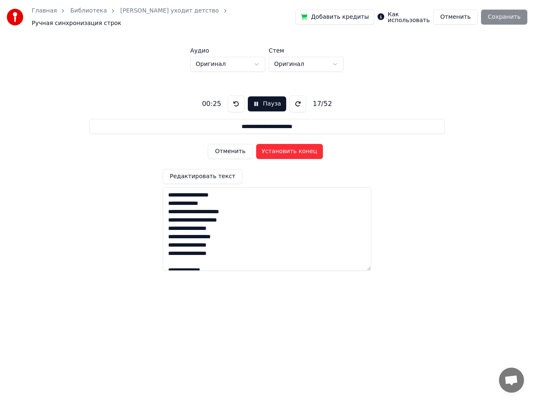
click at [296, 148] on button "Установить конец" at bounding box center [289, 151] width 67 height 15
click at [296, 148] on button "Установить начало" at bounding box center [289, 151] width 67 height 15
click at [296, 148] on button "Установить конец" at bounding box center [289, 151] width 67 height 15
click at [296, 148] on button "Установить начало" at bounding box center [289, 151] width 67 height 15
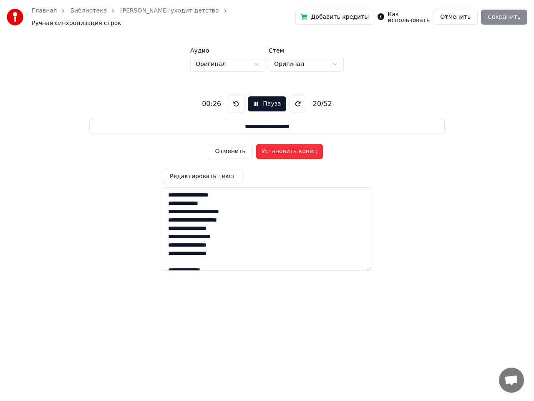
click at [296, 148] on button "Установить конец" at bounding box center [289, 151] width 67 height 15
click at [296, 148] on button "Установить начало" at bounding box center [289, 151] width 67 height 15
click at [296, 148] on button "Установить конец" at bounding box center [289, 151] width 67 height 15
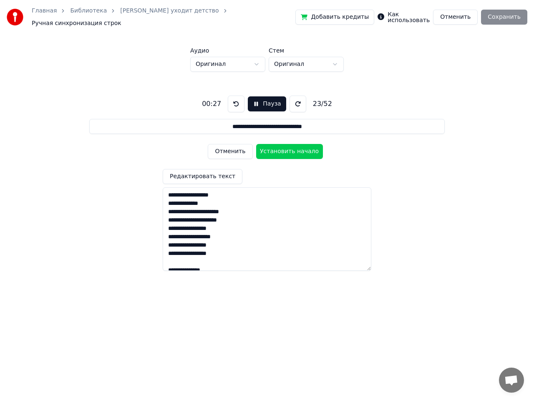
click at [296, 148] on button "Установить начало" at bounding box center [289, 151] width 67 height 15
click at [296, 148] on button "Установить конец" at bounding box center [289, 151] width 67 height 15
click at [296, 148] on button "Установить начало" at bounding box center [289, 151] width 67 height 15
click at [296, 148] on button "Установить конец" at bounding box center [289, 151] width 67 height 15
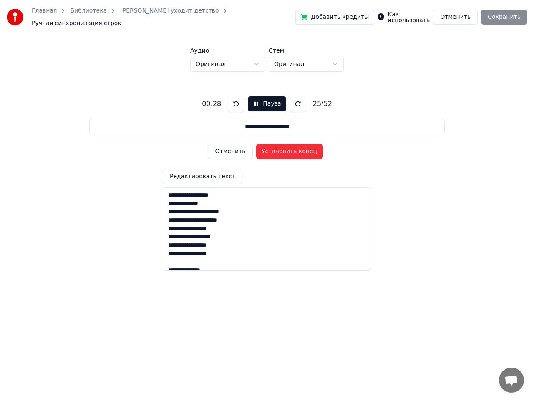
click at [296, 148] on button "Установить конец" at bounding box center [289, 151] width 67 height 15
click at [296, 148] on button "Установить начало" at bounding box center [289, 151] width 67 height 15
click at [296, 148] on button "Установить конец" at bounding box center [289, 151] width 67 height 15
click at [296, 148] on button "Установить начало" at bounding box center [289, 151] width 67 height 15
click at [296, 148] on button "Установить конец" at bounding box center [289, 151] width 67 height 15
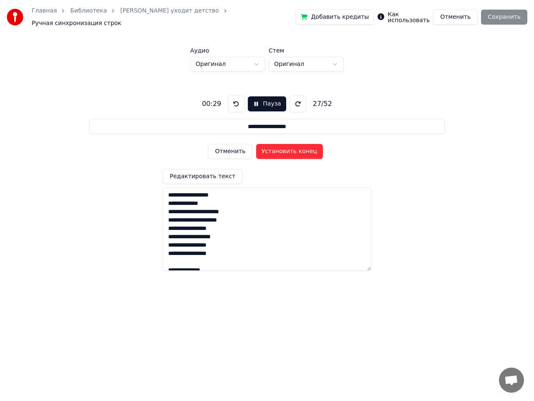
click at [296, 148] on button "Установить конец" at bounding box center [289, 151] width 67 height 15
click at [296, 148] on button "Установить начало" at bounding box center [289, 151] width 67 height 15
click at [296, 148] on button "Установить конец" at bounding box center [289, 151] width 67 height 15
click at [296, 148] on button "Установить начало" at bounding box center [289, 151] width 67 height 15
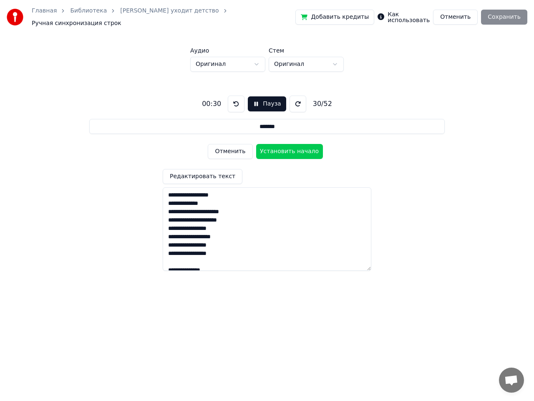
click at [296, 148] on button "Установить начало" at bounding box center [289, 151] width 67 height 15
click at [296, 148] on button "Установить конец" at bounding box center [289, 151] width 67 height 15
click at [296, 148] on button "Установить начало" at bounding box center [289, 151] width 67 height 15
click at [296, 148] on button "Установить конец" at bounding box center [289, 151] width 67 height 15
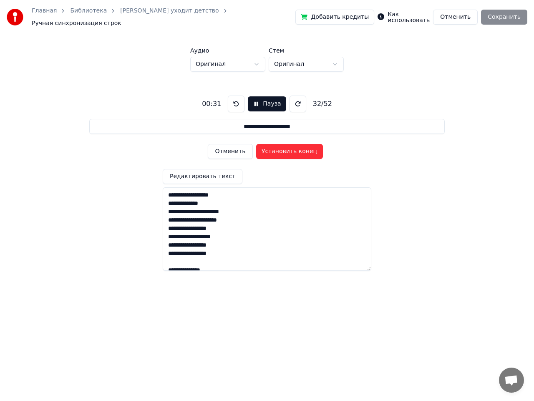
click at [296, 148] on button "Установить конец" at bounding box center [289, 151] width 67 height 15
click at [296, 148] on button "Установить начало" at bounding box center [289, 151] width 67 height 15
click at [296, 148] on button "Установить конец" at bounding box center [289, 151] width 67 height 15
click at [296, 148] on button "Установить начало" at bounding box center [289, 151] width 67 height 15
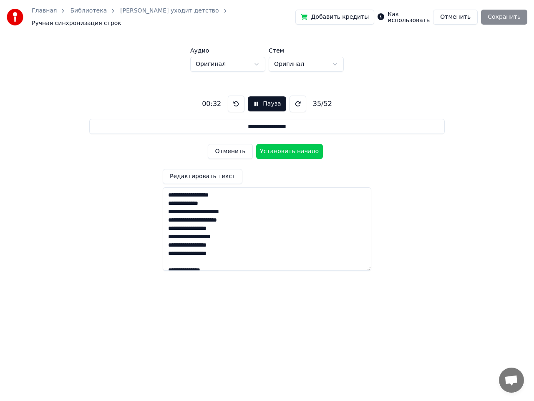
click at [296, 148] on button "Установить начало" at bounding box center [289, 151] width 67 height 15
click at [296, 148] on button "Установить конец" at bounding box center [289, 151] width 67 height 15
click at [296, 148] on button "Установить начало" at bounding box center [289, 151] width 67 height 15
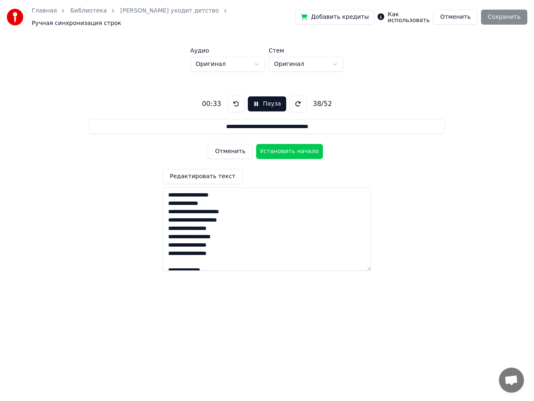
click at [296, 148] on button "Установить начало" at bounding box center [289, 151] width 67 height 15
click at [296, 148] on button "Установить конец" at bounding box center [289, 151] width 67 height 15
click at [296, 148] on button "Установить начало" at bounding box center [289, 151] width 67 height 15
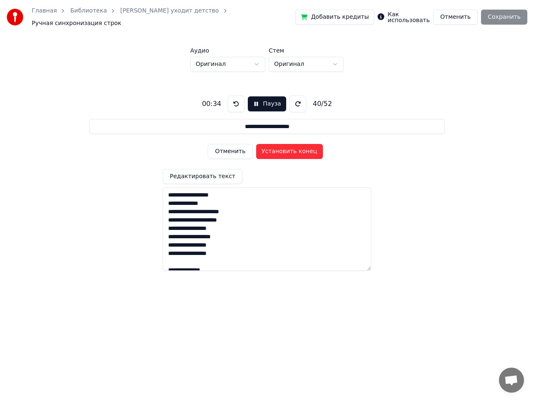
click at [296, 148] on button "Установить конец" at bounding box center [289, 151] width 67 height 15
click at [296, 148] on button "Установить начало" at bounding box center [289, 151] width 67 height 15
click at [296, 148] on button "Установить конец" at bounding box center [289, 151] width 67 height 15
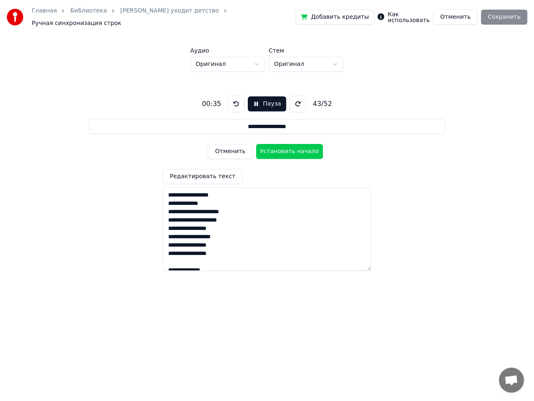
click at [296, 148] on button "Установить начало" at bounding box center [289, 151] width 67 height 15
click at [296, 148] on button "Установить конец" at bounding box center [289, 151] width 67 height 15
click at [296, 148] on button "Установить начало" at bounding box center [289, 151] width 67 height 15
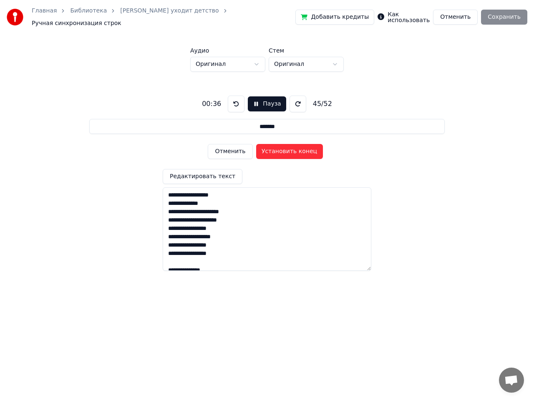
click at [296, 148] on button "Установить конец" at bounding box center [289, 151] width 67 height 15
click at [296, 148] on button "Установить начало" at bounding box center [289, 151] width 67 height 15
click at [296, 148] on button "Установить конец" at bounding box center [289, 151] width 67 height 15
click at [296, 148] on button "Установить начало" at bounding box center [289, 151] width 67 height 15
click at [296, 148] on button "Установить конец" at bounding box center [289, 151] width 67 height 15
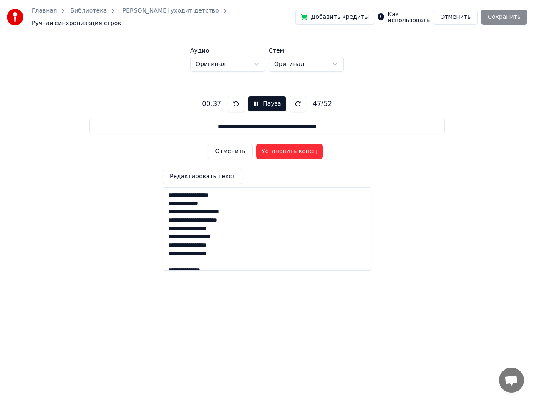
click at [296, 148] on button "Установить конец" at bounding box center [289, 151] width 67 height 15
click at [296, 148] on button "Установить начало" at bounding box center [289, 151] width 67 height 15
click at [296, 148] on button "Установить конец" at bounding box center [289, 151] width 67 height 15
click at [296, 148] on button "Установить начало" at bounding box center [289, 151] width 67 height 15
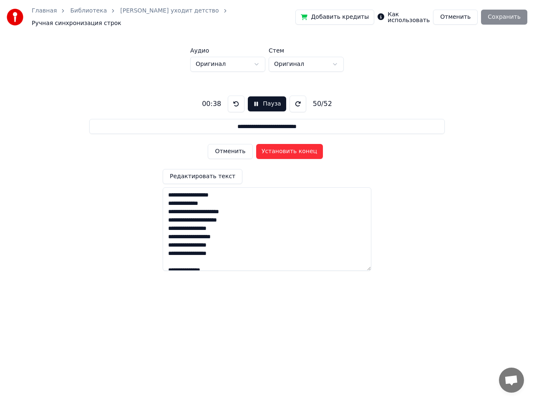
click at [296, 148] on button "Установить конец" at bounding box center [289, 151] width 67 height 15
click at [296, 148] on button "Установить начало" at bounding box center [289, 151] width 67 height 15
click at [296, 148] on button "Установить конец" at bounding box center [289, 151] width 67 height 15
type input "**********"
click at [296, 148] on button "Установить конец" at bounding box center [289, 151] width 67 height 15
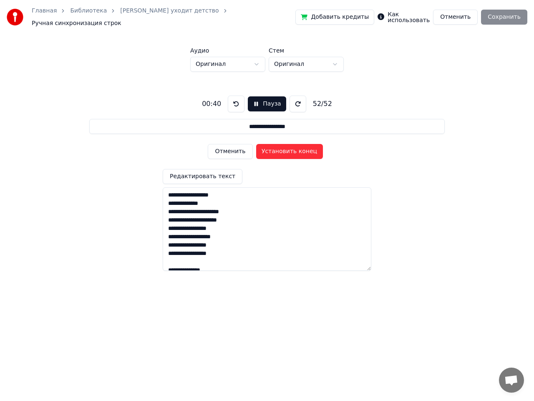
click at [296, 148] on button "Установить конец" at bounding box center [289, 151] width 67 height 15
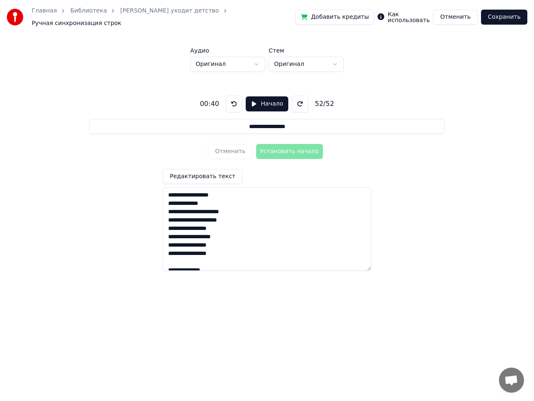
click at [501, 17] on button "Сохранить" at bounding box center [504, 17] width 46 height 15
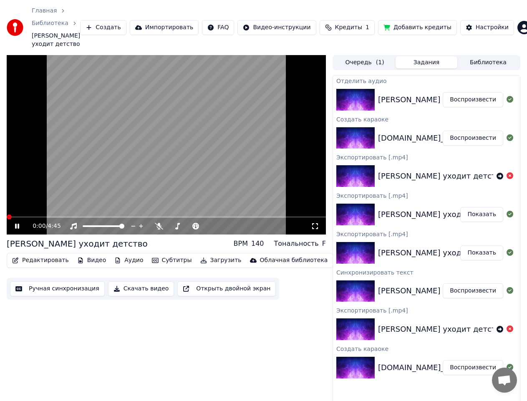
click at [29, 216] on span at bounding box center [166, 217] width 319 height 2
click at [19, 224] on icon at bounding box center [17, 226] width 4 height 5
click at [18, 223] on icon at bounding box center [17, 226] width 5 height 6
click at [7, 214] on span at bounding box center [9, 216] width 5 height 5
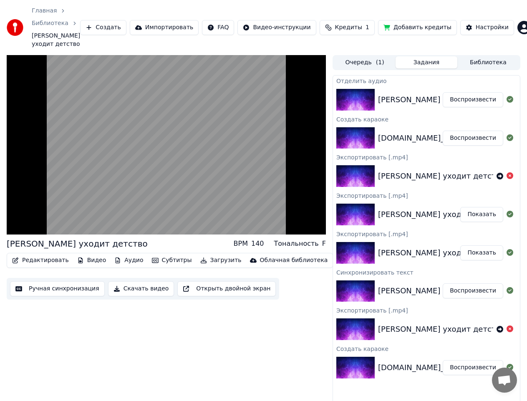
click at [48, 254] on button "Редактировать" at bounding box center [40, 260] width 63 height 12
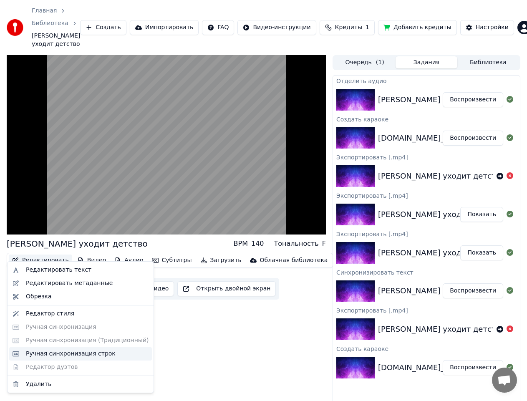
click at [88, 354] on div "Ручная синхронизация строк" at bounding box center [71, 354] width 90 height 8
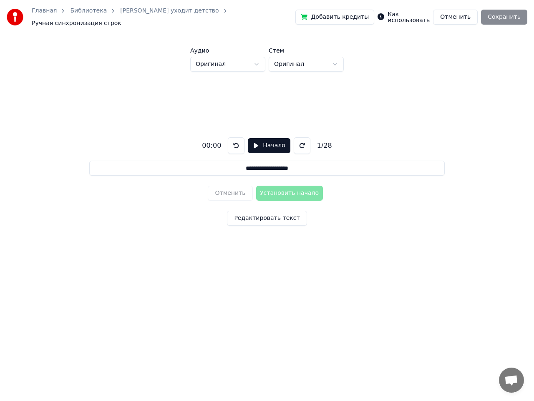
click at [465, 19] on button "Отменить" at bounding box center [455, 17] width 45 height 15
